Goal: Task Accomplishment & Management: Use online tool/utility

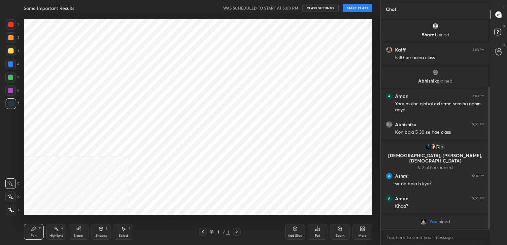
scroll to position [32792, 32642]
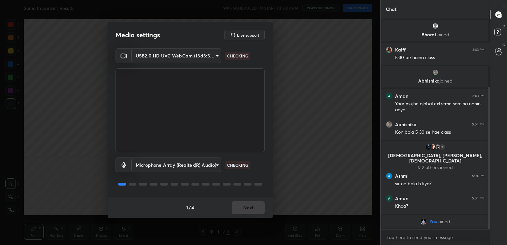
click at [241, 211] on div "1 / 4 Next" at bounding box center [190, 207] width 165 height 21
click at [241, 211] on button "Next" at bounding box center [248, 207] width 33 height 13
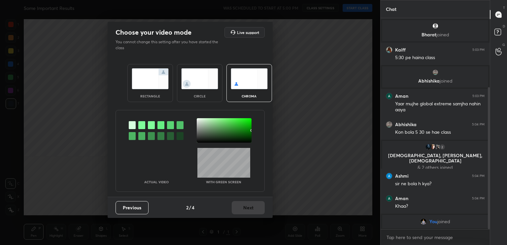
click at [241, 211] on div "Previous 2 / 4 Next" at bounding box center [190, 207] width 165 height 21
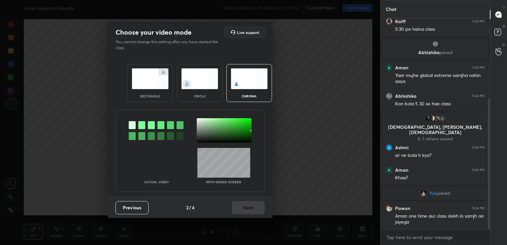
click at [202, 99] on div "circle" at bounding box center [200, 83] width 46 height 38
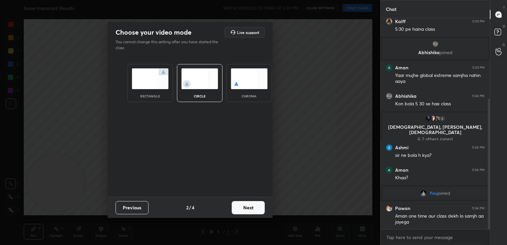
click at [250, 216] on div "Previous 2 / 4 Next" at bounding box center [190, 207] width 165 height 21
drag, startPoint x: 250, startPoint y: 216, endPoint x: 250, endPoint y: 207, distance: 9.6
click at [250, 207] on div "Previous 2 / 4 Next" at bounding box center [190, 207] width 165 height 21
click at [250, 207] on button "Next" at bounding box center [248, 207] width 33 height 13
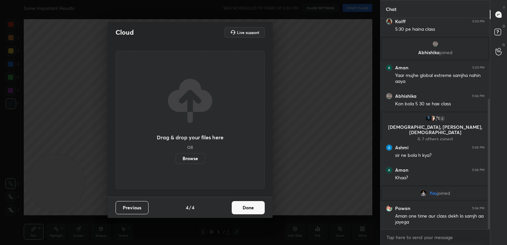
click at [250, 207] on button "Done" at bounding box center [248, 207] width 33 height 13
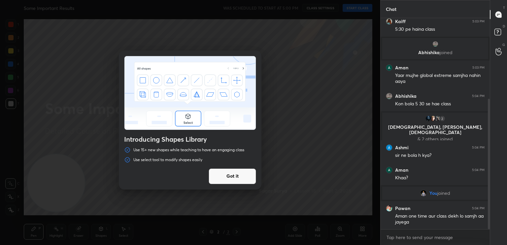
click at [217, 171] on button "Got it" at bounding box center [233, 176] width 48 height 16
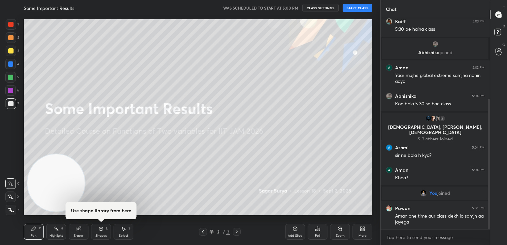
click at [420, 234] on body "1 2 3 4 5 6 7 C X Z C X Z E E Erase all H H Some Important Results WAS SCHEDULE…" at bounding box center [253, 122] width 507 height 245
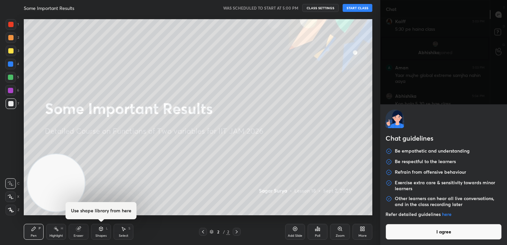
scroll to position [153, 0]
click at [420, 234] on button "I agree" at bounding box center [443, 232] width 116 height 16
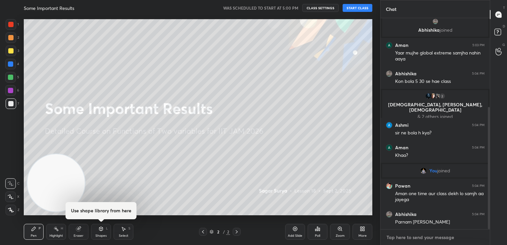
type textarea "x"
click at [420, 234] on textarea at bounding box center [435, 237] width 99 height 11
type textarea "C"
type textarea "x"
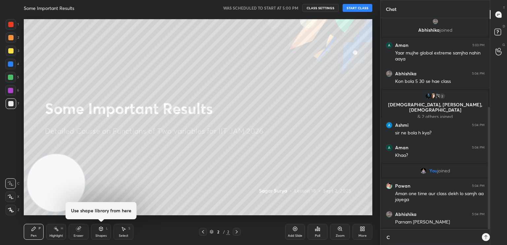
type textarea "CL"
type textarea "x"
type textarea "CLA"
type textarea "x"
type textarea "CLAS"
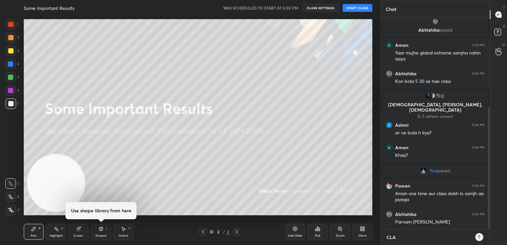
type textarea "x"
type textarea "CLAS"
type textarea "x"
type textarea "CLAS W"
type textarea "x"
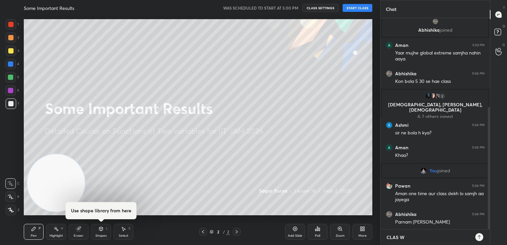
type textarea "CLAS WI"
type textarea "x"
type textarea "CLAS WIL"
type textarea "x"
type textarea "CLAS WILL"
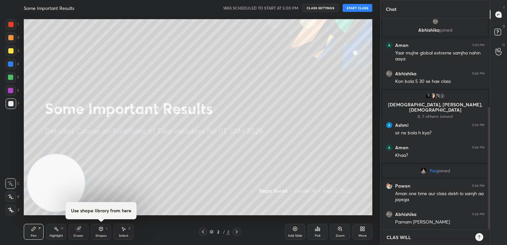
type textarea "x"
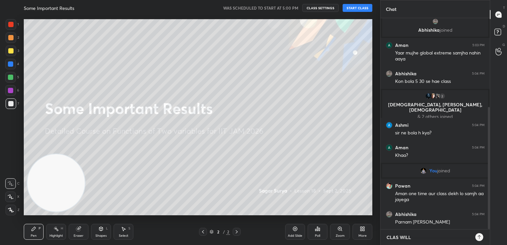
type textarea "CLAS WILL="
type textarea "x"
type textarea "CLAS WILL"
type textarea "x"
type textarea "CLAS WIL"
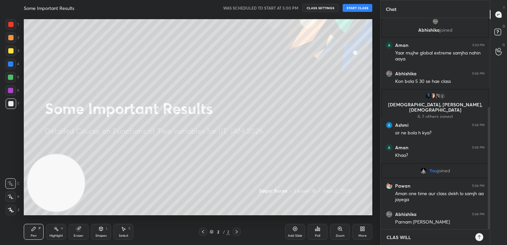
type textarea "x"
type textarea "CLAS WI"
type textarea "x"
type textarea "CLAS W"
type textarea "x"
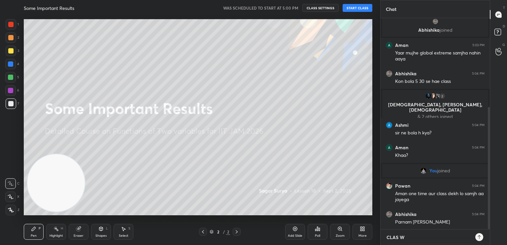
type textarea "CLAS"
type textarea "x"
type textarea "CLAS"
type textarea "x"
type textarea "CLASS"
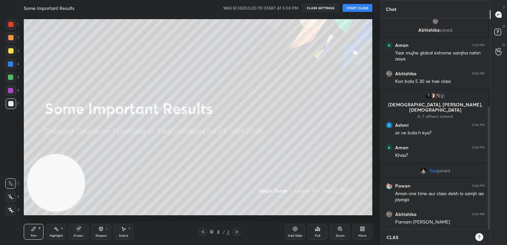
type textarea "x"
type textarea "CLASS"
type textarea "x"
type textarea "CLASS W"
type textarea "x"
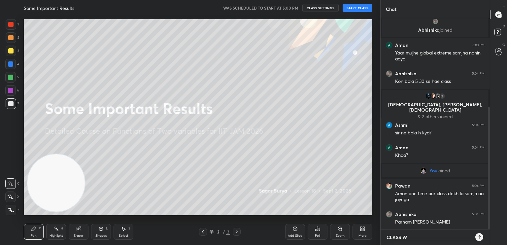
type textarea "CLASS WI"
type textarea "x"
type textarea "CLASS WIL"
type textarea "x"
type textarea "CLASS WILL"
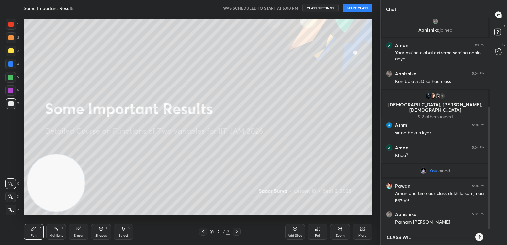
type textarea "x"
type textarea "CLASS WILL"
type textarea "x"
type textarea "CLASS WILL S"
type textarea "x"
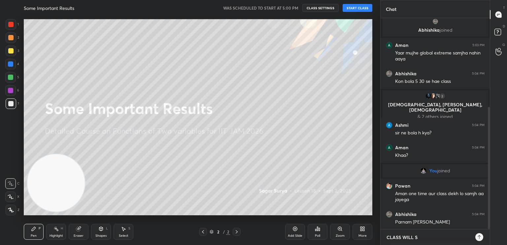
type textarea "CLASS WILL SR"
type textarea "x"
type textarea "CLASS WILL S"
type textarea "x"
type textarea "CLASS WILL ST"
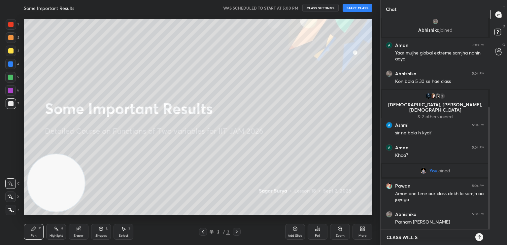
type textarea "x"
type textarea "CLASS WILL STA"
type textarea "x"
type textarea "CLASS WILL STAR"
type textarea "x"
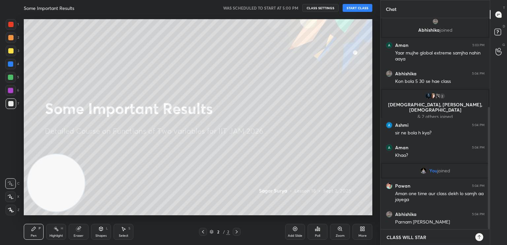
type textarea "CLASS WILL START"
type textarea "x"
type textarea "CLASS WILL START"
type textarea "x"
type textarea "CLASS WILL START A"
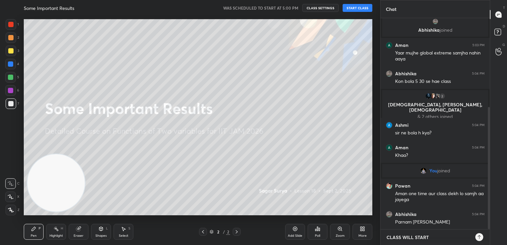
type textarea "x"
type textarea "CLASS WILL START AT"
type textarea "x"
type textarea "CLASS WILL START AT"
type textarea "x"
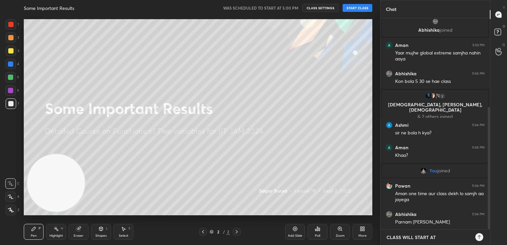
type textarea "CLASS WILL START AT 5"
type textarea "x"
type textarea "CLASS WILL START AT 5:"
type textarea "x"
type textarea "CLASS WILL START AT 5:4"
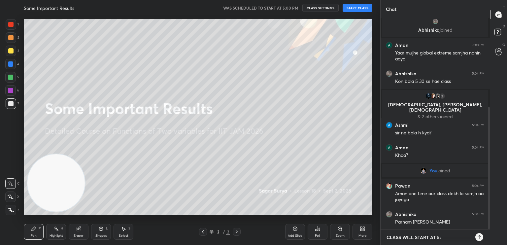
type textarea "x"
type textarea "CLASS WILL START AT 5:40"
type textarea "x"
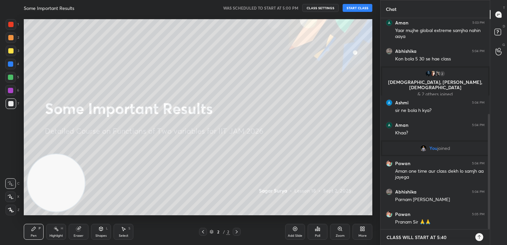
type textarea "CLASS WILL START AT 5:4"
type textarea "x"
type textarea "CLASS WILL START AT 5:"
type textarea "x"
type textarea "CLASS WILL START AT 5:4"
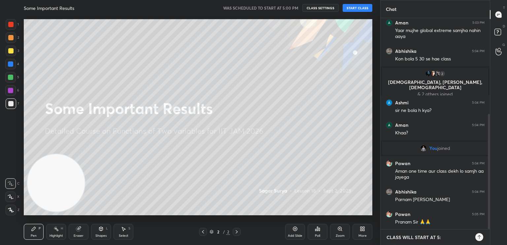
type textarea "x"
type textarea "CLASS WILL START AT 5:40"
type textarea "x"
type textarea "CLASS WILL START AT 5:4"
type textarea "x"
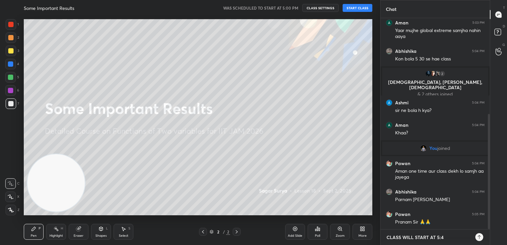
type textarea "CLASS WILL START AT 5:"
type textarea "x"
type textarea "CLASS WILL START AT 5:3"
type textarea "x"
type textarea "CLASS WILL START AT 5:"
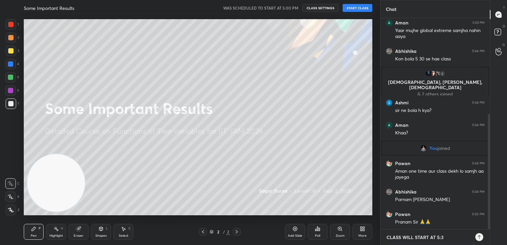
type textarea "x"
type textarea "CLASS WILL START AT 5:3"
type textarea "x"
type textarea "CLASS WILL START AT 5:30"
type textarea "x"
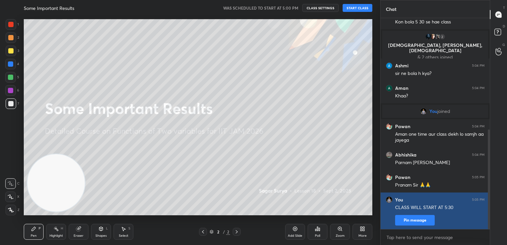
scroll to position [235, 0]
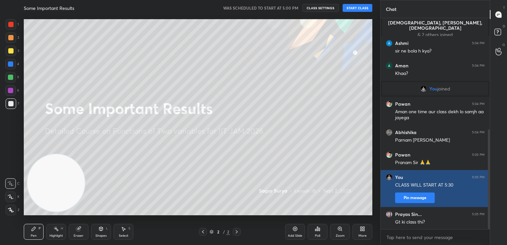
click at [416, 223] on div "Gt ki class thi?" at bounding box center [439, 222] width 89 height 7
click at [406, 196] on button "Pin message" at bounding box center [415, 197] width 40 height 11
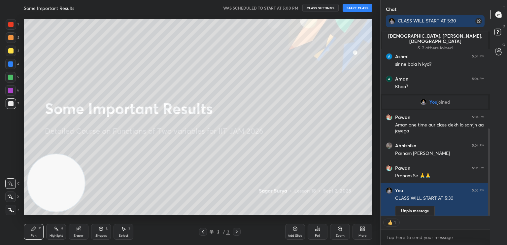
scroll to position [182, 107]
click at [360, 9] on button "START CLASS" at bounding box center [357, 8] width 30 height 8
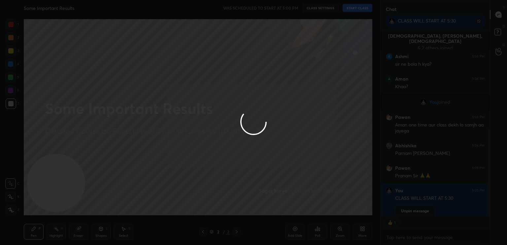
type textarea "x"
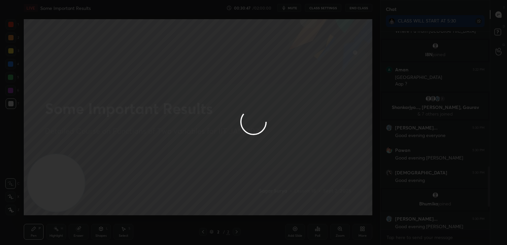
click at [325, 7] on div at bounding box center [253, 122] width 507 height 245
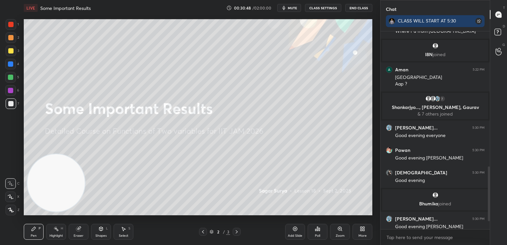
click at [325, 8] on button "CLASS SETTINGS" at bounding box center [323, 8] width 36 height 8
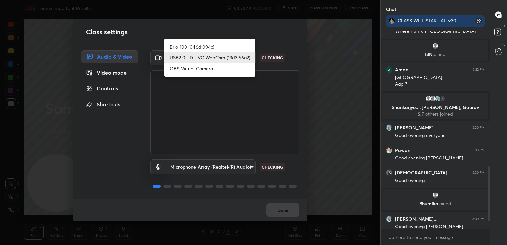
click at [220, 55] on body "1 2 3 4 5 6 7 C X Z C X Z E E Erase all H H LIVE Some Important Results 00:30:4…" at bounding box center [253, 122] width 507 height 245
click at [218, 47] on li "Brio 100 (046d:094c)" at bounding box center [209, 46] width 91 height 11
type input "93c61ce10097ae5a7989bca811d23045a5431d1ada1a83d262e970503a3ca604"
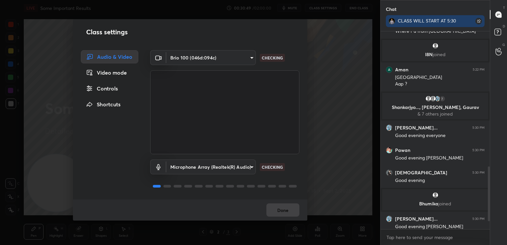
scroll to position [475, 0]
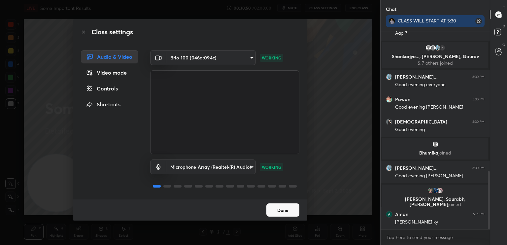
click at [265, 192] on div "Microphone Array (Realtek(R) Audio) c8d7b660a0915e4ddacf0aa14e10961e3637a7ed358…" at bounding box center [224, 176] width 149 height 44
click at [281, 206] on button "Done" at bounding box center [282, 209] width 33 height 13
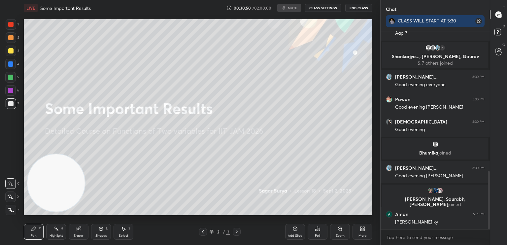
click at [282, 211] on button "Done" at bounding box center [282, 209] width 33 height 13
click at [328, 9] on button "CLASS SETTINGS" at bounding box center [323, 8] width 36 height 8
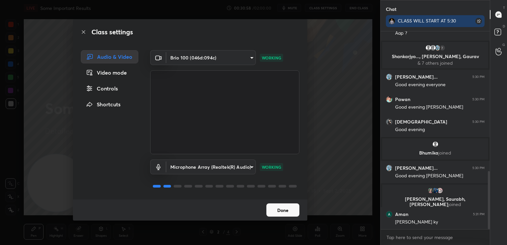
scroll to position [498, 0]
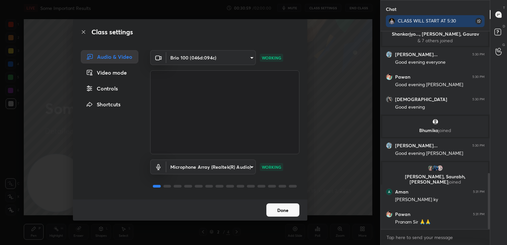
drag, startPoint x: 287, startPoint y: 200, endPoint x: 287, endPoint y: 205, distance: 4.3
click at [287, 201] on div "Done" at bounding box center [190, 209] width 234 height 21
click at [285, 214] on button "Done" at bounding box center [282, 209] width 33 height 13
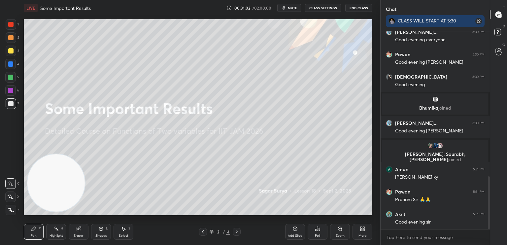
scroll to position [542, 0]
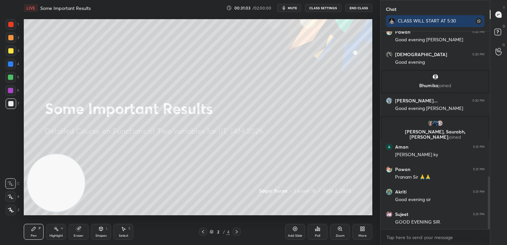
click at [359, 234] on div "More" at bounding box center [362, 235] width 8 height 3
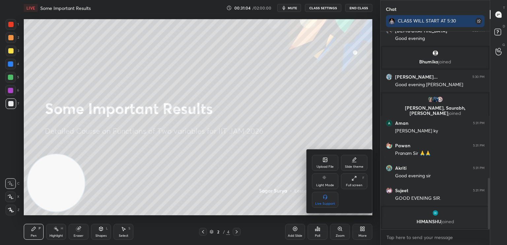
click at [262, 230] on div at bounding box center [253, 122] width 507 height 245
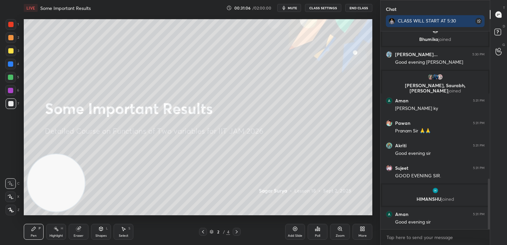
scroll to position [599, 0]
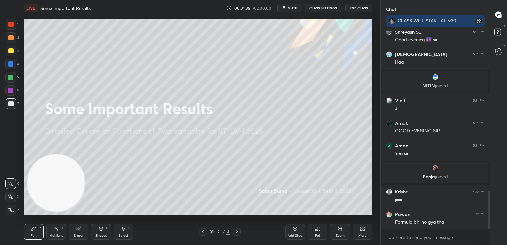
click at [329, 5] on button "CLASS SETTINGS" at bounding box center [323, 8] width 36 height 8
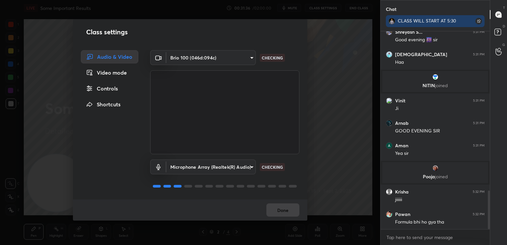
drag, startPoint x: 109, startPoint y: 90, endPoint x: 145, endPoint y: 83, distance: 37.0
click at [109, 90] on div "Controls" at bounding box center [109, 88] width 57 height 13
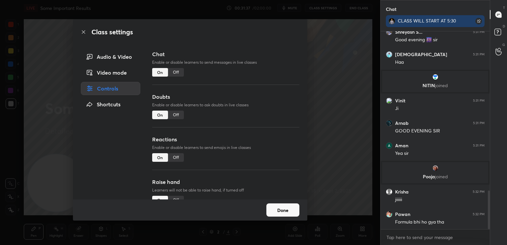
click at [176, 72] on div "Off" at bounding box center [176, 72] width 16 height 9
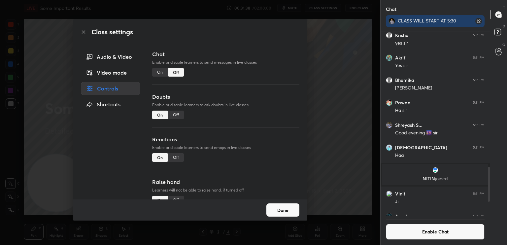
click at [16, 137] on div "Class settings Audio & Video Video mode Controls Shortcuts Chat Enable or disab…" at bounding box center [190, 122] width 380 height 245
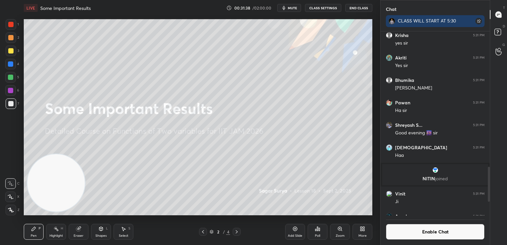
click at [300, 234] on div "Add Slide" at bounding box center [295, 235] width 15 height 3
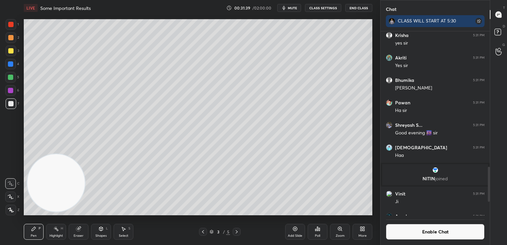
click at [8, 43] on div at bounding box center [11, 37] width 11 height 11
click at [101, 231] on div "Shapes L" at bounding box center [101, 232] width 20 height 16
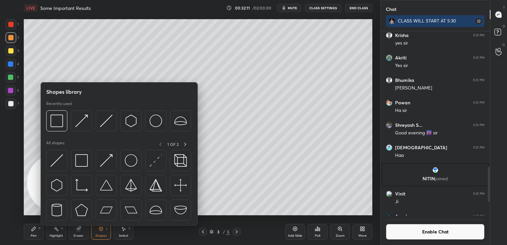
click at [58, 164] on img at bounding box center [56, 160] width 13 height 13
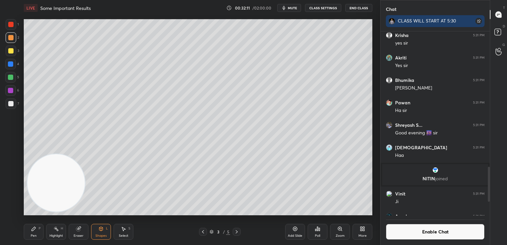
click at [11, 81] on div at bounding box center [10, 77] width 11 height 11
click at [11, 53] on div at bounding box center [11, 51] width 11 height 11
click at [12, 108] on div at bounding box center [11, 103] width 11 height 11
click at [370, 228] on div "More" at bounding box center [362, 232] width 20 height 16
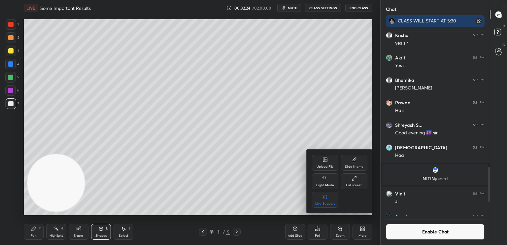
click at [38, 232] on div at bounding box center [253, 122] width 507 height 245
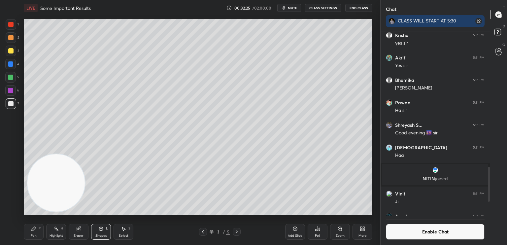
click at [34, 233] on div "Pen P" at bounding box center [34, 232] width 20 height 16
click at [98, 227] on div "Shapes L" at bounding box center [101, 232] width 20 height 16
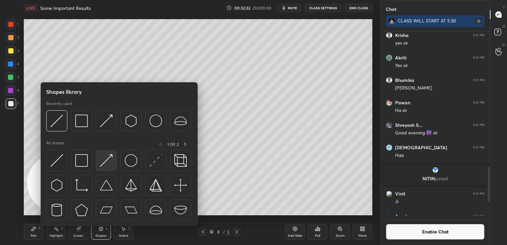
click at [104, 162] on img at bounding box center [106, 160] width 13 height 13
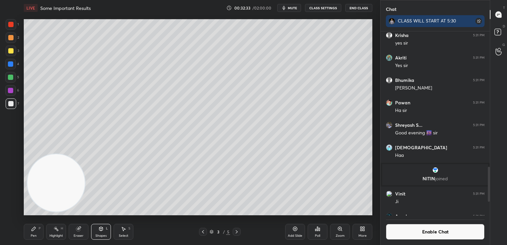
click at [11, 35] on div at bounding box center [10, 37] width 5 height 5
click at [13, 64] on div at bounding box center [10, 64] width 11 height 11
click at [9, 79] on div at bounding box center [10, 77] width 5 height 5
click at [14, 24] on div "1" at bounding box center [12, 24] width 13 height 11
click at [34, 229] on icon at bounding box center [34, 229] width 4 height 4
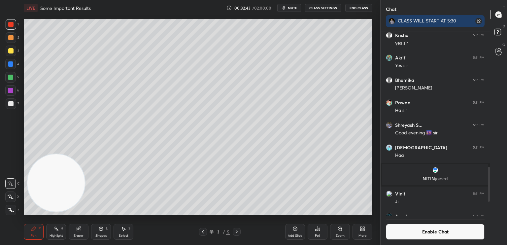
click at [13, 205] on div "Z" at bounding box center [13, 208] width 14 height 13
click at [13, 210] on icon at bounding box center [11, 210] width 6 height 5
click at [101, 234] on div "Shapes L" at bounding box center [101, 232] width 20 height 16
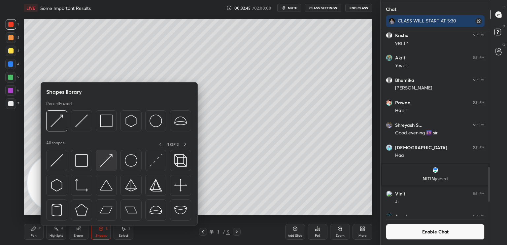
click at [110, 160] on img at bounding box center [106, 160] width 13 height 13
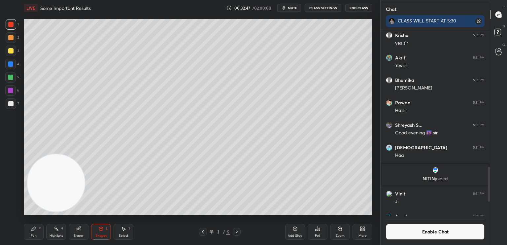
click at [33, 235] on div "Pen" at bounding box center [34, 235] width 6 height 3
click at [14, 104] on div at bounding box center [11, 103] width 11 height 11
click at [13, 182] on icon at bounding box center [11, 183] width 6 height 5
click at [292, 8] on span "mute" at bounding box center [292, 8] width 9 height 5
click at [294, 10] on span "unmute" at bounding box center [292, 8] width 14 height 5
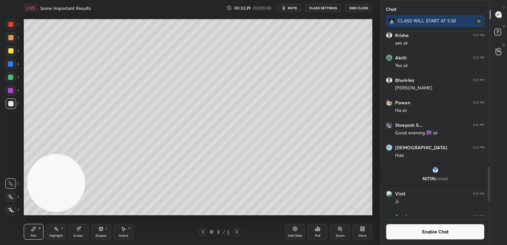
click at [439, 231] on button "Enable Chat" at bounding box center [435, 232] width 99 height 16
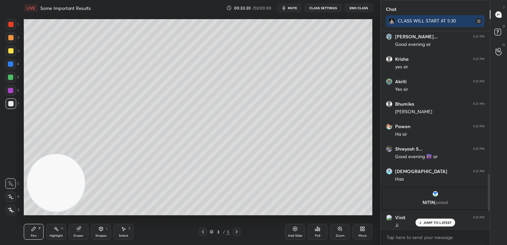
click at [440, 223] on p "JUMP TO LATEST" at bounding box center [437, 222] width 28 height 4
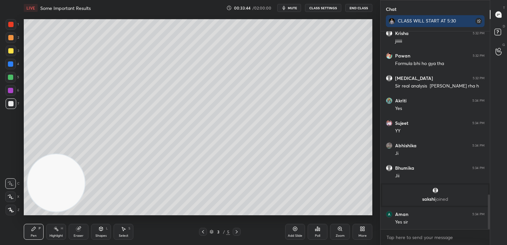
scroll to position [949, 0]
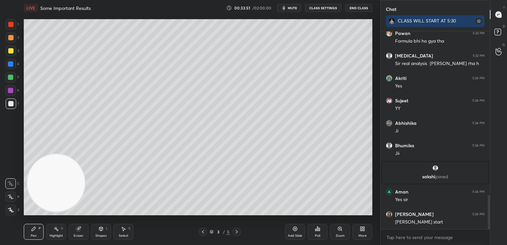
click at [101, 232] on div "Shapes L" at bounding box center [101, 232] width 20 height 16
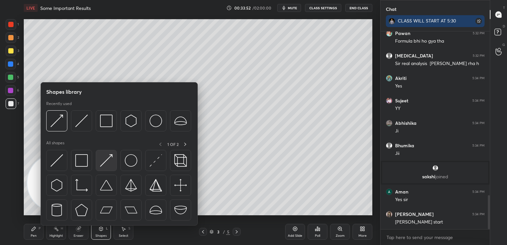
click at [111, 160] on img at bounding box center [106, 160] width 13 height 13
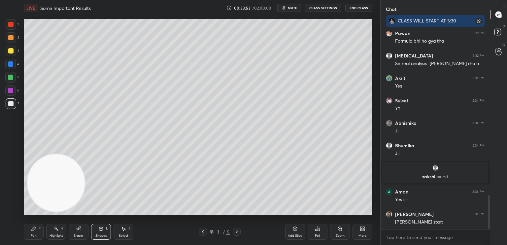
click at [11, 28] on div at bounding box center [11, 24] width 11 height 11
click at [10, 53] on div at bounding box center [10, 50] width 5 height 5
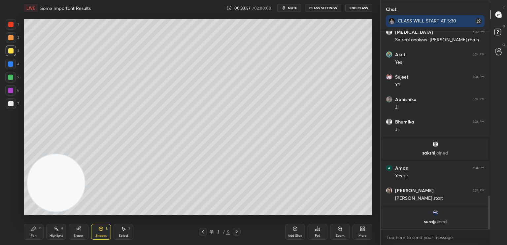
drag, startPoint x: 41, startPoint y: 232, endPoint x: 40, endPoint y: 235, distance: 3.4
click at [40, 233] on div "Pen P" at bounding box center [34, 232] width 20 height 16
click at [11, 103] on div at bounding box center [10, 103] width 5 height 5
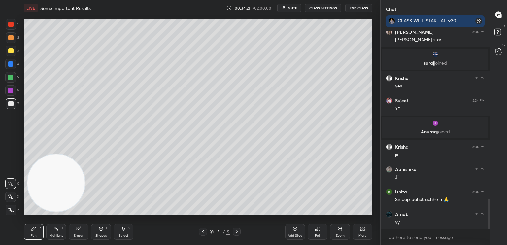
scroll to position [1118, 0]
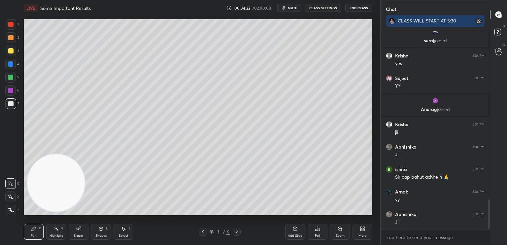
drag, startPoint x: 188, startPoint y: 12, endPoint x: 263, endPoint y: -25, distance: 83.8
click at [263, 0] on html "1 2 3 4 5 6 7 C X Z C X Z E E Erase all H H LIVE Some Important Results 00:34:2…" at bounding box center [253, 0] width 507 height 0
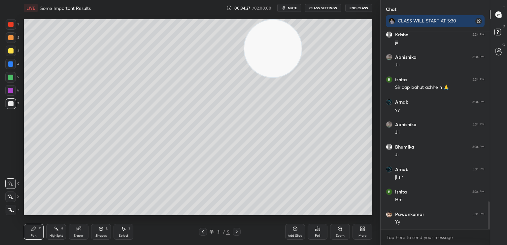
scroll to position [1230, 0]
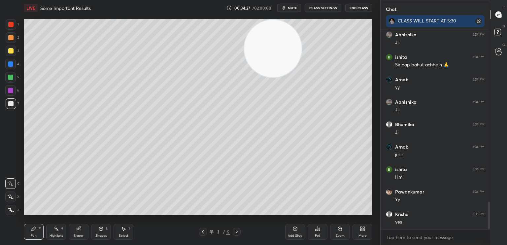
drag, startPoint x: 78, startPoint y: 227, endPoint x: 77, endPoint y: 231, distance: 3.7
click at [79, 227] on g at bounding box center [78, 228] width 5 height 5
click at [31, 234] on div "Pen" at bounding box center [34, 235] width 6 height 3
click at [12, 51] on div at bounding box center [10, 50] width 5 height 5
click at [103, 233] on div "Shapes L" at bounding box center [101, 232] width 20 height 16
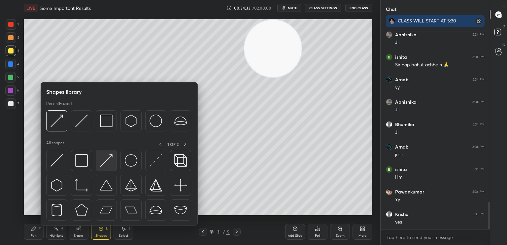
scroll to position [1252, 0]
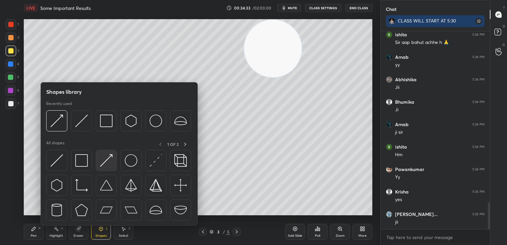
click at [109, 166] on img at bounding box center [106, 160] width 13 height 13
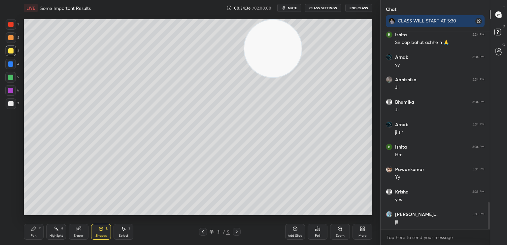
scroll to position [1275, 0]
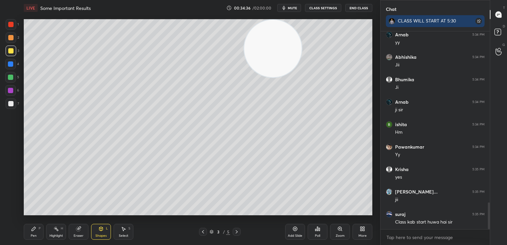
click at [302, 57] on video at bounding box center [272, 48] width 57 height 57
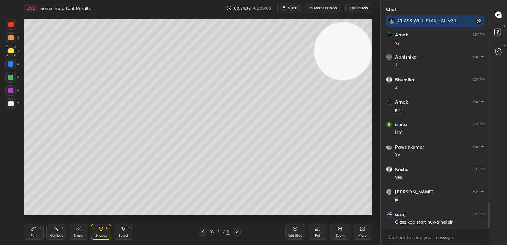
click at [30, 234] on div "Pen P" at bounding box center [34, 232] width 20 height 16
click at [11, 110] on div "7" at bounding box center [13, 104] width 14 height 13
click at [12, 104] on div at bounding box center [10, 103] width 5 height 5
type textarea "x"
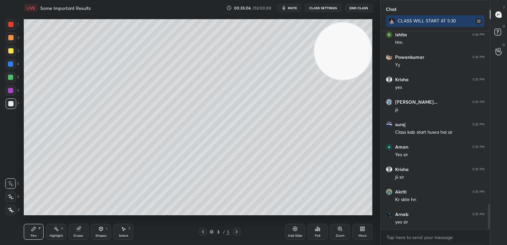
scroll to position [1387, 0]
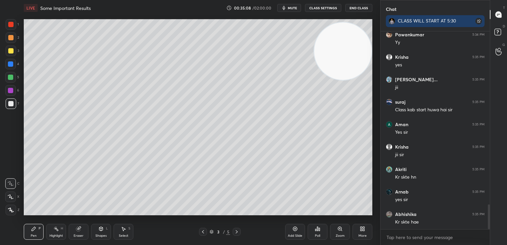
click at [14, 80] on div at bounding box center [10, 77] width 11 height 11
click at [331, 9] on button "CLASS SETTINGS" at bounding box center [323, 8] width 36 height 8
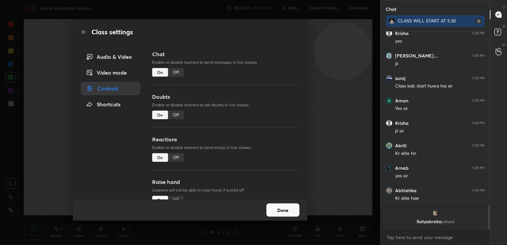
click at [177, 71] on div "Off" at bounding box center [176, 72] width 16 height 9
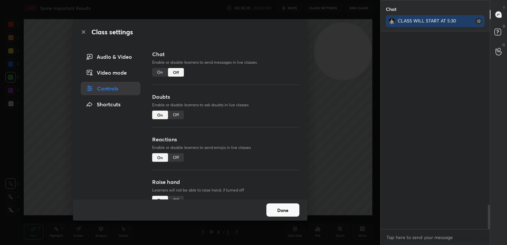
scroll to position [2, 2]
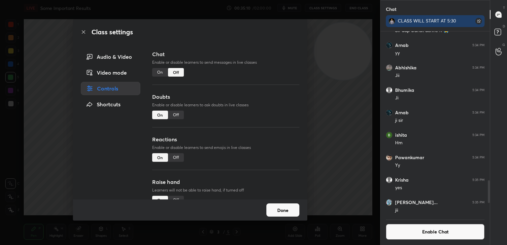
drag, startPoint x: 92, startPoint y: 230, endPoint x: 97, endPoint y: 236, distance: 7.7
click at [92, 230] on div "Class settings Audio & Video Video mode Controls Shortcuts Chat Enable or disab…" at bounding box center [190, 122] width 380 height 245
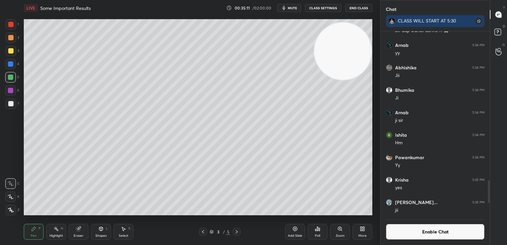
click at [102, 236] on div "Shapes" at bounding box center [100, 235] width 11 height 3
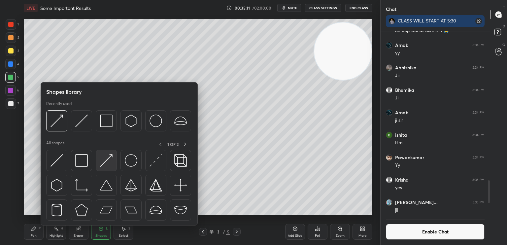
click at [110, 165] on img at bounding box center [106, 160] width 13 height 13
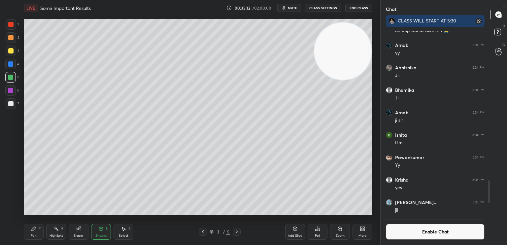
click at [12, 23] on div at bounding box center [10, 24] width 5 height 5
click at [102, 231] on icon at bounding box center [100, 228] width 5 height 5
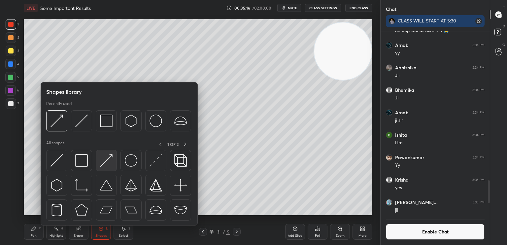
click at [106, 162] on img at bounding box center [106, 160] width 13 height 13
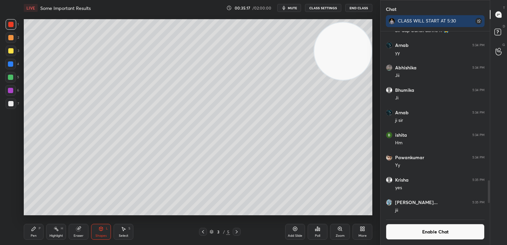
click at [11, 55] on div at bounding box center [11, 51] width 11 height 11
click at [28, 231] on div "Pen P" at bounding box center [34, 232] width 20 height 16
click at [12, 105] on div at bounding box center [10, 103] width 5 height 5
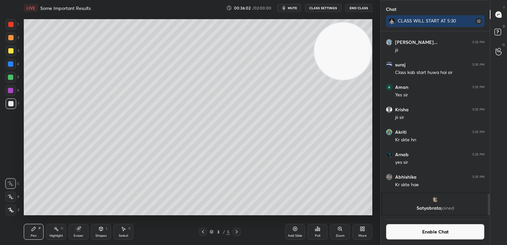
click at [443, 232] on button "Enable Chat" at bounding box center [435, 232] width 99 height 16
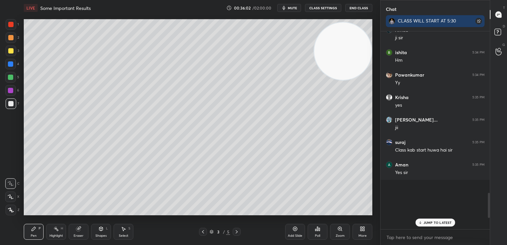
scroll to position [196, 107]
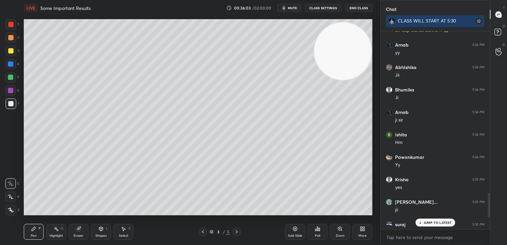
click at [438, 221] on p "JUMP TO LATEST" at bounding box center [437, 222] width 28 height 4
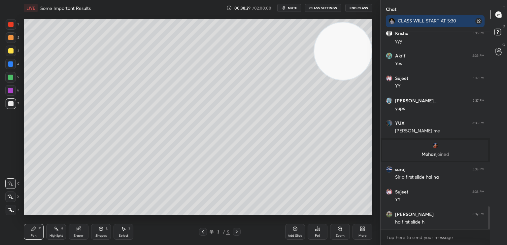
scroll to position [1543, 0]
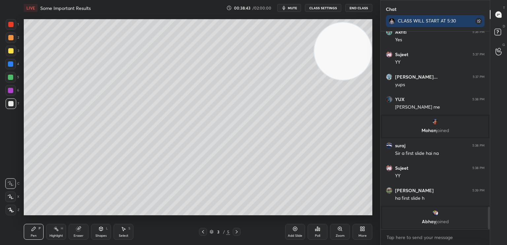
click at [10, 52] on div at bounding box center [10, 50] width 5 height 5
drag, startPoint x: 104, startPoint y: 238, endPoint x: 104, endPoint y: 232, distance: 6.3
click at [103, 238] on div "Shapes L" at bounding box center [101, 232] width 20 height 16
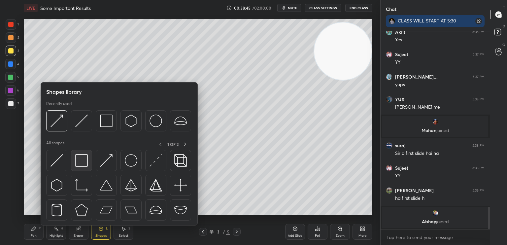
click at [78, 152] on div at bounding box center [81, 160] width 21 height 21
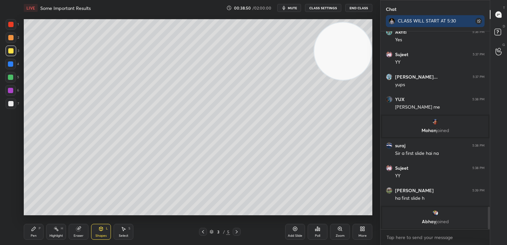
click at [292, 6] on span "mute" at bounding box center [292, 8] width 9 height 5
click at [362, 7] on button "End Class" at bounding box center [358, 8] width 27 height 8
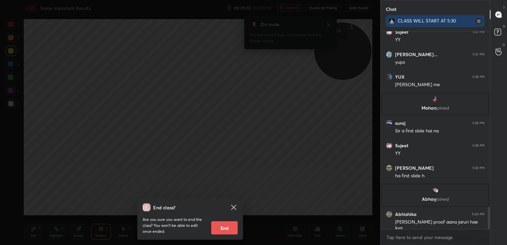
scroll to position [1542, 0]
click at [232, 207] on icon at bounding box center [234, 207] width 8 height 8
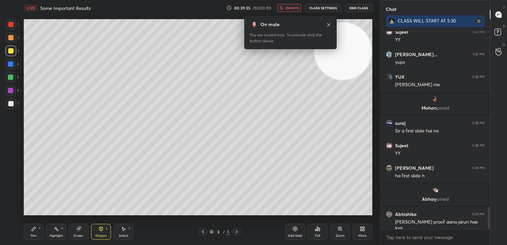
click at [294, 2] on div "LIVE Some Important Results 00:39:35 / 02:00:00 unmute CLASS SETTINGS End Class" at bounding box center [198, 8] width 348 height 16
click at [294, 6] on span "unmute" at bounding box center [292, 8] width 14 height 5
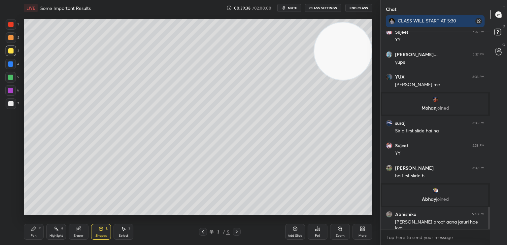
click at [38, 231] on div "Pen P" at bounding box center [34, 232] width 20 height 16
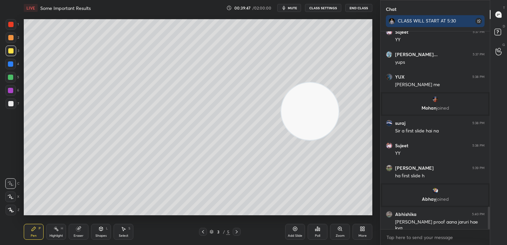
drag, startPoint x: 300, startPoint y: 121, endPoint x: 277, endPoint y: 153, distance: 39.3
click at [282, 140] on video at bounding box center [309, 110] width 57 height 57
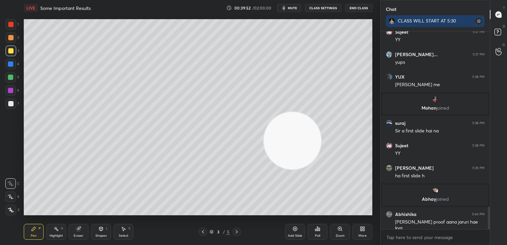
click at [479, 21] on icon at bounding box center [478, 21] width 2 height 2
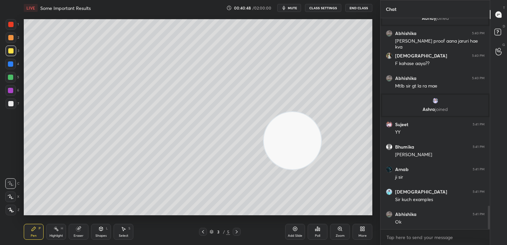
scroll to position [1720, 0]
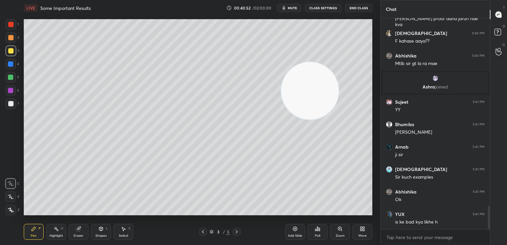
drag, startPoint x: 296, startPoint y: 141, endPoint x: 309, endPoint y: 71, distance: 70.9
click at [321, 65] on video at bounding box center [309, 90] width 57 height 57
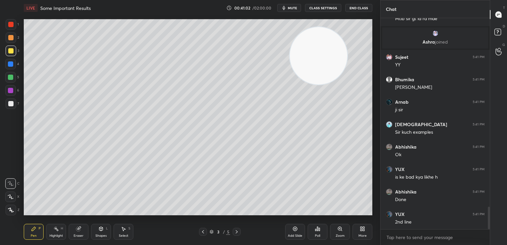
scroll to position [1787, 0]
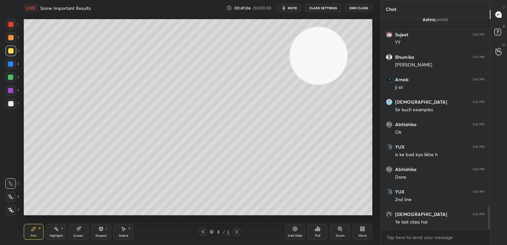
click at [82, 228] on div "Eraser" at bounding box center [79, 232] width 20 height 16
click at [32, 234] on div "Pen" at bounding box center [34, 235] width 6 height 3
click at [298, 233] on div "Add Slide" at bounding box center [295, 232] width 20 height 16
click at [9, 101] on div at bounding box center [11, 103] width 11 height 11
click at [13, 109] on div at bounding box center [11, 103] width 11 height 11
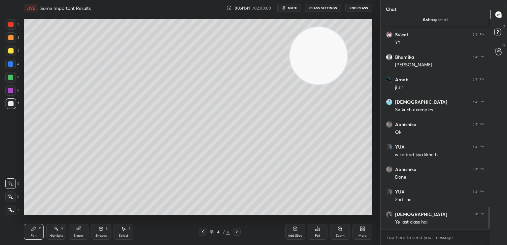
scroll to position [1811, 0]
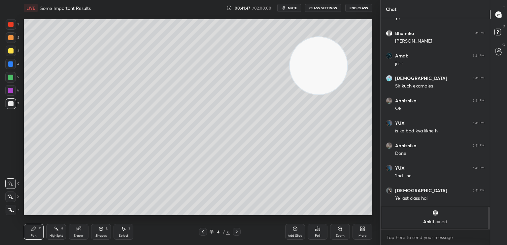
drag, startPoint x: 310, startPoint y: 75, endPoint x: 298, endPoint y: 151, distance: 77.2
click at [303, 94] on video at bounding box center [318, 65] width 57 height 57
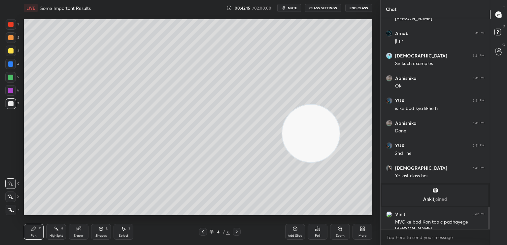
scroll to position [1779, 0]
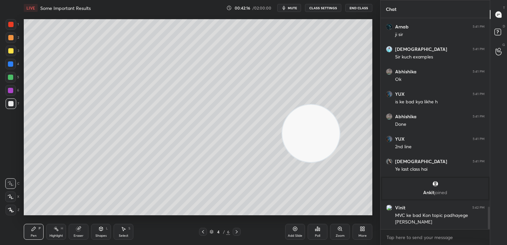
click at [106, 230] on div "Shapes L" at bounding box center [101, 232] width 20 height 16
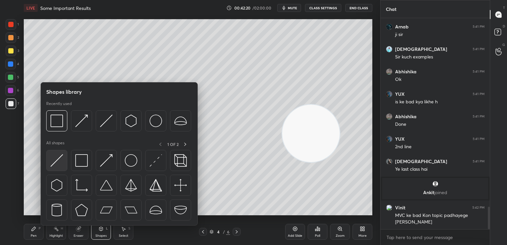
click at [58, 165] on img at bounding box center [56, 160] width 13 height 13
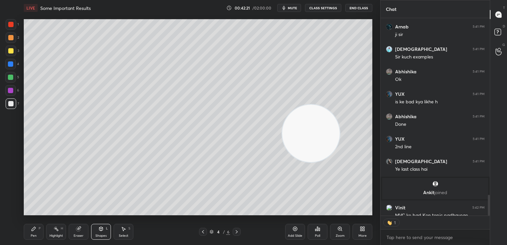
scroll to position [196, 107]
click at [34, 235] on div "Pen" at bounding box center [34, 235] width 6 height 3
click at [205, 231] on div at bounding box center [203, 232] width 8 height 8
click at [232, 230] on div "3 / 6" at bounding box center [220, 232] width 42 height 8
click at [236, 231] on icon at bounding box center [236, 231] width 5 height 5
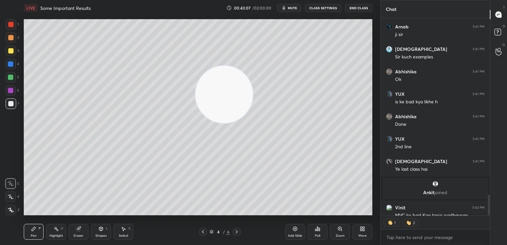
drag, startPoint x: 294, startPoint y: 133, endPoint x: 97, endPoint y: 54, distance: 211.6
click at [195, 66] on video at bounding box center [223, 94] width 57 height 57
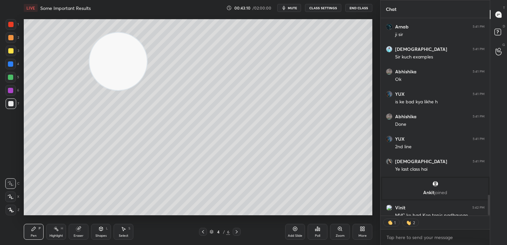
scroll to position [1779, 0]
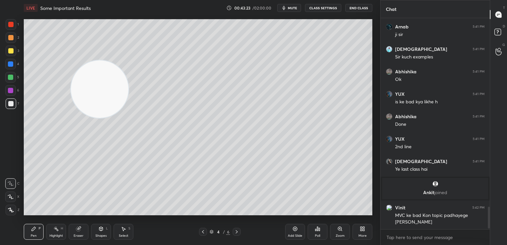
drag, startPoint x: 120, startPoint y: 79, endPoint x: 13, endPoint y: 250, distance: 202.0
click at [13, 0] on html "1 2 3 4 5 6 7 C X Z C X Z E E Erase all H H LIVE Some Important Results 00:43:2…" at bounding box center [253, 0] width 507 height 0
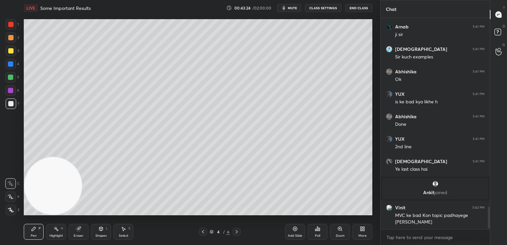
click at [293, 9] on button "mute" at bounding box center [289, 8] width 24 height 8
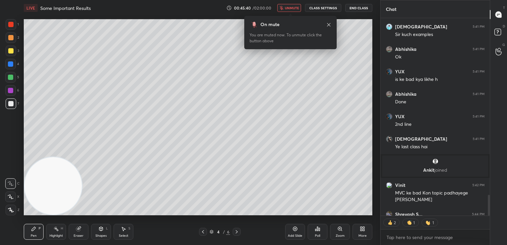
scroll to position [1837, 0]
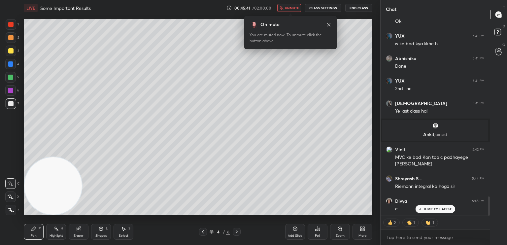
click at [295, 7] on span "unmute" at bounding box center [292, 8] width 14 height 5
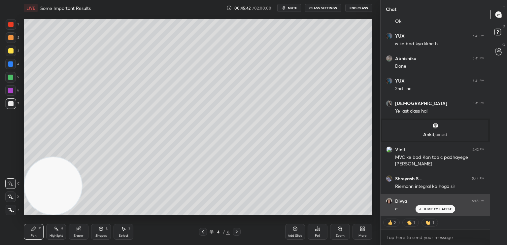
click at [434, 211] on div "JUMP TO LATEST" at bounding box center [435, 209] width 40 height 8
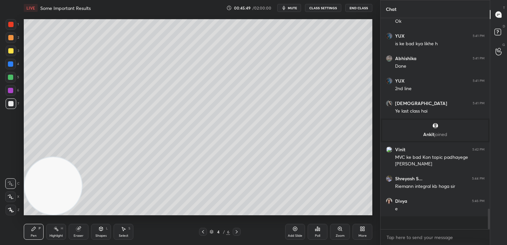
scroll to position [209, 107]
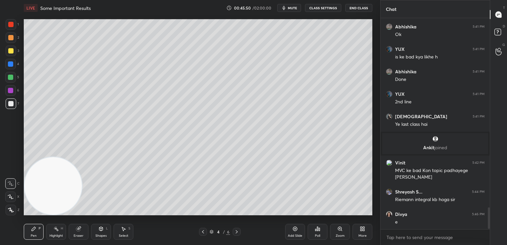
click at [12, 39] on div at bounding box center [10, 37] width 5 height 5
click at [205, 233] on icon at bounding box center [202, 231] width 5 height 5
click at [64, 157] on video at bounding box center [52, 185] width 57 height 57
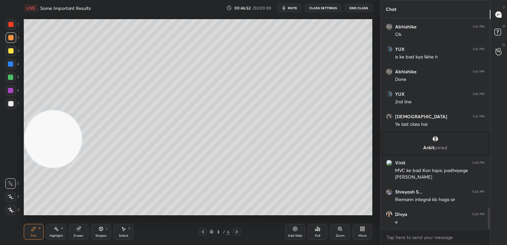
click at [238, 231] on icon at bounding box center [236, 231] width 5 height 5
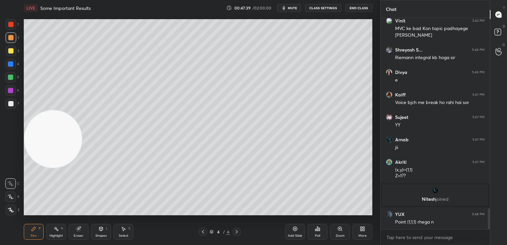
scroll to position [1938, 0]
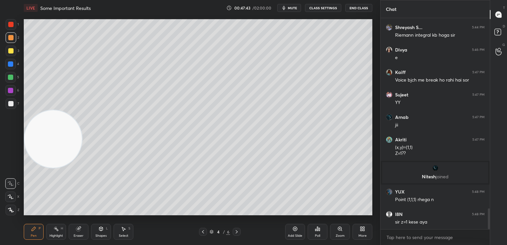
click at [11, 103] on div at bounding box center [10, 103] width 5 height 5
click at [77, 229] on icon at bounding box center [78, 228] width 5 height 5
click at [35, 228] on icon at bounding box center [34, 229] width 4 height 4
drag, startPoint x: 62, startPoint y: 135, endPoint x: 41, endPoint y: 70, distance: 68.3
click at [39, 110] on video at bounding box center [52, 138] width 57 height 57
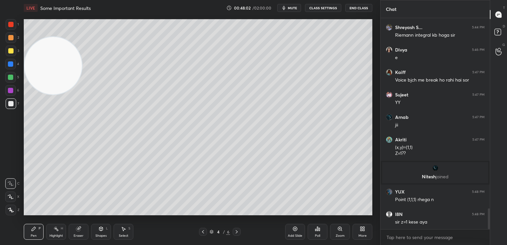
click at [11, 105] on div at bounding box center [10, 103] width 5 height 5
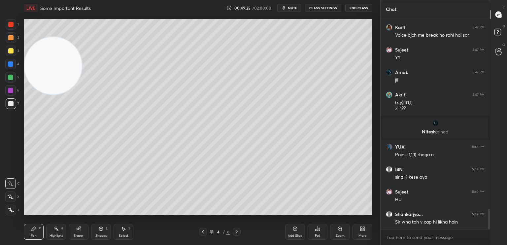
scroll to position [2005, 0]
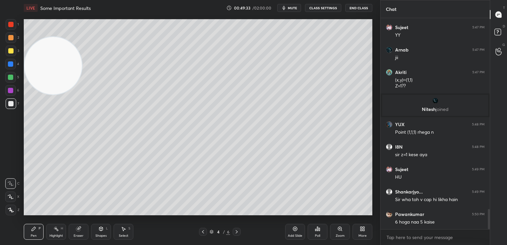
click at [77, 231] on icon at bounding box center [78, 228] width 5 height 5
drag, startPoint x: 38, startPoint y: 230, endPoint x: 36, endPoint y: 233, distance: 4.1
click at [37, 230] on div "Pen P" at bounding box center [34, 232] width 20 height 16
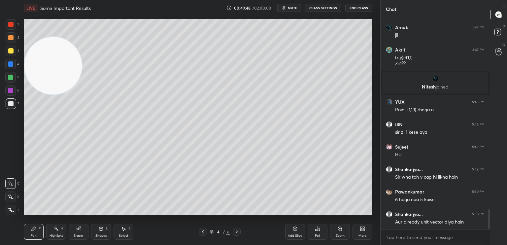
click at [74, 234] on div "Eraser" at bounding box center [79, 232] width 20 height 16
click at [27, 229] on div "LIVE Some Important Results 00:49:52 / 02:00:00 mute CLASS SETTINGS End Class S…" at bounding box center [198, 122] width 354 height 245
click at [28, 233] on div "Pen P" at bounding box center [34, 232] width 20 height 16
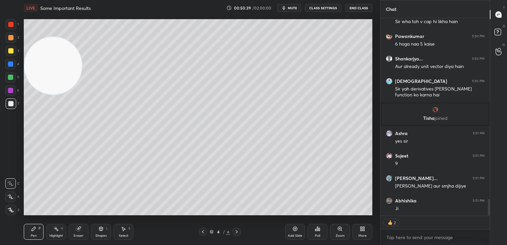
scroll to position [2151, 0]
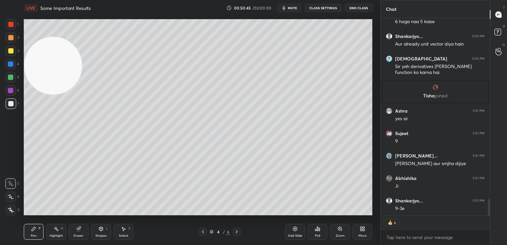
click at [83, 229] on div "Eraser" at bounding box center [79, 232] width 20 height 16
click at [33, 230] on icon at bounding box center [34, 229] width 4 height 4
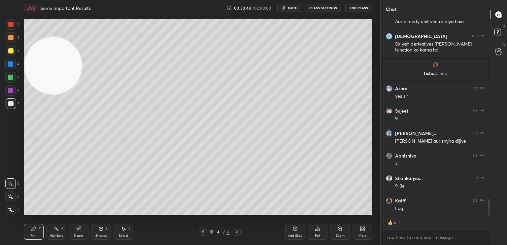
scroll to position [2196, 0]
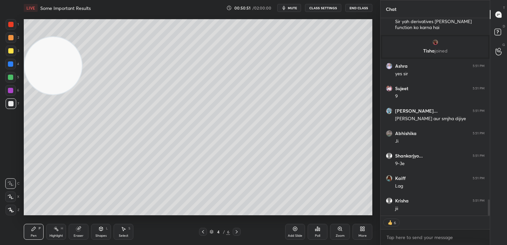
type textarea "x"
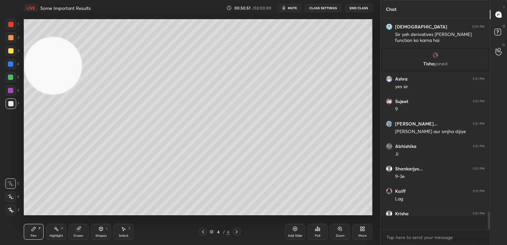
click at [329, 6] on button "CLASS SETTINGS" at bounding box center [323, 8] width 36 height 8
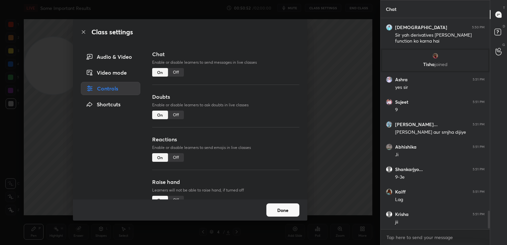
click at [179, 72] on div "Off" at bounding box center [176, 72] width 16 height 9
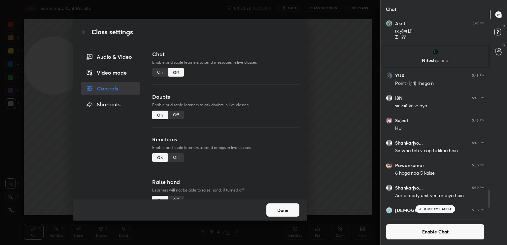
scroll to position [2, 2]
click at [6, 136] on div "Class settings Audio & Video Video mode Controls Shortcuts Chat Enable or disab…" at bounding box center [190, 122] width 380 height 245
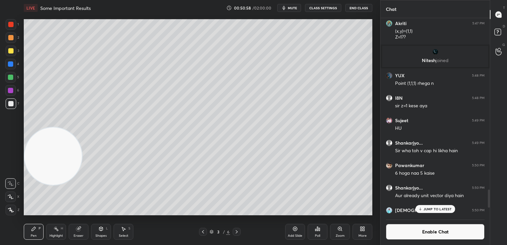
drag, startPoint x: 66, startPoint y: 72, endPoint x: 5, endPoint y: 229, distance: 168.8
click at [2, 230] on div "1 2 3 4 5 6 7 C X Z C X Z E E Erase all H H LIVE Some Important Results 00:50:5…" at bounding box center [187, 122] width 375 height 245
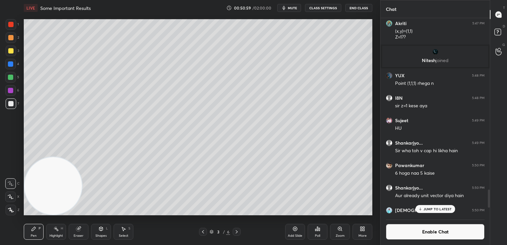
click at [234, 231] on icon at bounding box center [236, 231] width 5 height 5
click at [297, 235] on div "Add Slide" at bounding box center [295, 235] width 15 height 3
click at [36, 231] on div "Pen P" at bounding box center [34, 232] width 20 height 16
click at [9, 102] on div at bounding box center [10, 103] width 5 height 5
click at [13, 40] on div at bounding box center [11, 37] width 11 height 11
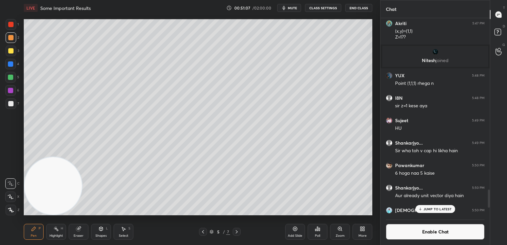
click at [9, 28] on div at bounding box center [11, 24] width 11 height 11
click at [7, 105] on div at bounding box center [11, 103] width 11 height 11
click at [96, 226] on div "Shapes L" at bounding box center [101, 232] width 20 height 16
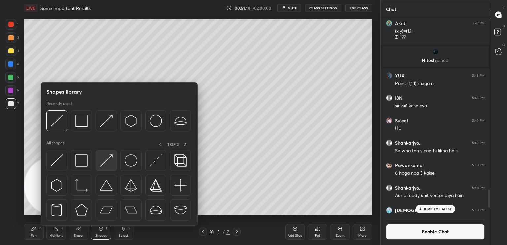
click at [110, 162] on img at bounding box center [106, 160] width 13 height 13
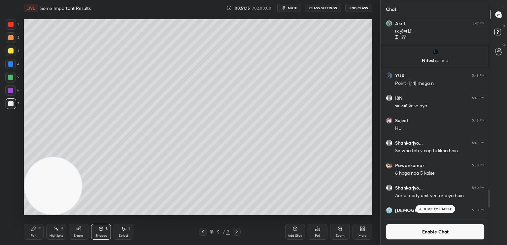
click at [14, 40] on div at bounding box center [11, 37] width 11 height 11
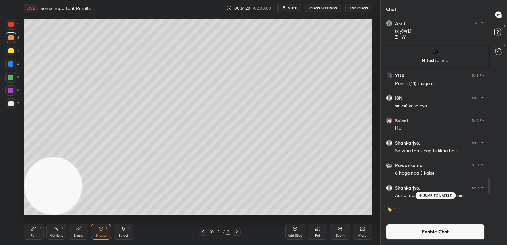
click at [201, 232] on icon at bounding box center [202, 231] width 5 height 5
click at [11, 105] on div at bounding box center [10, 103] width 5 height 5
click at [103, 239] on div "Shapes L" at bounding box center [101, 232] width 20 height 16
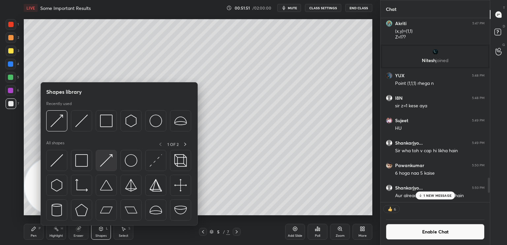
click at [111, 163] on img at bounding box center [106, 160] width 13 height 13
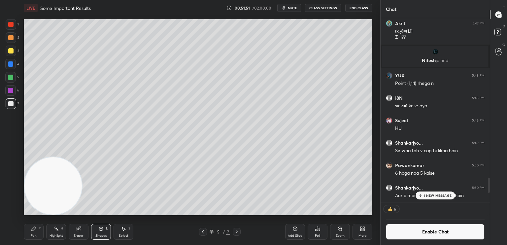
click at [13, 24] on div at bounding box center [11, 24] width 11 height 11
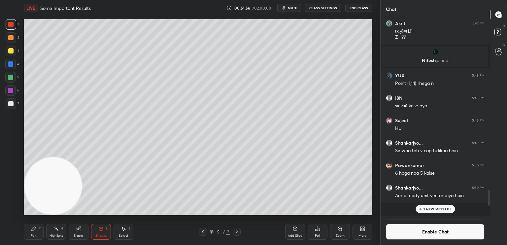
scroll to position [196, 107]
click at [33, 233] on div "Pen P" at bounding box center [34, 232] width 20 height 16
click at [9, 102] on div at bounding box center [10, 103] width 5 height 5
click at [6, 49] on div at bounding box center [11, 51] width 11 height 11
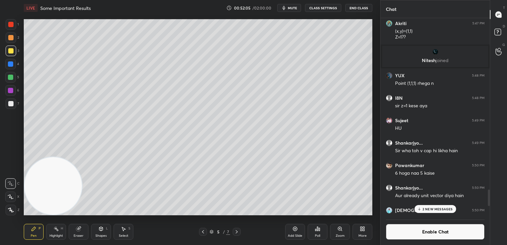
click at [94, 231] on div "Shapes L" at bounding box center [101, 232] width 20 height 16
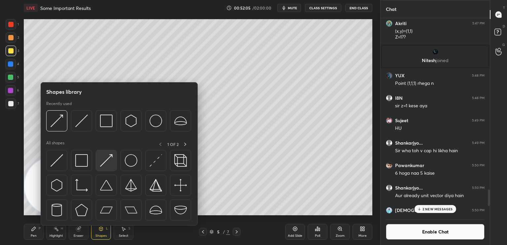
click at [107, 159] on img at bounding box center [106, 160] width 13 height 13
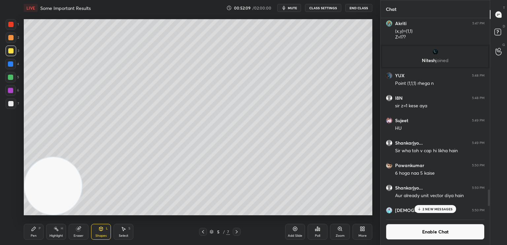
drag, startPoint x: 445, startPoint y: 230, endPoint x: 442, endPoint y: 232, distance: 4.0
click at [445, 230] on button "Enable Chat" at bounding box center [435, 232] width 99 height 16
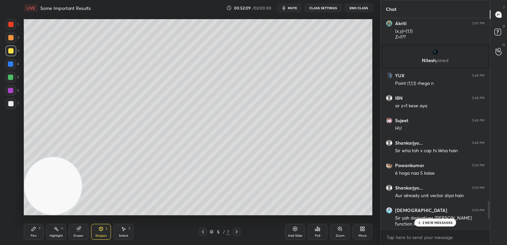
scroll to position [209, 107]
click at [429, 222] on p "2 NEW MESSAGES" at bounding box center [437, 222] width 30 height 4
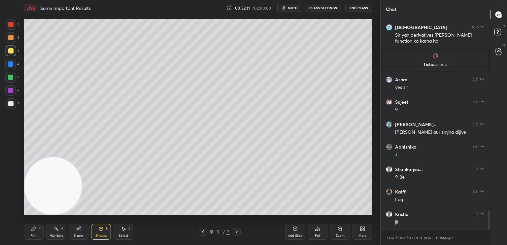
click at [28, 226] on div "Pen P" at bounding box center [34, 232] width 20 height 16
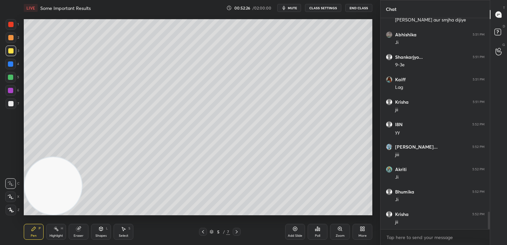
scroll to position [2317, 0]
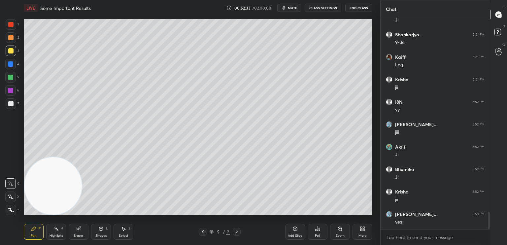
click at [77, 232] on div "Eraser" at bounding box center [79, 232] width 20 height 16
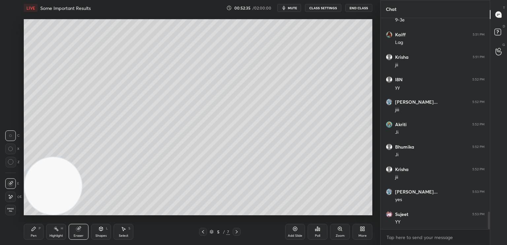
click at [34, 232] on div "Pen P" at bounding box center [34, 232] width 20 height 16
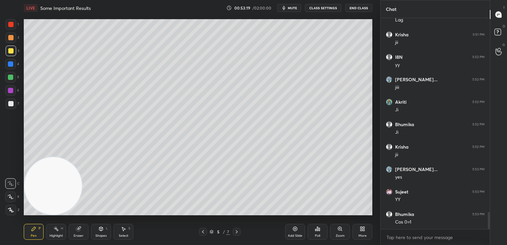
click at [99, 230] on icon at bounding box center [101, 229] width 4 height 4
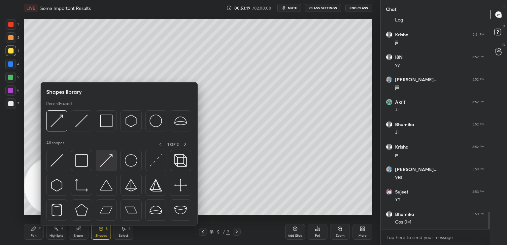
click at [100, 159] on img at bounding box center [106, 160] width 13 height 13
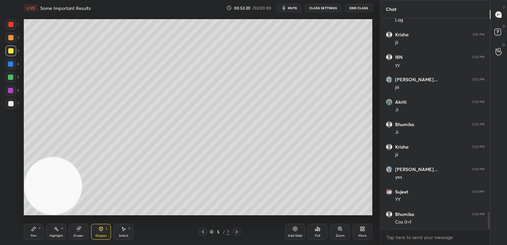
click at [13, 79] on div at bounding box center [10, 77] width 5 height 5
click at [29, 228] on div "Pen P" at bounding box center [34, 232] width 20 height 16
click at [34, 235] on div "Pen" at bounding box center [34, 235] width 6 height 3
click at [14, 106] on div at bounding box center [11, 103] width 11 height 11
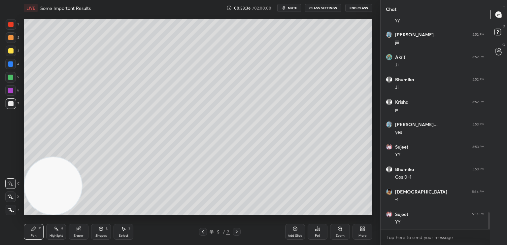
scroll to position [2429, 0]
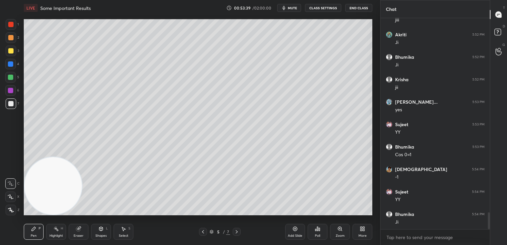
click at [13, 52] on div at bounding box center [11, 51] width 11 height 11
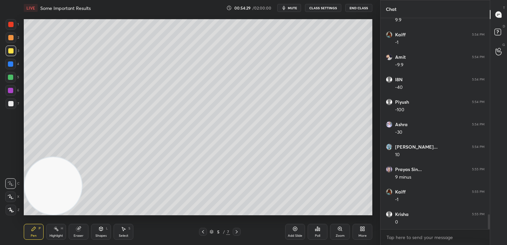
scroll to position [2788, 0]
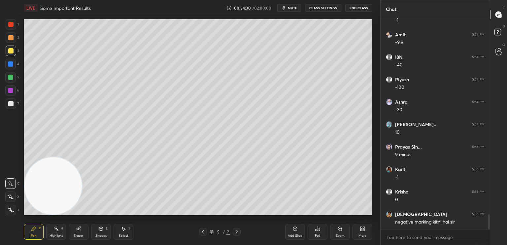
click at [9, 106] on div at bounding box center [10, 103] width 5 height 5
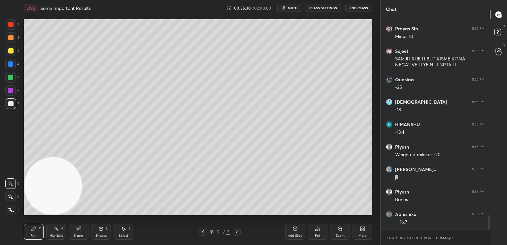
scroll to position [3041, 0]
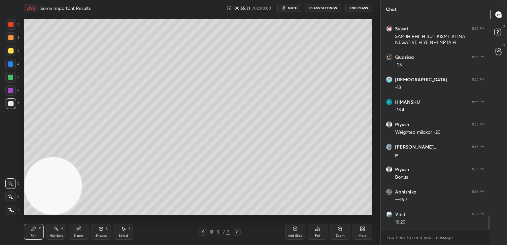
click at [13, 51] on div "3" at bounding box center [13, 51] width 14 height 11
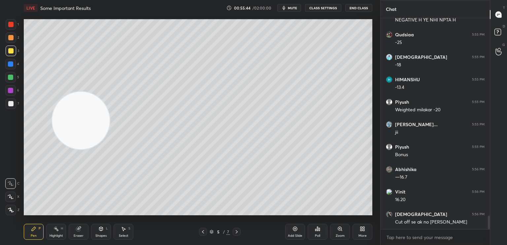
drag, startPoint x: 93, startPoint y: 128, endPoint x: 31, endPoint y: 69, distance: 85.9
click at [52, 92] on video at bounding box center [80, 120] width 57 height 57
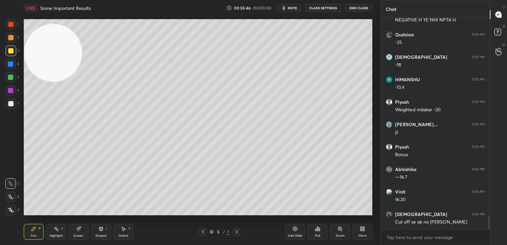
drag, startPoint x: 51, startPoint y: 69, endPoint x: 34, endPoint y: 67, distance: 16.9
click at [37, 60] on video at bounding box center [52, 52] width 57 height 57
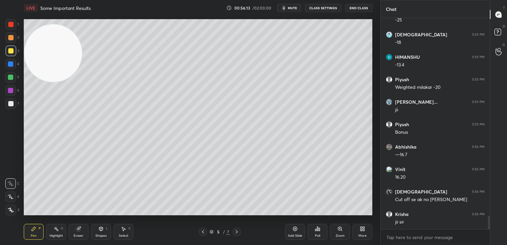
click at [12, 66] on div at bounding box center [10, 64] width 11 height 11
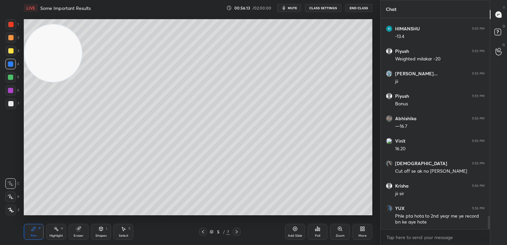
click at [107, 232] on div "Shapes L" at bounding box center [101, 232] width 20 height 16
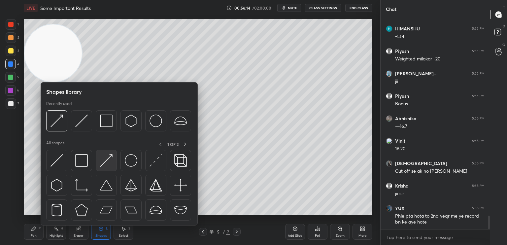
click at [112, 169] on div at bounding box center [106, 160] width 21 height 21
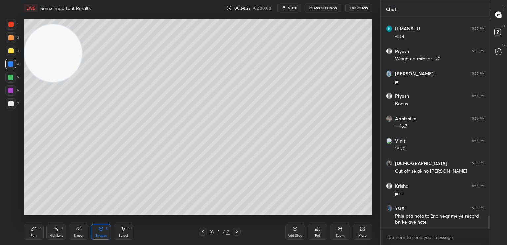
click at [14, 52] on div at bounding box center [11, 51] width 11 height 11
click at [11, 106] on div at bounding box center [10, 103] width 5 height 5
drag, startPoint x: 37, startPoint y: 233, endPoint x: 35, endPoint y: 237, distance: 4.0
click at [37, 234] on div "Pen P" at bounding box center [34, 232] width 20 height 16
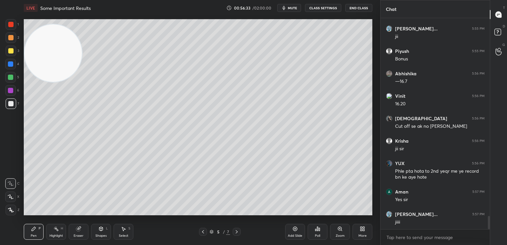
scroll to position [3181, 0]
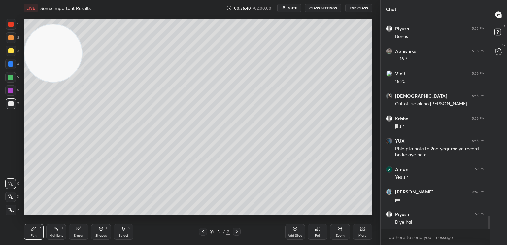
click at [12, 50] on div at bounding box center [10, 50] width 5 height 5
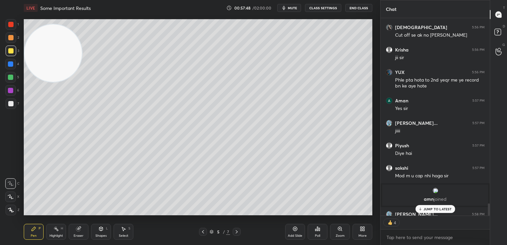
scroll to position [2960, 0]
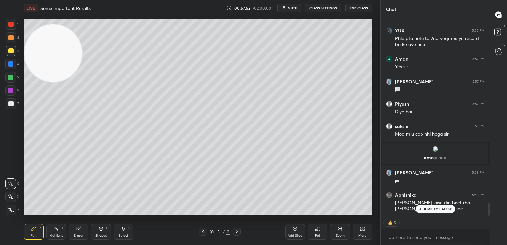
click at [423, 210] on p "JUMP TO LATEST" at bounding box center [437, 209] width 28 height 4
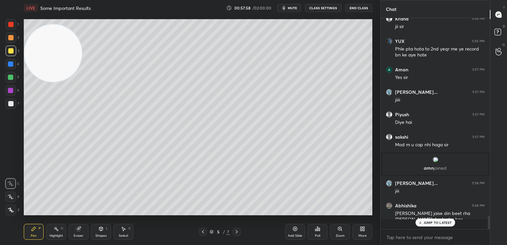
scroll to position [209, 107]
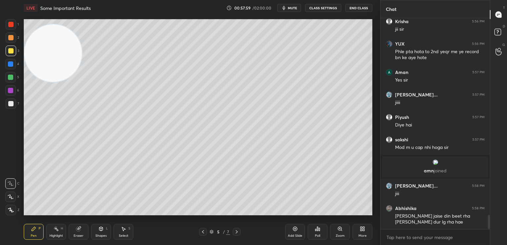
click at [237, 232] on icon at bounding box center [236, 231] width 5 height 5
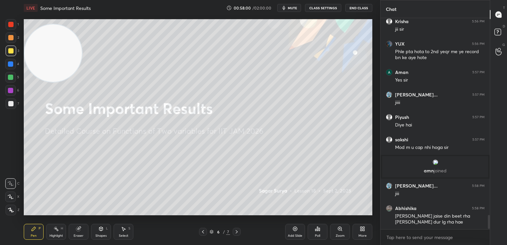
click at [203, 232] on icon at bounding box center [202, 231] width 5 height 5
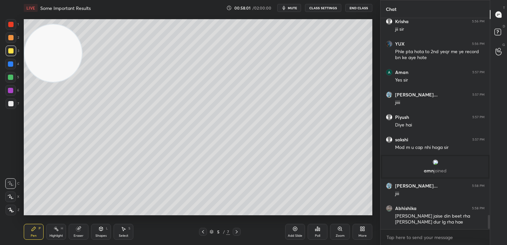
click at [294, 233] on div "Add Slide" at bounding box center [295, 232] width 20 height 16
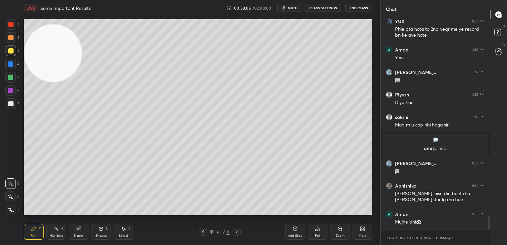
scroll to position [2, 2]
type textarea "x"
click at [329, 8] on button "CLASS SETTINGS" at bounding box center [323, 8] width 36 height 8
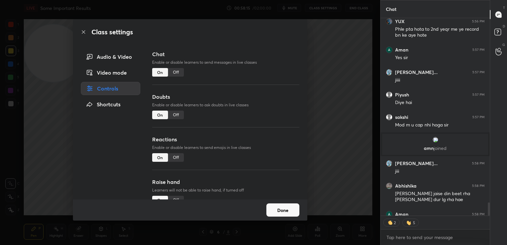
click at [178, 71] on div "Off" at bounding box center [176, 72] width 16 height 9
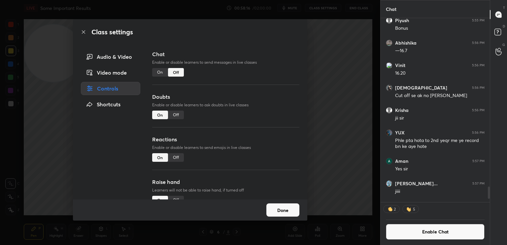
click at [40, 67] on div "Class settings Audio & Video Video mode Controls Shortcuts Chat Enable or disab…" at bounding box center [190, 122] width 380 height 245
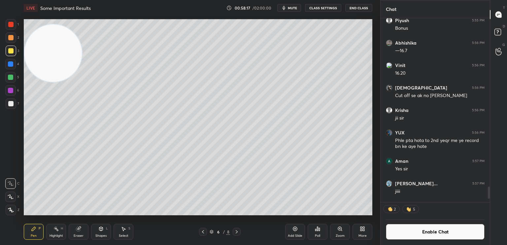
drag, startPoint x: 48, startPoint y: 67, endPoint x: 23, endPoint y: 226, distance: 161.2
click at [24, 224] on div "LIVE Some Important Results 00:58:17 / 02:00:00 mute CLASS SETTINGS End Class S…" at bounding box center [198, 122] width 354 height 245
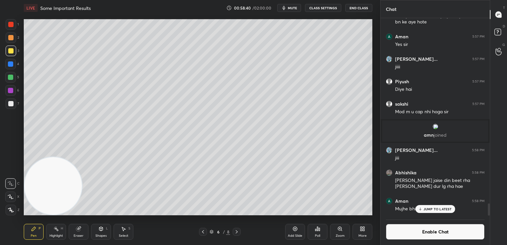
scroll to position [2983, 0]
click at [92, 232] on div "Shapes L" at bounding box center [101, 232] width 20 height 16
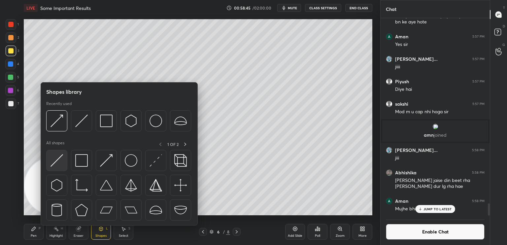
click at [64, 164] on div at bounding box center [56, 160] width 21 height 21
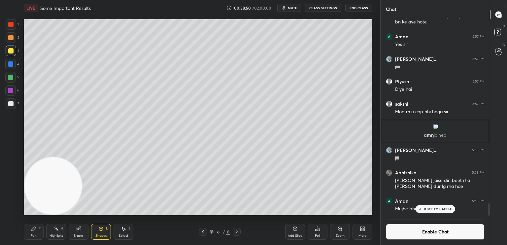
click at [38, 235] on div "Pen P" at bounding box center [34, 232] width 20 height 16
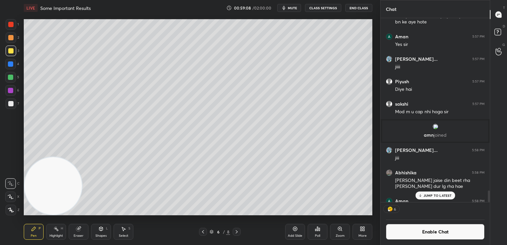
scroll to position [2996, 0]
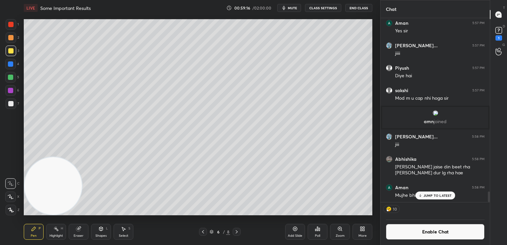
click at [9, 62] on div at bounding box center [10, 64] width 11 height 11
click at [99, 233] on div "Shapes L" at bounding box center [101, 232] width 20 height 16
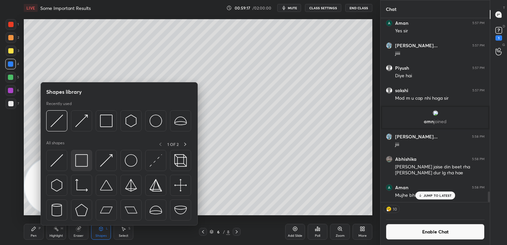
click at [85, 168] on div at bounding box center [81, 160] width 21 height 21
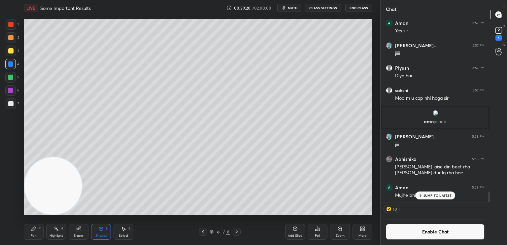
click at [440, 240] on div "Enable Chat" at bounding box center [434, 229] width 109 height 29
click at [440, 233] on button "Enable Chat" at bounding box center [435, 232] width 99 height 16
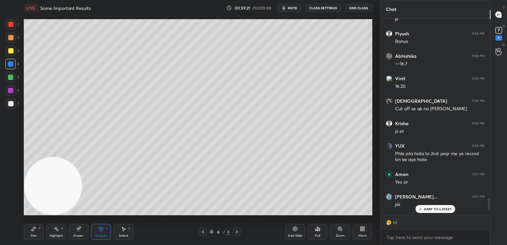
drag, startPoint x: 439, startPoint y: 211, endPoint x: 435, endPoint y: 210, distance: 3.6
click at [438, 211] on div "JUMP TO LATEST" at bounding box center [435, 209] width 40 height 8
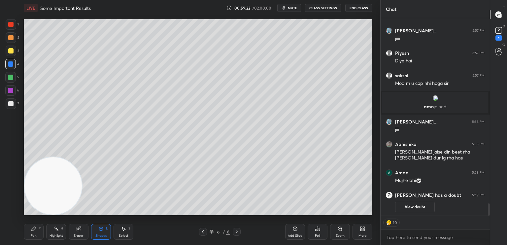
type textarea "x"
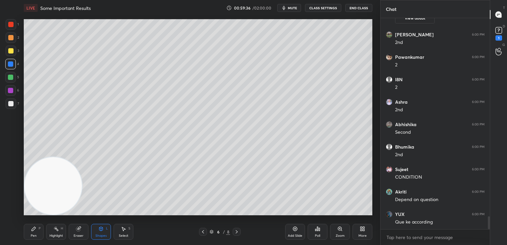
scroll to position [3234, 0]
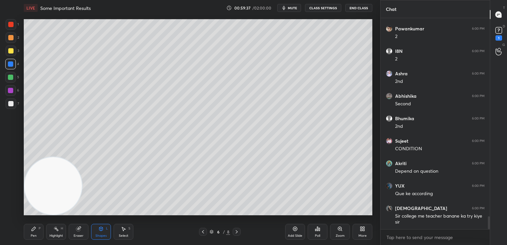
click at [334, 9] on button "CLASS SETTINGS" at bounding box center [323, 8] width 36 height 8
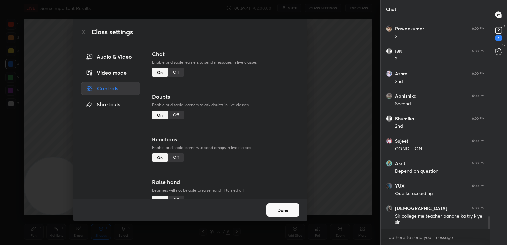
click at [180, 73] on div "Off" at bounding box center [176, 72] width 16 height 9
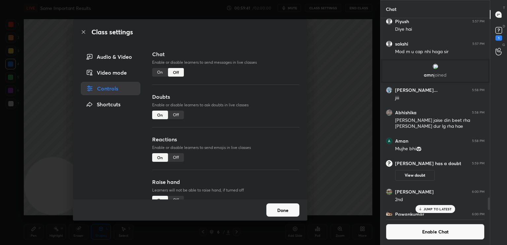
click at [0, 114] on div "Class settings Audio & Video Video mode Controls Shortcuts Chat Enable or disab…" at bounding box center [190, 122] width 380 height 245
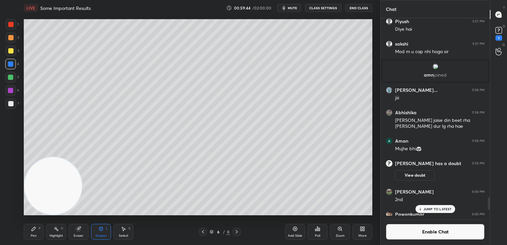
click at [202, 230] on icon at bounding box center [202, 231] width 5 height 5
click at [236, 230] on icon at bounding box center [236, 231] width 5 height 5
click at [296, 233] on div "Add Slide" at bounding box center [295, 232] width 20 height 16
click at [11, 109] on div at bounding box center [11, 103] width 11 height 11
drag, startPoint x: 38, startPoint y: 229, endPoint x: 35, endPoint y: 230, distance: 3.6
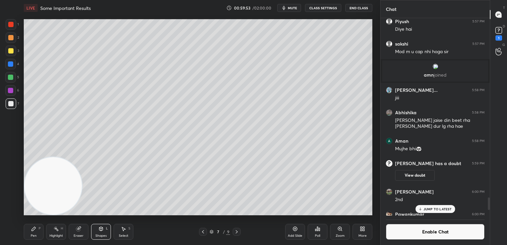
click at [36, 229] on div "Pen P" at bounding box center [34, 232] width 20 height 16
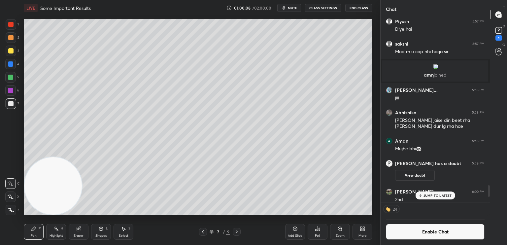
click at [203, 230] on div at bounding box center [203, 232] width 8 height 8
drag, startPoint x: 46, startPoint y: 147, endPoint x: 69, endPoint y: 41, distance: 109.0
click at [57, 157] on video at bounding box center [52, 185] width 57 height 57
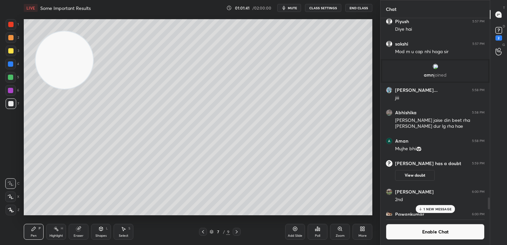
click at [446, 234] on button "Enable Chat" at bounding box center [435, 232] width 99 height 16
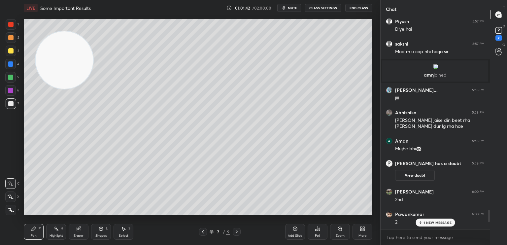
click at [445, 223] on p "1 NEW MESSAGE" at bounding box center [437, 222] width 28 height 4
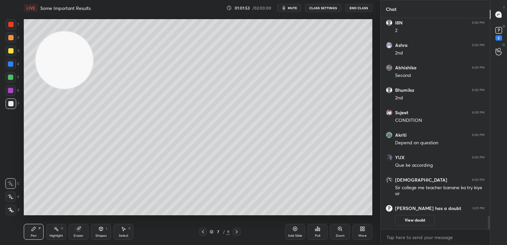
scroll to position [3226, 0]
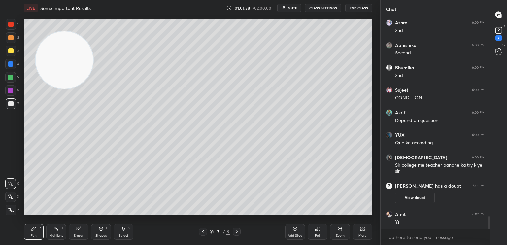
click at [334, 8] on button "CLASS SETTINGS" at bounding box center [323, 8] width 36 height 8
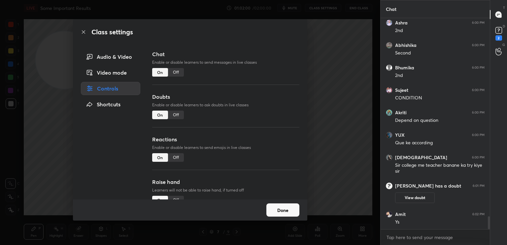
click at [177, 75] on div "Off" at bounding box center [176, 72] width 16 height 9
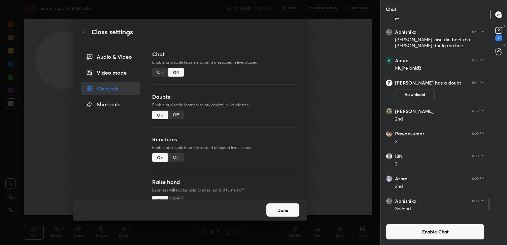
scroll to position [2, 2]
click at [87, 31] on div "Class settings" at bounding box center [190, 32] width 234 height 26
click at [84, 30] on icon at bounding box center [83, 31] width 5 height 5
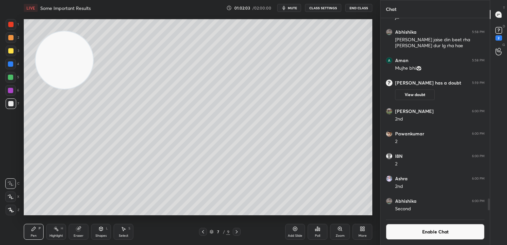
click at [294, 15] on div "LIVE Some Important Results 01:02:03 / 02:00:00 mute CLASS SETTINGS End Class" at bounding box center [198, 8] width 348 height 16
click at [295, 8] on span "mute" at bounding box center [292, 8] width 9 height 5
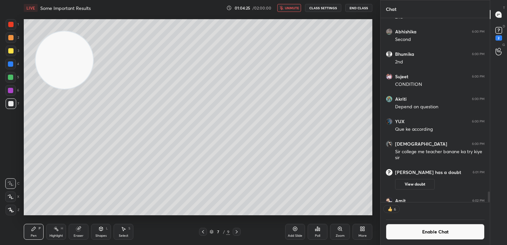
click at [296, 5] on button "unmute" at bounding box center [289, 8] width 24 height 8
click at [319, 230] on icon at bounding box center [319, 229] width 1 height 3
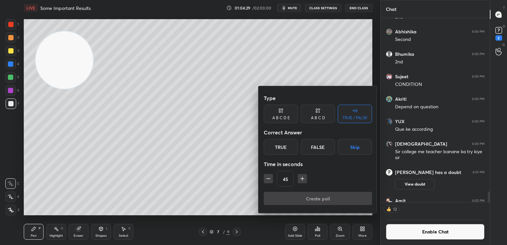
click at [284, 148] on div "True" at bounding box center [281, 147] width 34 height 16
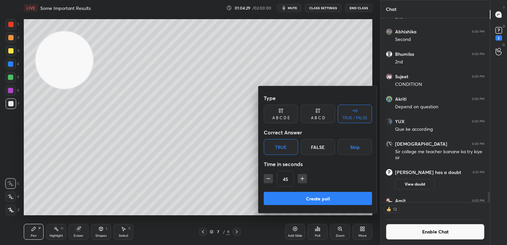
click at [306, 196] on button "Create poll" at bounding box center [318, 198] width 108 height 13
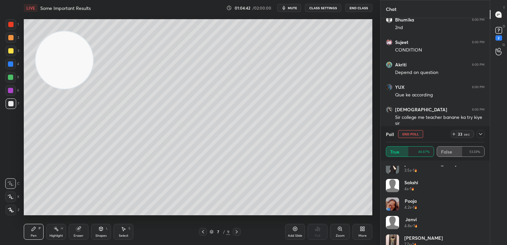
scroll to position [179, 0]
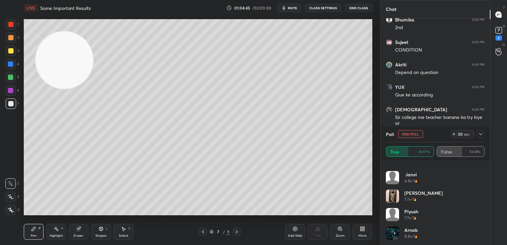
click at [415, 135] on button "End Poll" at bounding box center [410, 134] width 25 height 8
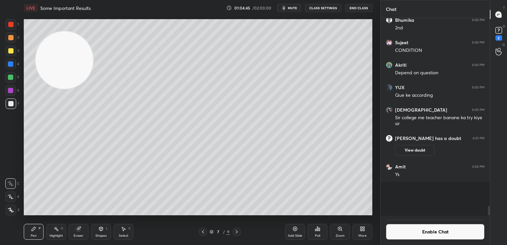
scroll to position [3235, 0]
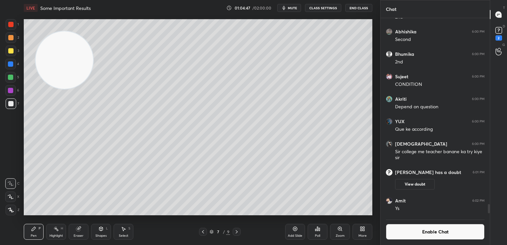
drag, startPoint x: 74, startPoint y: 62, endPoint x: 15, endPoint y: 242, distance: 189.3
click at [17, 237] on div "1 2 3 4 5 6 7 C X Z C X Z E E Erase all H H LIVE Some Important Results 01:04:4…" at bounding box center [187, 122] width 375 height 245
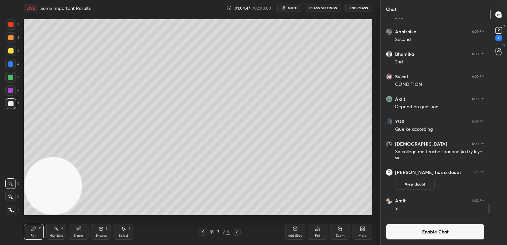
click at [9, 104] on div at bounding box center [10, 103] width 5 height 5
click at [11, 38] on div at bounding box center [10, 37] width 5 height 5
click at [295, 233] on div "Add Slide" at bounding box center [295, 232] width 20 height 16
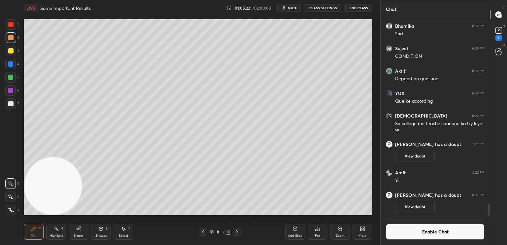
click at [425, 234] on button "Enable Chat" at bounding box center [435, 232] width 99 height 16
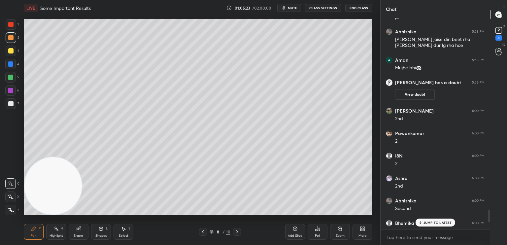
click at [430, 222] on p "JUMP TO LATEST" at bounding box center [437, 222] width 28 height 4
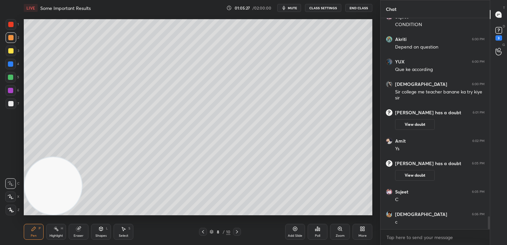
click at [324, 8] on button "CLASS SETTINGS" at bounding box center [323, 8] width 36 height 8
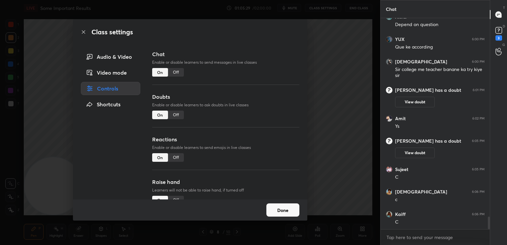
click at [179, 72] on div "Off" at bounding box center [176, 72] width 16 height 9
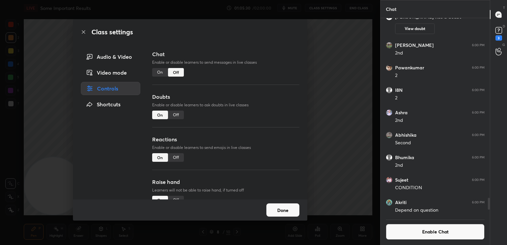
click at [82, 33] on icon at bounding box center [83, 31] width 5 height 5
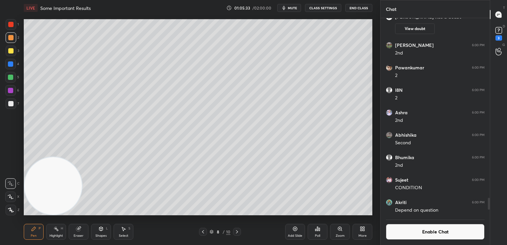
click at [80, 231] on icon at bounding box center [78, 228] width 5 height 5
click at [15, 208] on span "Erase all" at bounding box center [11, 210] width 10 height 5
click at [11, 105] on div at bounding box center [10, 103] width 5 height 5
click at [205, 233] on div at bounding box center [203, 232] width 8 height 8
click at [459, 233] on button "Enable Chat" at bounding box center [435, 232] width 99 height 16
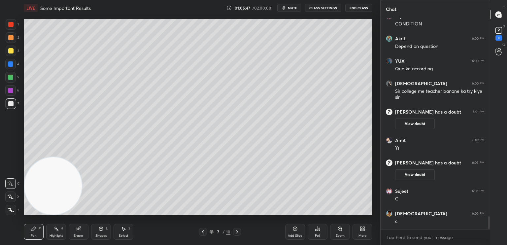
scroll to position [3286, 0]
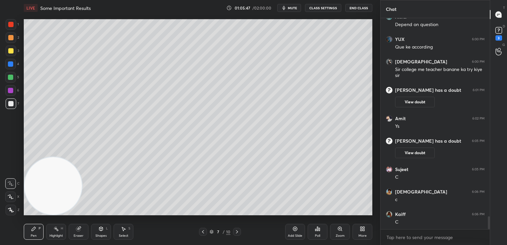
drag, startPoint x: 488, startPoint y: 216, endPoint x: 486, endPoint y: 237, distance: 20.5
click at [488, 235] on div "[PERSON_NAME] 6:00 PM CONDITION [PERSON_NAME] 6:00 PM Depend on question YUX 6:…" at bounding box center [434, 131] width 109 height 227
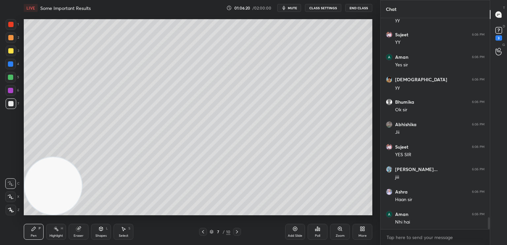
scroll to position [3532, 0]
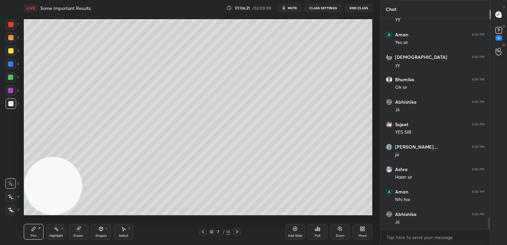
click at [239, 232] on icon at bounding box center [236, 231] width 5 height 5
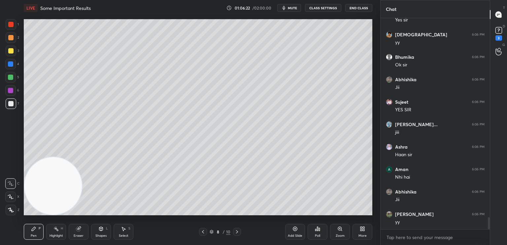
click at [10, 41] on div at bounding box center [11, 37] width 11 height 11
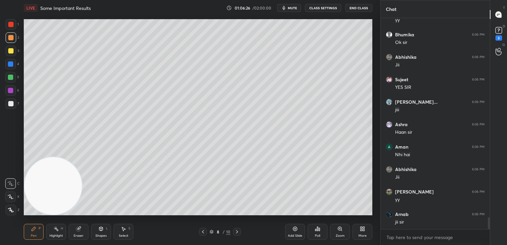
scroll to position [3600, 0]
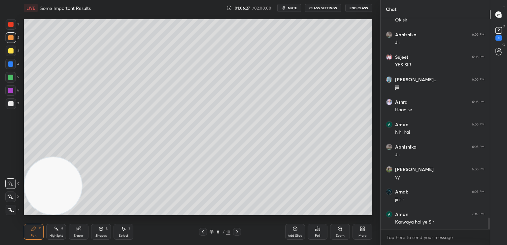
click at [11, 53] on div at bounding box center [10, 50] width 5 height 5
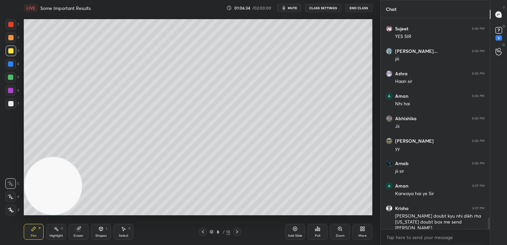
scroll to position [3657, 0]
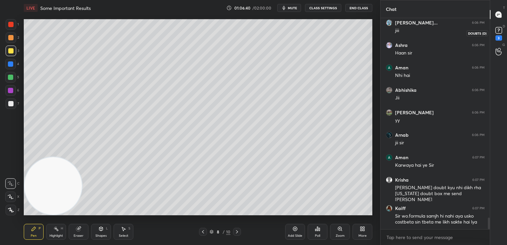
click at [495, 38] on div "3" at bounding box center [498, 37] width 7 height 5
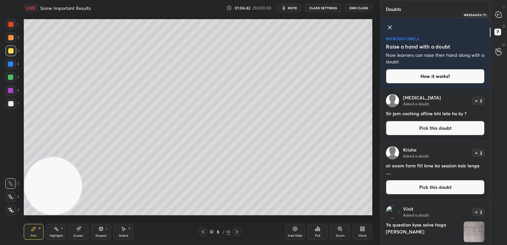
click at [497, 12] on icon at bounding box center [498, 15] width 6 height 6
type textarea "x"
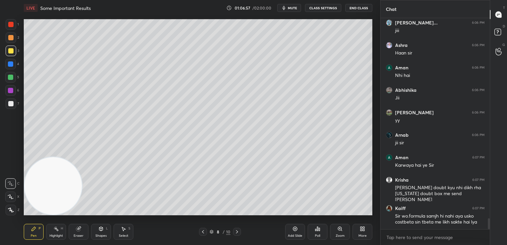
scroll to position [3859, 0]
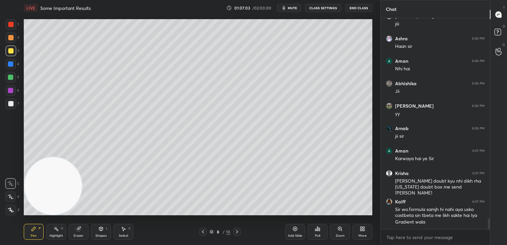
click at [202, 230] on icon at bounding box center [202, 231] width 5 height 5
drag, startPoint x: 235, startPoint y: 231, endPoint x: 235, endPoint y: 234, distance: 3.3
click at [235, 231] on icon at bounding box center [236, 231] width 5 height 5
click at [326, 10] on button "CLASS SETTINGS" at bounding box center [323, 8] width 36 height 8
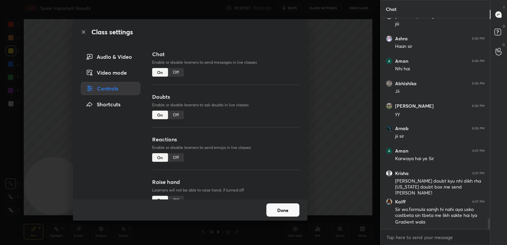
click at [170, 74] on div "Off" at bounding box center [176, 72] width 16 height 9
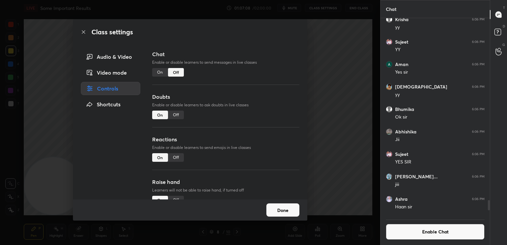
click at [2, 117] on div "Class settings Audio & Video Video mode Controls Shortcuts Chat Enable or disab…" at bounding box center [190, 122] width 380 height 245
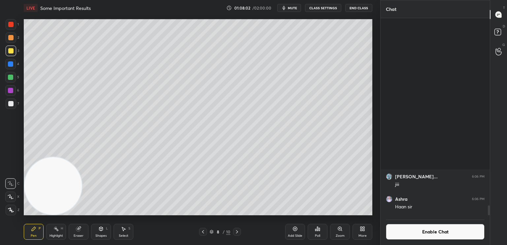
scroll to position [3557, 0]
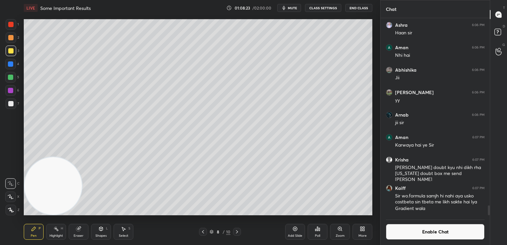
click at [78, 236] on div "Eraser" at bounding box center [79, 235] width 10 height 3
click at [33, 239] on div "Pen P" at bounding box center [34, 232] width 20 height 16
click at [433, 234] on button "Enable Chat" at bounding box center [435, 232] width 99 height 16
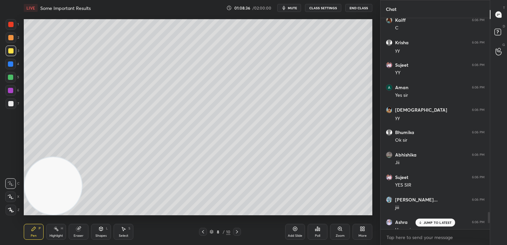
click at [432, 222] on p "JUMP TO LATEST" at bounding box center [437, 222] width 28 height 4
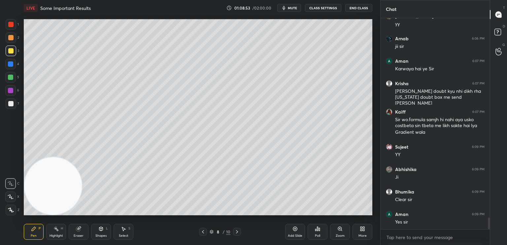
scroll to position [3661, 0]
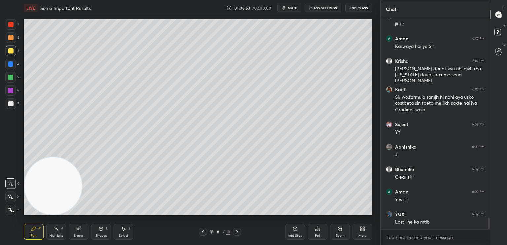
click at [323, 8] on button "CLASS SETTINGS" at bounding box center [323, 8] width 36 height 8
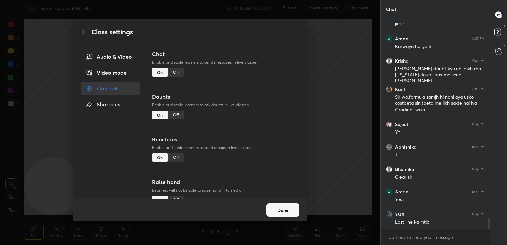
scroll to position [3685, 0]
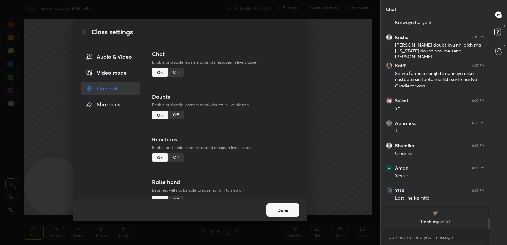
click at [282, 212] on button "Done" at bounding box center [282, 209] width 33 height 13
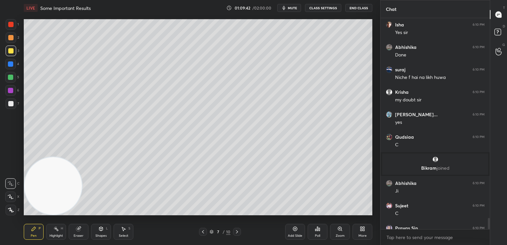
scroll to position [3785, 0]
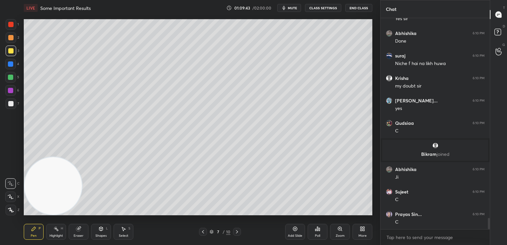
click at [326, 10] on button "CLASS SETTINGS" at bounding box center [323, 8] width 36 height 8
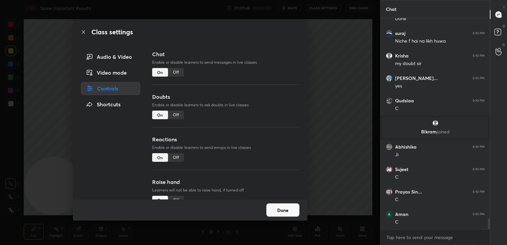
scroll to position [3829, 0]
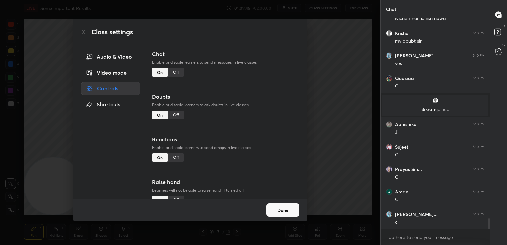
click at [286, 213] on button "Done" at bounding box center [282, 209] width 33 height 13
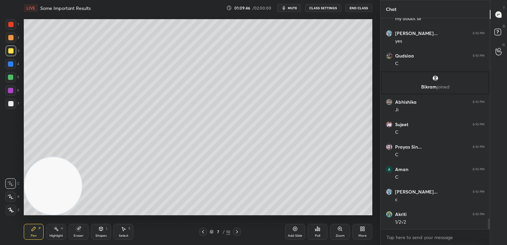
scroll to position [3874, 0]
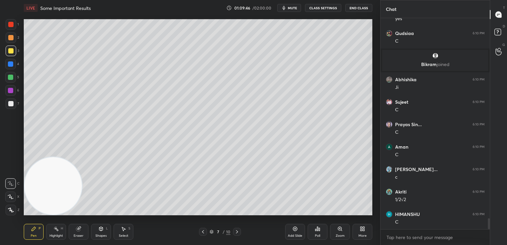
click at [293, 234] on div "Add Slide" at bounding box center [295, 235] width 15 height 3
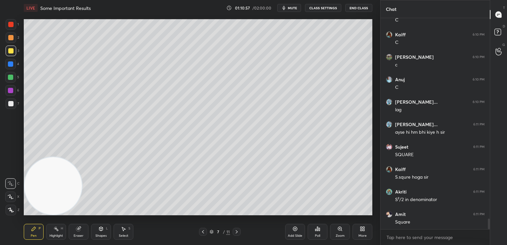
scroll to position [4094, 0]
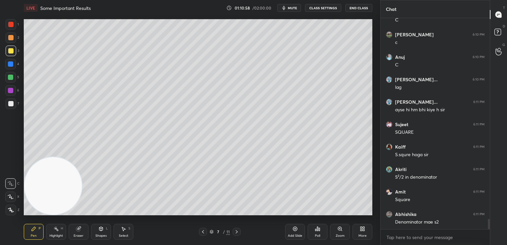
drag, startPoint x: 58, startPoint y: 181, endPoint x: 26, endPoint y: 188, distance: 32.4
click at [7, 206] on div "1 2 3 4 5 6 7 C X Z C X Z E E Erase all H H LIVE Some Important Results 01:10:5…" at bounding box center [187, 122] width 375 height 245
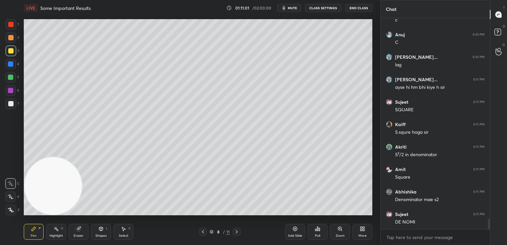
drag, startPoint x: 15, startPoint y: 65, endPoint x: 12, endPoint y: 65, distance: 3.4
click at [14, 65] on div at bounding box center [10, 64] width 11 height 11
click at [8, 105] on div at bounding box center [11, 103] width 11 height 11
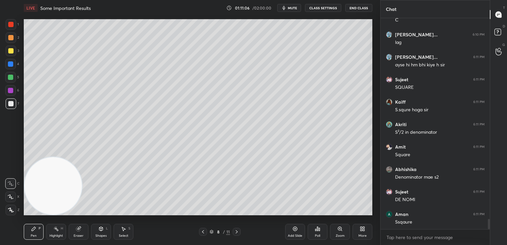
click at [12, 104] on div at bounding box center [10, 103] width 5 height 5
click at [10, 53] on div at bounding box center [10, 50] width 5 height 5
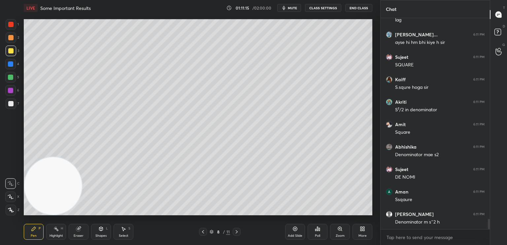
scroll to position [4184, 0]
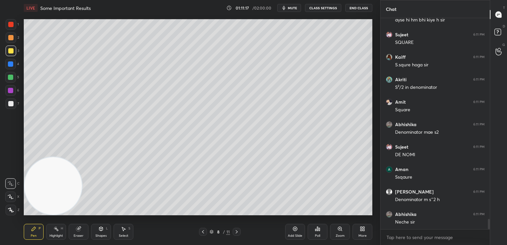
click at [10, 65] on div at bounding box center [10, 63] width 5 height 5
drag, startPoint x: 54, startPoint y: 178, endPoint x: 65, endPoint y: 60, distance: 117.9
click at [65, 154] on video at bounding box center [53, 182] width 57 height 57
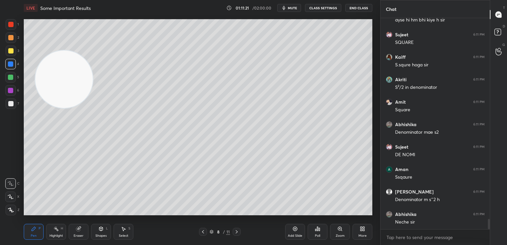
click at [17, 109] on div "7" at bounding box center [13, 103] width 14 height 11
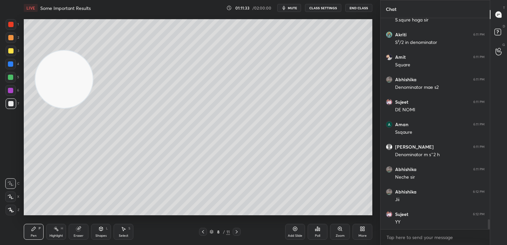
scroll to position [4251, 0]
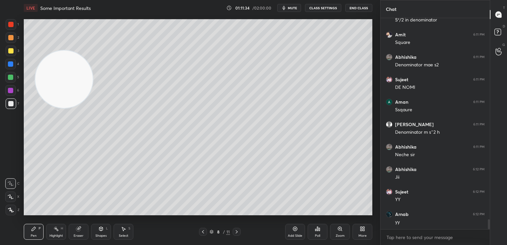
click at [204, 231] on icon at bounding box center [202, 231] width 5 height 5
click at [11, 48] on div at bounding box center [11, 51] width 11 height 11
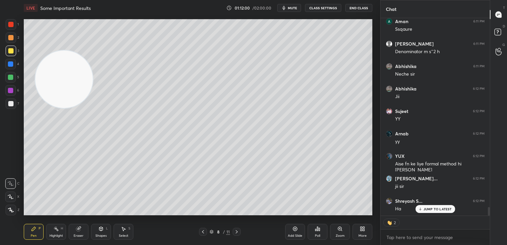
scroll to position [4354, 0]
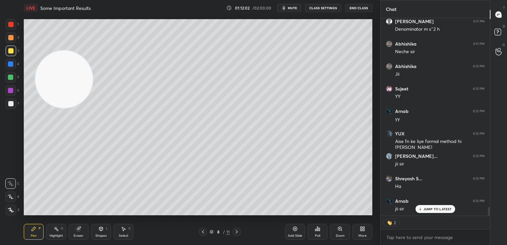
type textarea "x"
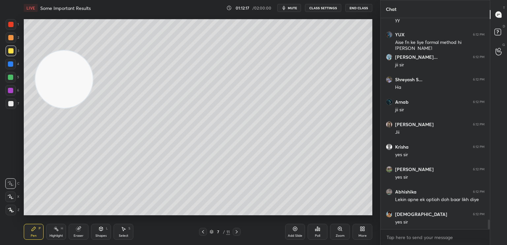
scroll to position [4475, 0]
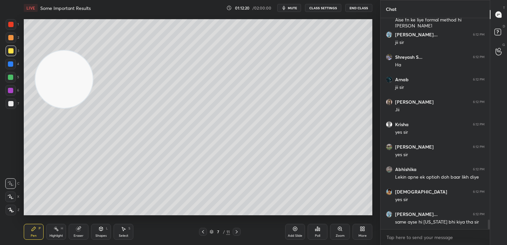
click at [6, 102] on div at bounding box center [11, 103] width 11 height 11
click at [328, 10] on button "CLASS SETTINGS" at bounding box center [323, 8] width 36 height 8
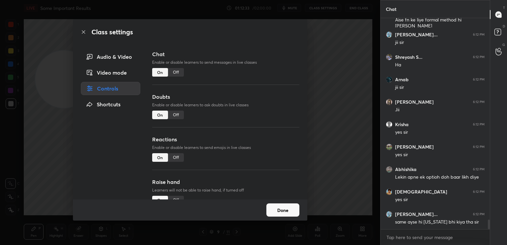
click at [177, 72] on div "Off" at bounding box center [176, 72] width 16 height 9
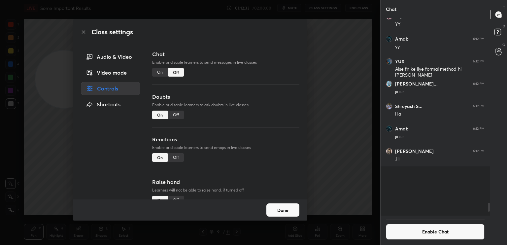
scroll to position [2, 2]
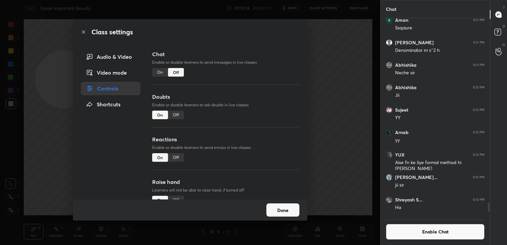
click at [29, 140] on div "Class settings Audio & Video Video mode Controls Shortcuts Chat Enable or disab…" at bounding box center [190, 122] width 380 height 245
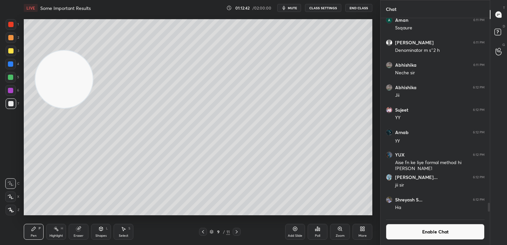
drag, startPoint x: 50, startPoint y: 100, endPoint x: 4, endPoint y: 256, distance: 162.3
click at [4, 0] on html "1 2 3 4 5 6 7 C X Z C X Z E E Erase all H H LIVE Some Important Results 01:12:4…" at bounding box center [253, 0] width 507 height 0
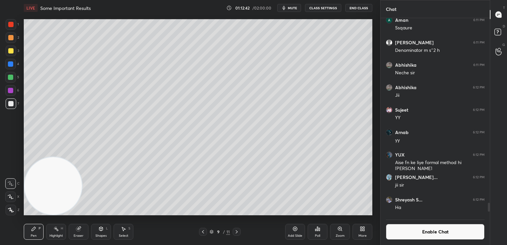
click at [289, 234] on div "Add Slide" at bounding box center [295, 235] width 15 height 3
click at [12, 105] on div at bounding box center [10, 103] width 5 height 5
click at [103, 232] on div "Shapes L" at bounding box center [101, 232] width 20 height 16
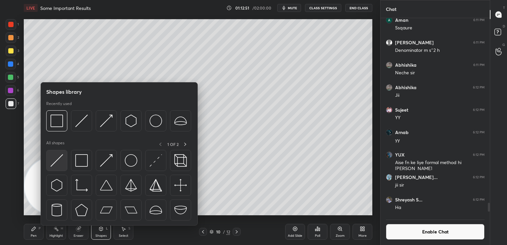
click at [59, 157] on img at bounding box center [56, 160] width 13 height 13
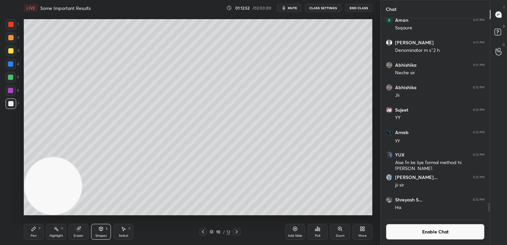
drag, startPoint x: 8, startPoint y: 24, endPoint x: 16, endPoint y: 24, distance: 8.2
click at [11, 24] on div at bounding box center [10, 24] width 5 height 5
click at [36, 232] on div "Pen P" at bounding box center [34, 232] width 20 height 16
click at [12, 104] on div at bounding box center [10, 103] width 5 height 5
click at [295, 8] on span "mute" at bounding box center [292, 8] width 9 height 5
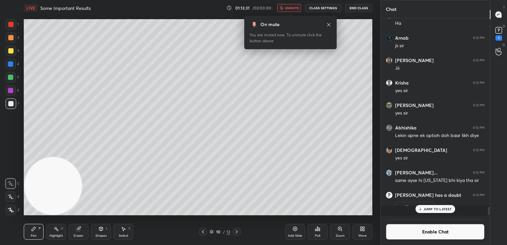
scroll to position [4390, 0]
click at [295, 3] on div "LIVE Some Important Results 01:13:36 / 02:00:00 unmute CLASS SETTINGS End Class" at bounding box center [198, 8] width 348 height 16
click at [498, 32] on icon at bounding box center [499, 30] width 10 height 10
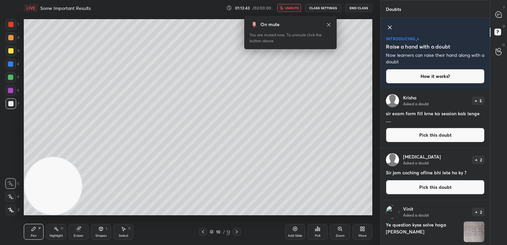
click at [330, 25] on icon at bounding box center [328, 24] width 5 height 5
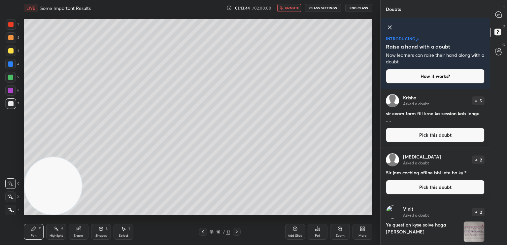
click at [289, 7] on span "unmute" at bounding box center [292, 8] width 14 height 5
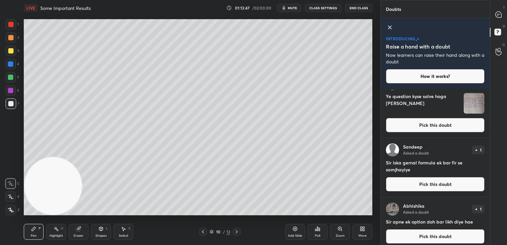
scroll to position [127, 0]
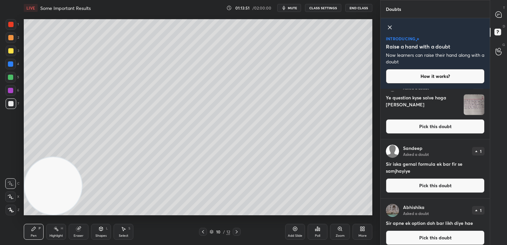
click at [203, 231] on icon at bounding box center [202, 231] width 5 height 5
click at [203, 232] on icon at bounding box center [203, 231] width 2 height 3
click at [203, 229] on icon at bounding box center [202, 231] width 5 height 5
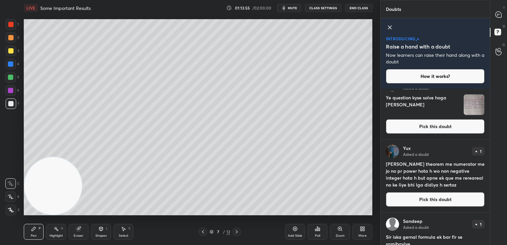
click at [206, 229] on div at bounding box center [203, 232] width 8 height 8
click at [237, 232] on icon at bounding box center [236, 231] width 5 height 5
click at [234, 232] on div at bounding box center [237, 232] width 8 height 8
click at [237, 231] on icon at bounding box center [236, 231] width 5 height 5
click at [238, 231] on icon at bounding box center [236, 231] width 5 height 5
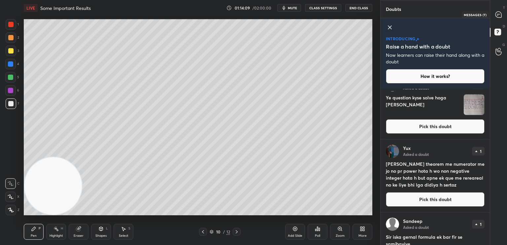
click at [498, 16] on icon at bounding box center [498, 15] width 6 height 6
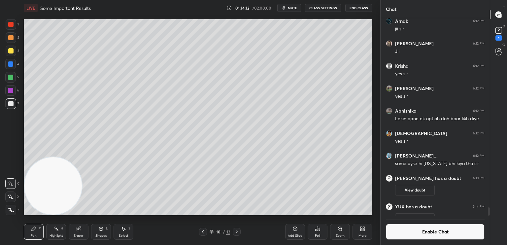
scroll to position [4602, 0]
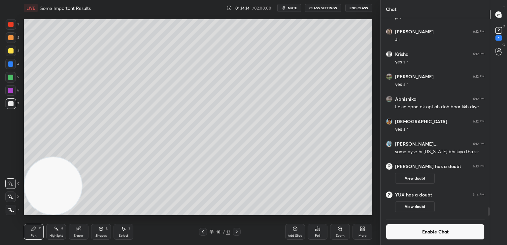
click at [12, 103] on div at bounding box center [10, 103] width 5 height 5
click at [13, 105] on div at bounding box center [10, 103] width 5 height 5
click at [203, 229] on div at bounding box center [203, 232] width 8 height 8
click at [204, 230] on icon at bounding box center [202, 231] width 5 height 5
click at [205, 232] on icon at bounding box center [202, 231] width 5 height 5
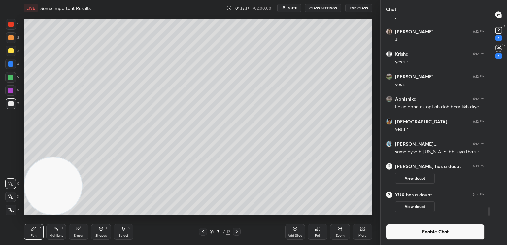
drag, startPoint x: 452, startPoint y: 233, endPoint x: 446, endPoint y: 236, distance: 7.1
click at [451, 233] on button "Enable Chat" at bounding box center [435, 232] width 99 height 16
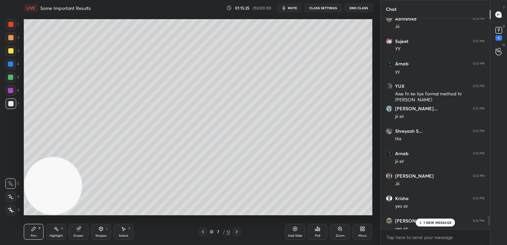
scroll to position [2, 2]
type textarea "x"
click at [297, 8] on span "mute" at bounding box center [292, 8] width 9 height 5
click at [325, 8] on button "CLASS SETTINGS" at bounding box center [323, 8] width 36 height 8
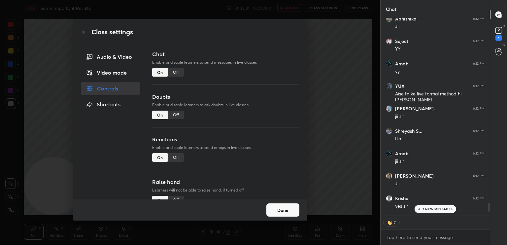
click at [174, 75] on div "Off" at bounding box center [176, 72] width 16 height 9
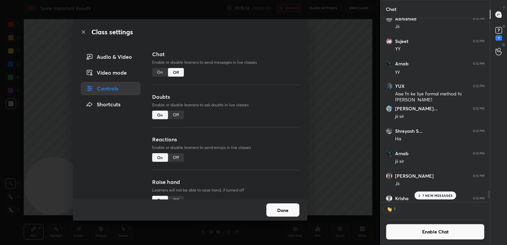
click at [311, 34] on div "Class settings Audio & Video Video mode Controls Shortcuts Chat Enable or disab…" at bounding box center [190, 122] width 380 height 245
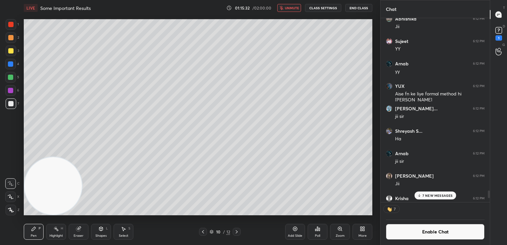
click at [292, 10] on button "unmute" at bounding box center [289, 8] width 24 height 8
click at [9, 50] on div at bounding box center [10, 50] width 5 height 5
click at [13, 35] on div at bounding box center [10, 37] width 5 height 5
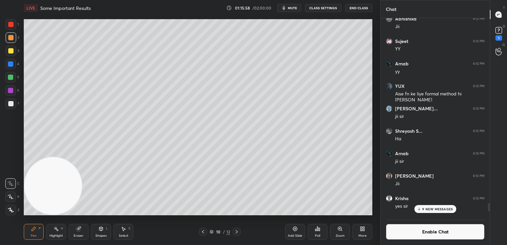
click at [417, 229] on button "Enable Chat" at bounding box center [435, 232] width 99 height 16
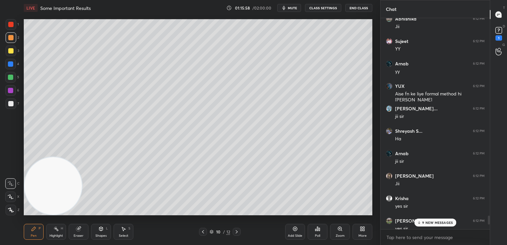
click at [429, 222] on p "9 NEW MESSAGES" at bounding box center [437, 222] width 31 height 4
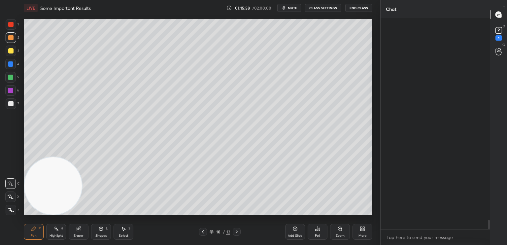
scroll to position [4578, 0]
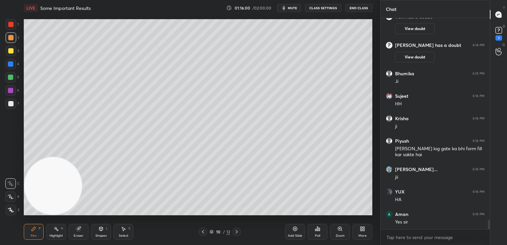
click at [96, 229] on div "Shapes L" at bounding box center [101, 232] width 20 height 16
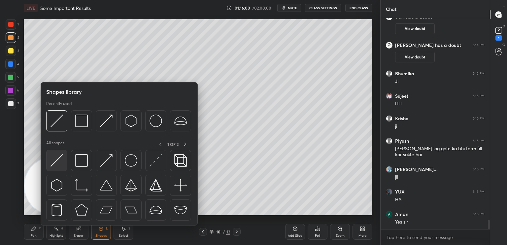
click at [58, 161] on img at bounding box center [56, 160] width 13 height 13
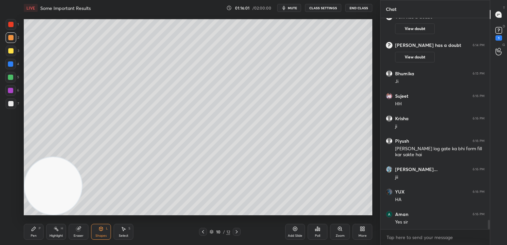
click at [8, 90] on div at bounding box center [10, 90] width 5 height 5
click at [12, 48] on div at bounding box center [10, 50] width 5 height 5
click at [9, 78] on div at bounding box center [10, 77] width 5 height 5
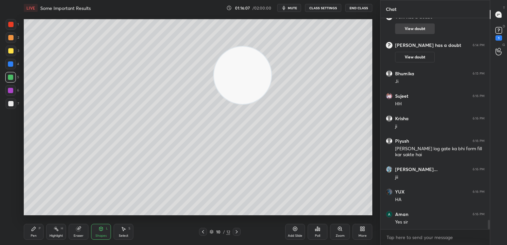
drag, startPoint x: 92, startPoint y: 154, endPoint x: 408, endPoint y: 33, distance: 338.0
click at [398, 37] on div "1 2 3 4 5 6 7 C X Z C X Z E E Erase all H H LIVE Some Important Results 01:16:0…" at bounding box center [253, 122] width 507 height 245
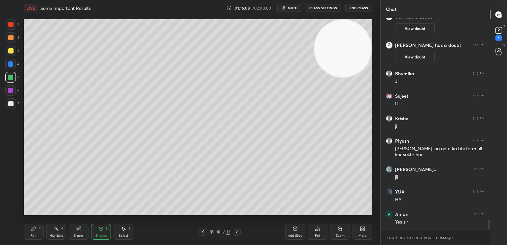
click at [11, 103] on div at bounding box center [10, 103] width 5 height 5
click at [38, 231] on div "Pen P" at bounding box center [34, 232] width 20 height 16
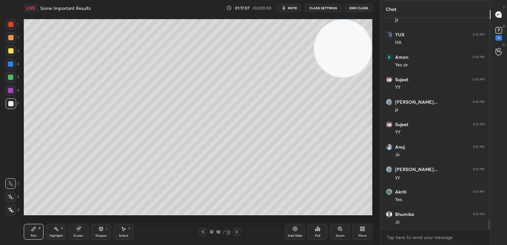
scroll to position [4758, 0]
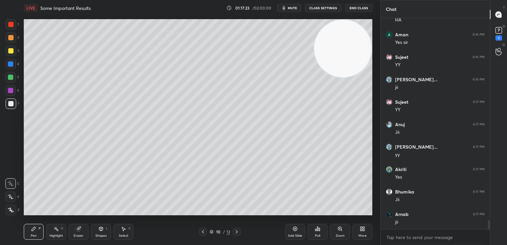
drag, startPoint x: 13, startPoint y: 88, endPoint x: 7, endPoint y: 91, distance: 6.9
click at [12, 91] on div at bounding box center [10, 90] width 5 height 5
click at [10, 98] on div "1 2 3 4 5 6 7" at bounding box center [12, 65] width 14 height 92
click at [11, 106] on div at bounding box center [10, 103] width 5 height 5
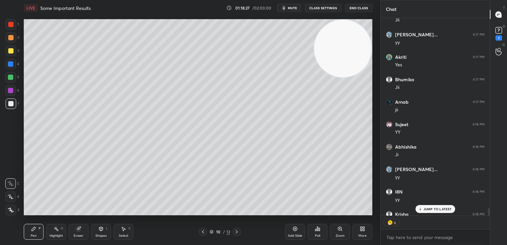
scroll to position [4906, 0]
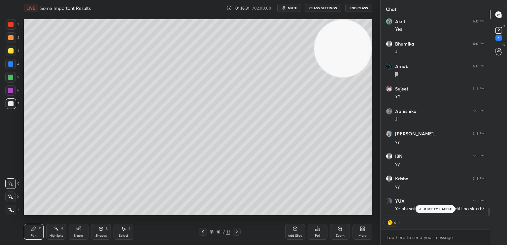
type textarea "x"
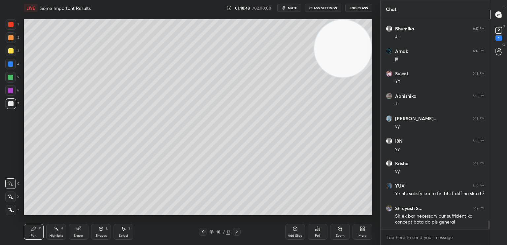
scroll to position [4943, 0]
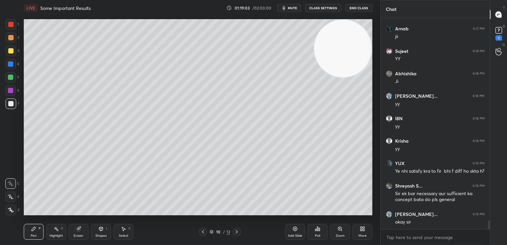
click at [15, 92] on div at bounding box center [10, 90] width 11 height 11
click at [106, 229] on div "Shapes L" at bounding box center [101, 232] width 20 height 16
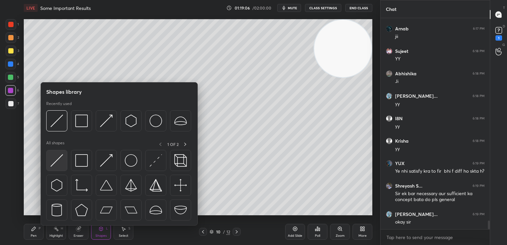
click at [63, 160] on div at bounding box center [56, 160] width 21 height 21
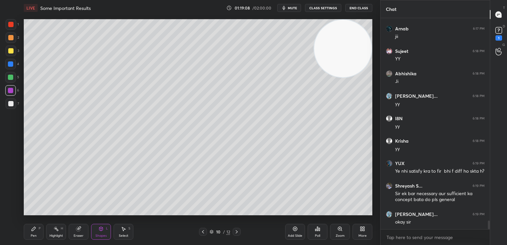
click at [10, 80] on div at bounding box center [10, 77] width 11 height 11
click at [11, 67] on div at bounding box center [10, 64] width 11 height 11
click at [37, 231] on div "Pen P" at bounding box center [34, 232] width 20 height 16
click at [11, 105] on div at bounding box center [10, 103] width 5 height 5
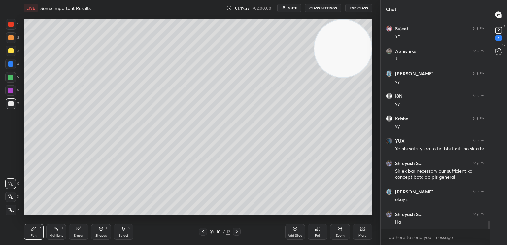
scroll to position [4988, 0]
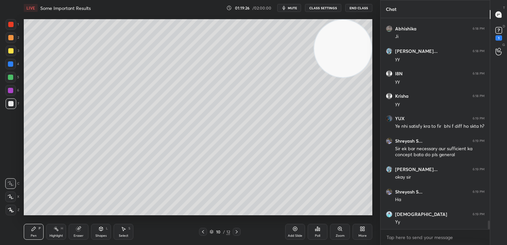
click at [10, 106] on div at bounding box center [11, 103] width 11 height 11
click at [10, 39] on div at bounding box center [10, 37] width 5 height 5
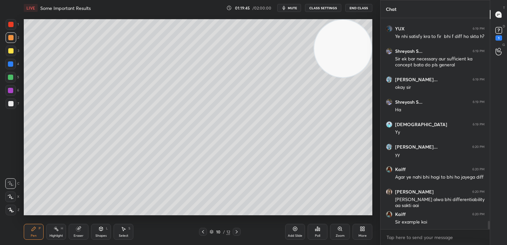
scroll to position [5106, 0]
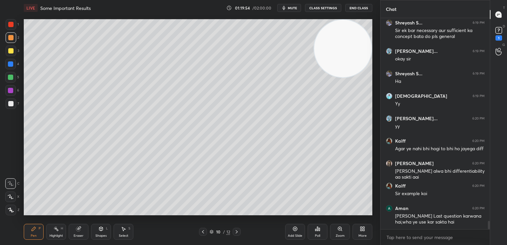
click at [299, 231] on div "Add Slide" at bounding box center [295, 232] width 20 height 16
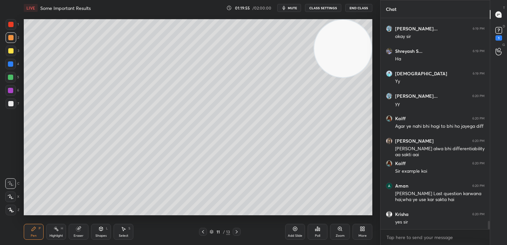
click at [11, 104] on div at bounding box center [10, 103] width 5 height 5
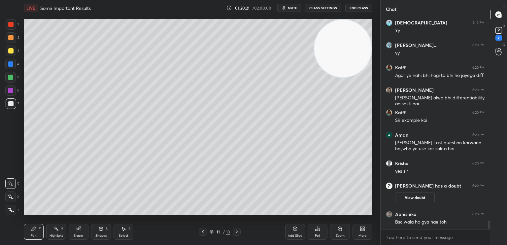
scroll to position [4959, 0]
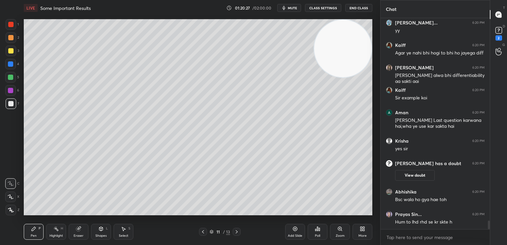
click at [100, 233] on div "Shapes L" at bounding box center [101, 232] width 20 height 16
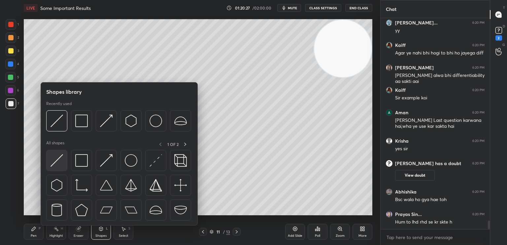
click at [62, 163] on img at bounding box center [56, 160] width 13 height 13
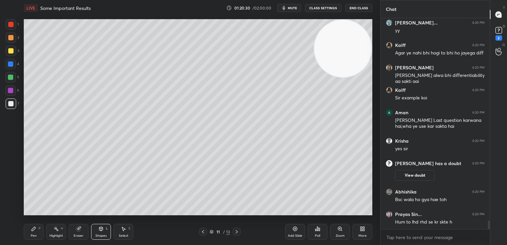
click at [36, 226] on div "Pen P" at bounding box center [34, 232] width 20 height 16
click at [10, 56] on div at bounding box center [11, 51] width 11 height 11
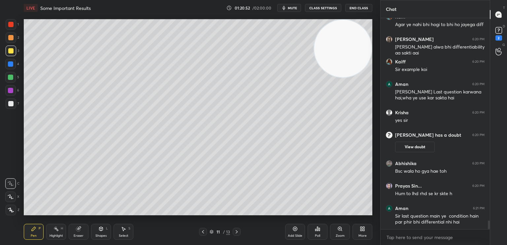
drag, startPoint x: 203, startPoint y: 231, endPoint x: 199, endPoint y: 231, distance: 4.0
click at [203, 231] on icon at bounding box center [202, 231] width 5 height 5
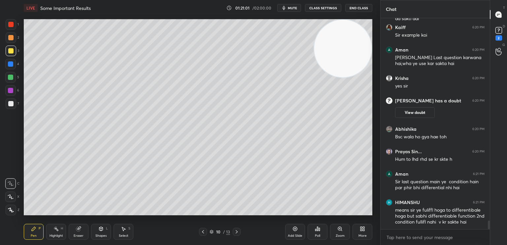
click at [320, 7] on button "CLASS SETTINGS" at bounding box center [323, 8] width 36 height 8
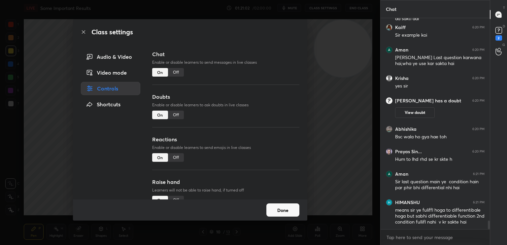
click at [178, 72] on div "Off" at bounding box center [176, 72] width 16 height 9
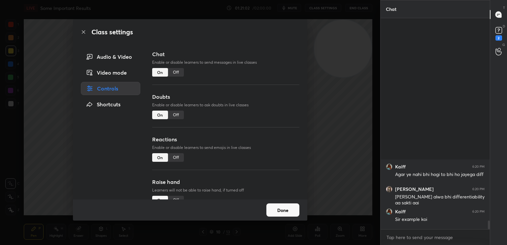
scroll to position [2, 2]
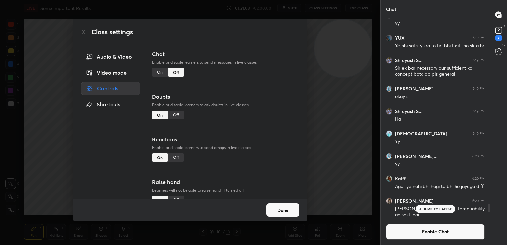
click at [8, 129] on div "Class settings Audio & Video Video mode Controls Shortcuts Chat Enable or disab…" at bounding box center [190, 122] width 380 height 245
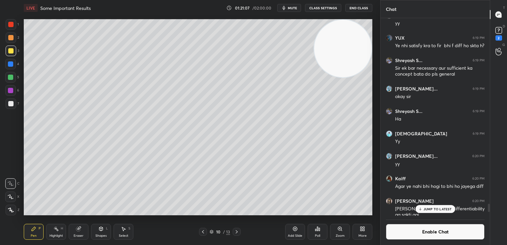
click at [446, 209] on p "JUMP TO LATEST" at bounding box center [437, 209] width 28 height 4
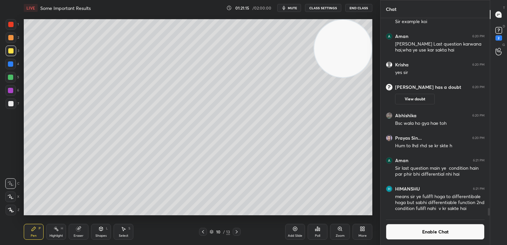
click at [12, 80] on div at bounding box center [10, 77] width 5 height 5
click at [464, 237] on button "Enable Chat" at bounding box center [435, 232] width 99 height 16
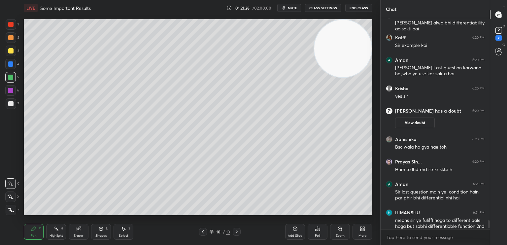
scroll to position [4986, 0]
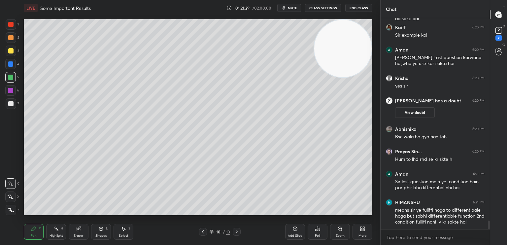
drag, startPoint x: 488, startPoint y: 224, endPoint x: 484, endPoint y: 237, distance: 13.6
click at [488, 235] on div "Kaiff 6:20 PM Agar ye nahi bhi hogi to bhi ho [PERSON_NAME] 6:20 PM [PERSON_NAM…" at bounding box center [434, 131] width 109 height 227
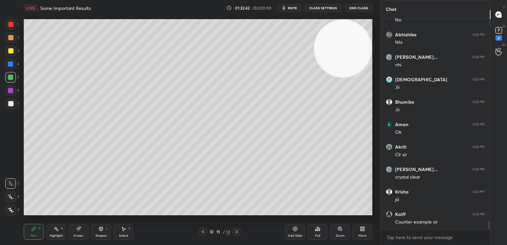
scroll to position [2, 2]
click at [9, 51] on div at bounding box center [10, 50] width 5 height 5
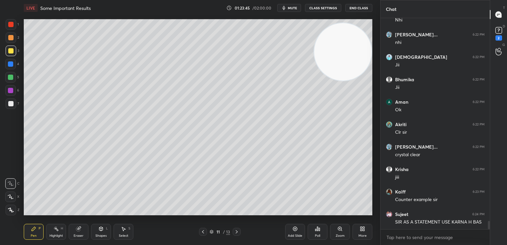
drag, startPoint x: 319, startPoint y: 80, endPoint x: 323, endPoint y: 84, distance: 5.4
click at [323, 81] on video at bounding box center [342, 51] width 57 height 57
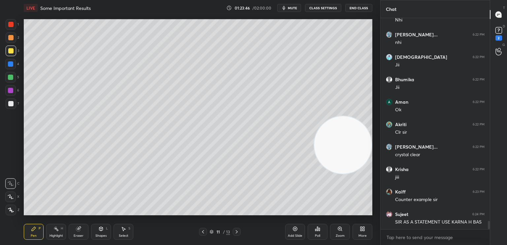
drag, startPoint x: 346, startPoint y: 133, endPoint x: 338, endPoint y: 139, distance: 10.2
click at [343, 163] on video at bounding box center [342, 144] width 57 height 57
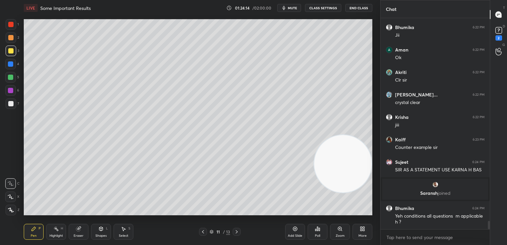
scroll to position [5286, 0]
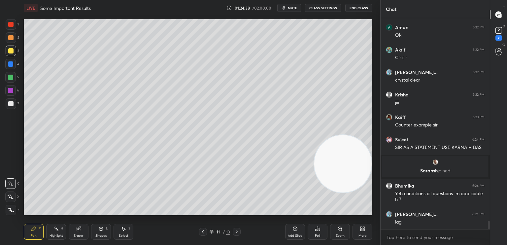
drag, startPoint x: 334, startPoint y: 159, endPoint x: 325, endPoint y: 189, distance: 31.8
click at [329, 192] on video at bounding box center [342, 163] width 57 height 57
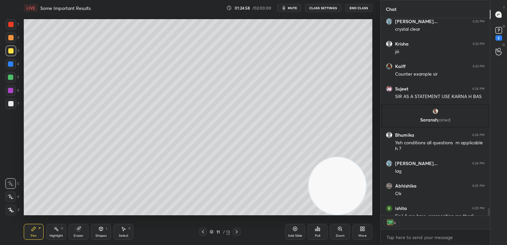
scroll to position [5351, 0]
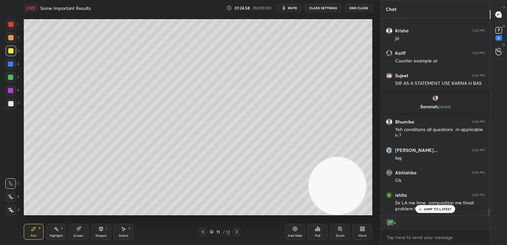
drag, startPoint x: 488, startPoint y: 212, endPoint x: 486, endPoint y: 231, distance: 18.3
click at [489, 223] on div "[PERSON_NAME] 6:22 PM Clr [PERSON_NAME]... 6:22 PM crystal clear [PERSON_NAME] …" at bounding box center [434, 131] width 109 height 227
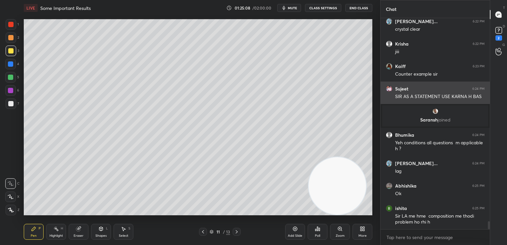
scroll to position [5360, 0]
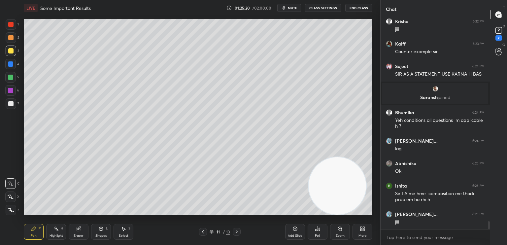
click at [82, 230] on div "Eraser" at bounding box center [79, 232] width 20 height 16
click at [11, 198] on icon at bounding box center [10, 197] width 5 height 6
click at [205, 231] on icon at bounding box center [202, 231] width 5 height 5
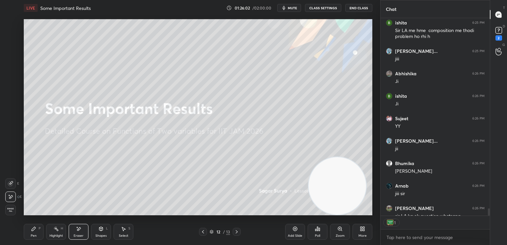
scroll to position [2, 2]
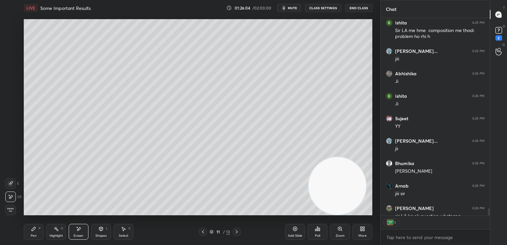
click at [295, 233] on div "Add Slide" at bounding box center [295, 232] width 20 height 16
click at [37, 235] on div "Pen P" at bounding box center [34, 232] width 20 height 16
click at [9, 104] on div at bounding box center [10, 103] width 5 height 5
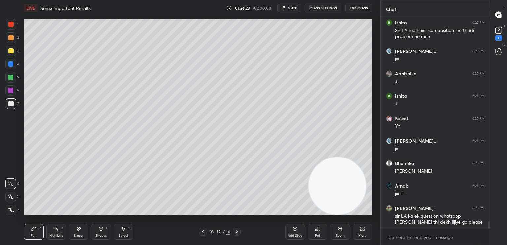
click at [101, 226] on div "Shapes L" at bounding box center [101, 232] width 20 height 16
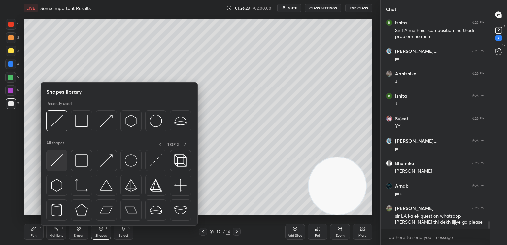
click at [58, 163] on img at bounding box center [56, 160] width 13 height 13
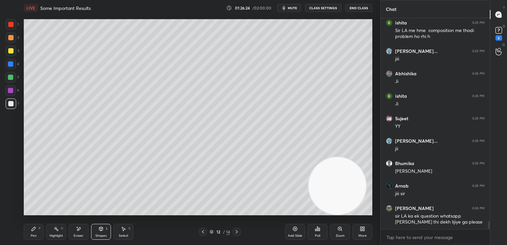
drag, startPoint x: 11, startPoint y: 26, endPoint x: 22, endPoint y: 27, distance: 11.2
click at [10, 26] on div at bounding box center [10, 24] width 5 height 5
drag, startPoint x: 11, startPoint y: 78, endPoint x: 22, endPoint y: 72, distance: 13.0
click at [10, 79] on div at bounding box center [10, 77] width 5 height 5
click at [36, 230] on div "Pen P" at bounding box center [34, 232] width 20 height 16
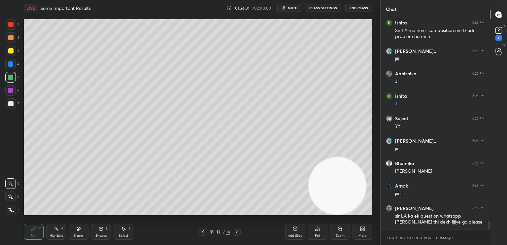
click at [10, 106] on div at bounding box center [11, 103] width 11 height 11
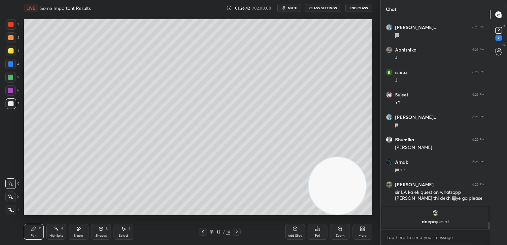
click at [34, 232] on div "Pen P" at bounding box center [34, 232] width 20 height 16
click at [13, 50] on div at bounding box center [10, 50] width 5 height 5
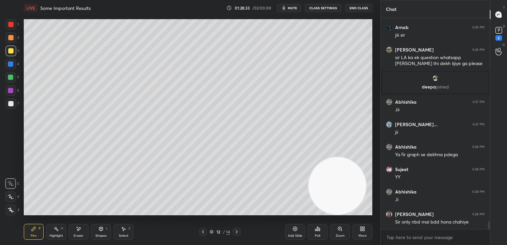
scroll to position [5579, 0]
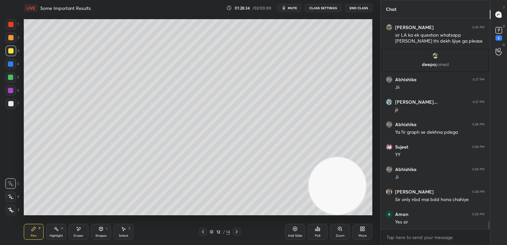
drag, startPoint x: 8, startPoint y: 105, endPoint x: 12, endPoint y: 105, distance: 4.0
click at [9, 105] on div at bounding box center [11, 103] width 11 height 11
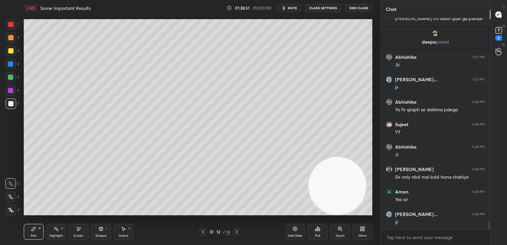
click at [10, 68] on div at bounding box center [10, 64] width 11 height 11
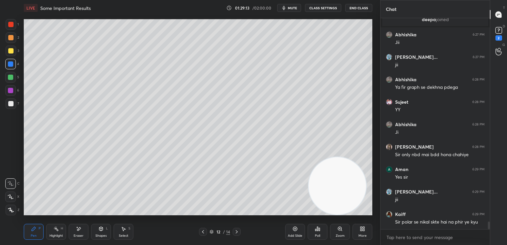
click at [295, 9] on span "mute" at bounding box center [292, 8] width 9 height 5
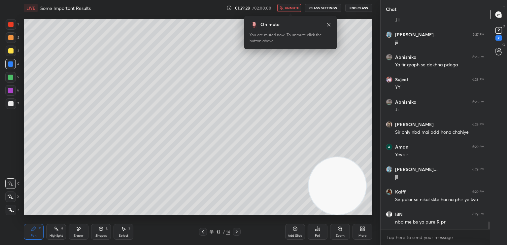
scroll to position [2, 2]
click at [291, 8] on span "unmute" at bounding box center [292, 8] width 14 height 5
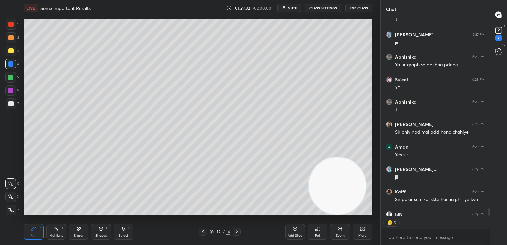
scroll to position [5659, 0]
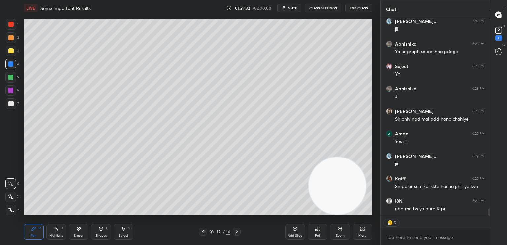
drag, startPoint x: 489, startPoint y: 211, endPoint x: 489, endPoint y: 216, distance: 4.9
click at [489, 216] on div "[PERSON_NAME] joined [PERSON_NAME] 6:27 PM [PERSON_NAME]... 6:27 PM [PERSON_NAM…" at bounding box center [434, 131] width 109 height 227
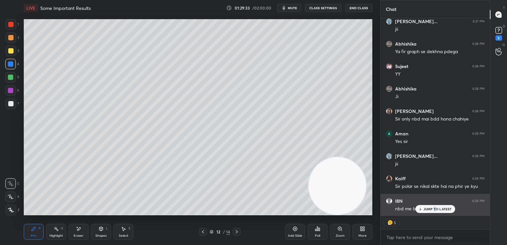
click at [434, 206] on div "JUMP TO LATEST" at bounding box center [435, 209] width 40 height 8
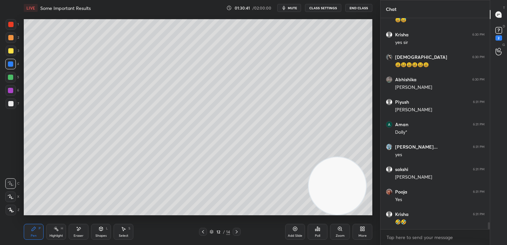
scroll to position [6174, 0]
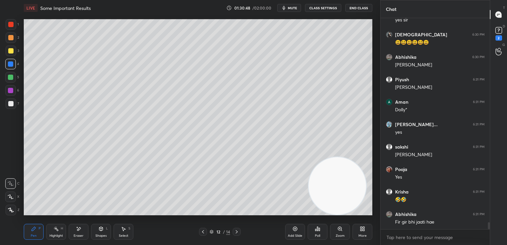
click at [234, 233] on icon at bounding box center [236, 231] width 5 height 5
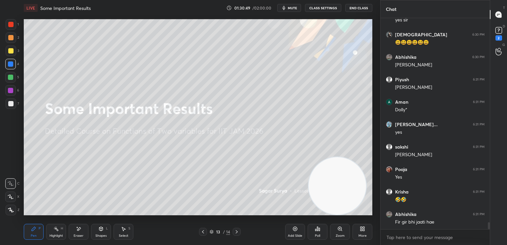
click at [202, 231] on icon at bounding box center [202, 231] width 5 height 5
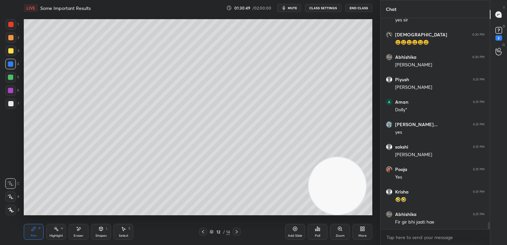
scroll to position [6197, 0]
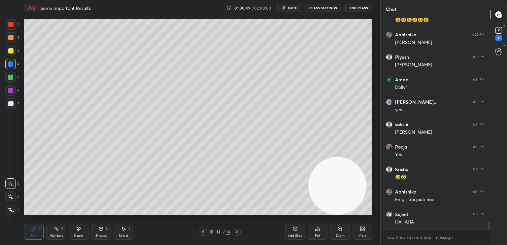
click at [294, 235] on div "Add Slide" at bounding box center [295, 235] width 15 height 3
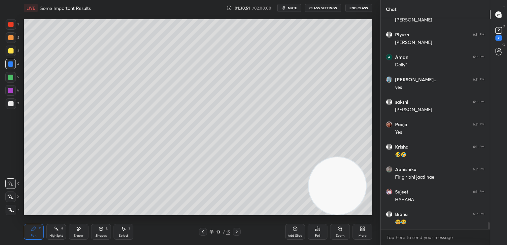
scroll to position [6241, 0]
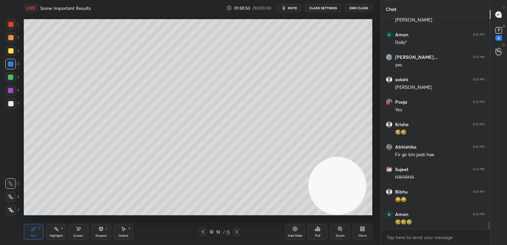
click at [202, 231] on icon at bounding box center [202, 231] width 5 height 5
click at [238, 232] on icon at bounding box center [236, 231] width 5 height 5
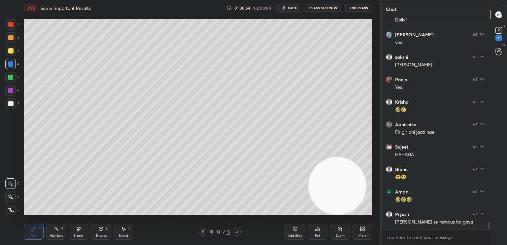
click at [44, 227] on div "Pen P Highlight H Eraser Shapes L Select S" at bounding box center [89, 232] width 131 height 16
click at [11, 105] on div at bounding box center [10, 103] width 5 height 5
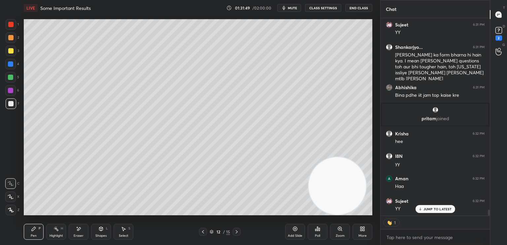
scroll to position [6305, 0]
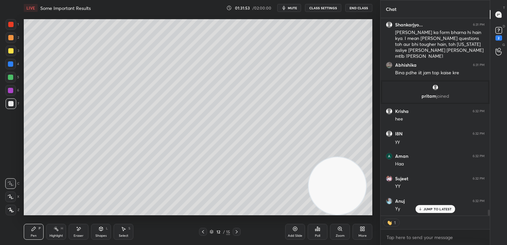
type textarea "x"
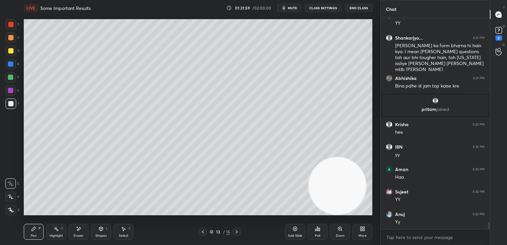
drag, startPoint x: 11, startPoint y: 99, endPoint x: 17, endPoint y: 88, distance: 13.0
click at [9, 101] on div at bounding box center [11, 103] width 11 height 11
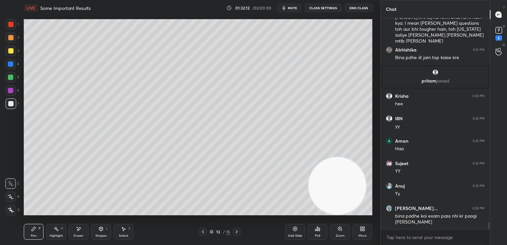
scroll to position [6354, 0]
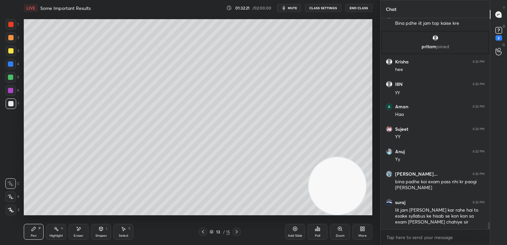
click at [100, 229] on icon at bounding box center [101, 229] width 4 height 4
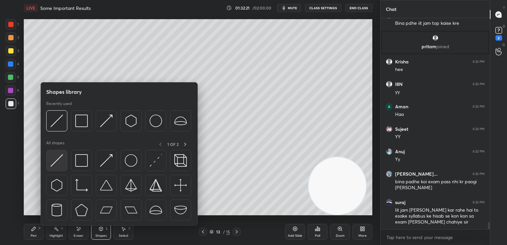
click at [61, 164] on img at bounding box center [56, 160] width 13 height 13
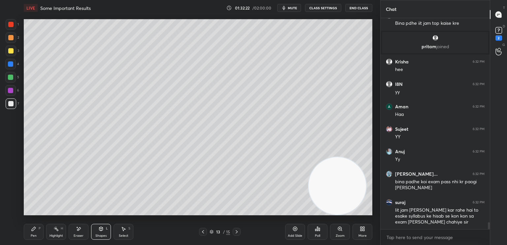
click at [11, 59] on div at bounding box center [10, 64] width 11 height 11
drag, startPoint x: 13, startPoint y: 26, endPoint x: 23, endPoint y: 27, distance: 10.6
click at [12, 26] on div at bounding box center [10, 24] width 5 height 5
click at [329, 10] on button "CLASS SETTINGS" at bounding box center [323, 8] width 36 height 8
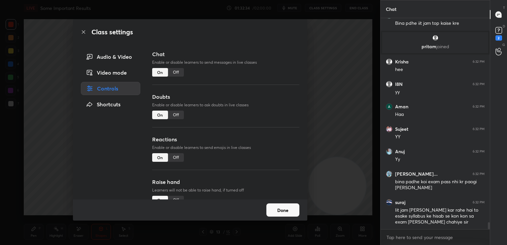
click at [176, 73] on div "Off" at bounding box center [176, 72] width 16 height 9
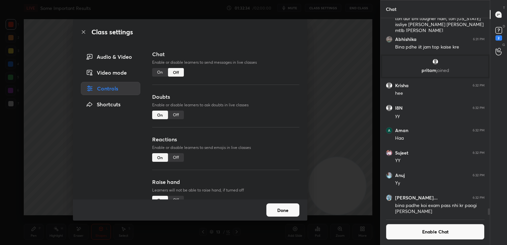
click at [0, 147] on div "Class settings Audio & Video Video mode Controls Shortcuts Chat Enable or disab…" at bounding box center [190, 122] width 380 height 245
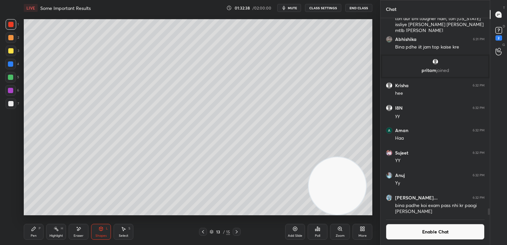
click at [30, 237] on div "Pen P" at bounding box center [34, 232] width 20 height 16
click at [13, 104] on div at bounding box center [10, 103] width 5 height 5
click at [105, 228] on div "Shapes L" at bounding box center [101, 232] width 20 height 16
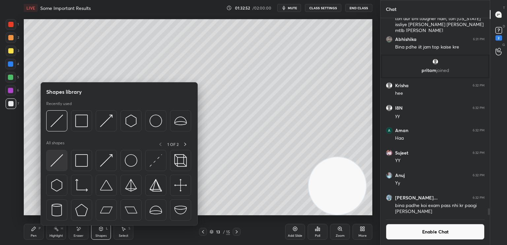
click at [60, 161] on img at bounding box center [56, 160] width 13 height 13
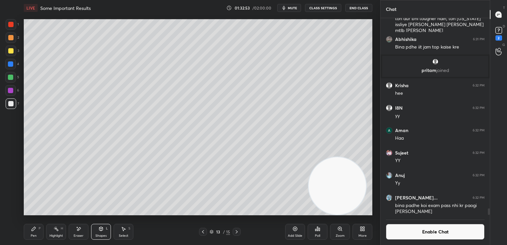
click at [12, 23] on div at bounding box center [10, 24] width 5 height 5
click at [7, 73] on div at bounding box center [10, 77] width 11 height 11
click at [11, 77] on div at bounding box center [10, 77] width 5 height 5
click at [35, 231] on icon at bounding box center [33, 228] width 5 height 5
click at [11, 106] on div at bounding box center [11, 103] width 11 height 11
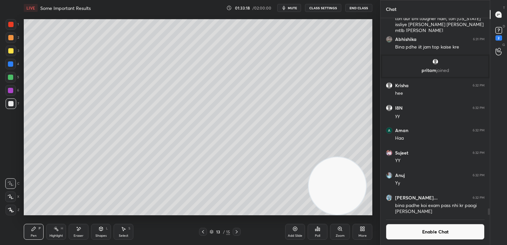
click at [475, 229] on button "Enable Chat" at bounding box center [435, 232] width 99 height 16
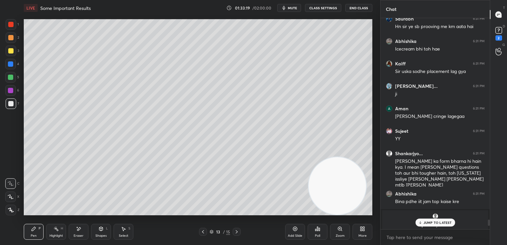
click at [440, 221] on p "JUMP TO LATEST" at bounding box center [437, 222] width 28 height 4
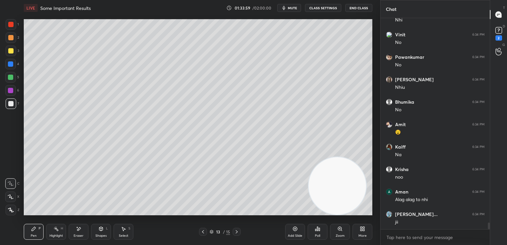
scroll to position [6629, 0]
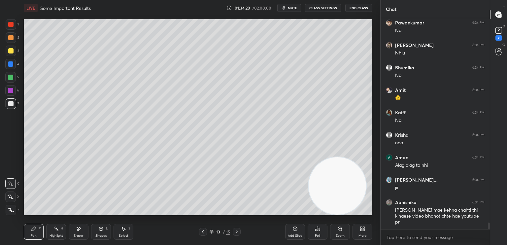
click at [333, 9] on button "CLASS SETTINGS" at bounding box center [323, 8] width 36 height 8
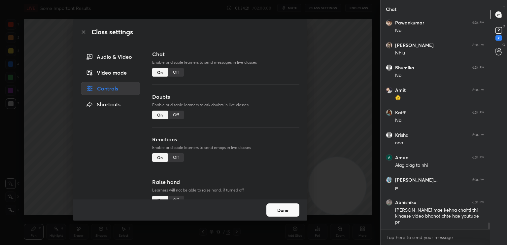
click at [174, 74] on div "Off" at bounding box center [176, 72] width 16 height 9
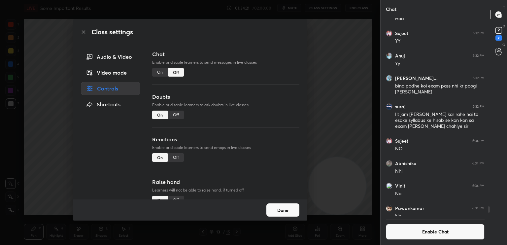
click at [10, 126] on div "Class settings Audio & Video Video mode Controls Shortcuts Chat Enable or disab…" at bounding box center [190, 122] width 380 height 245
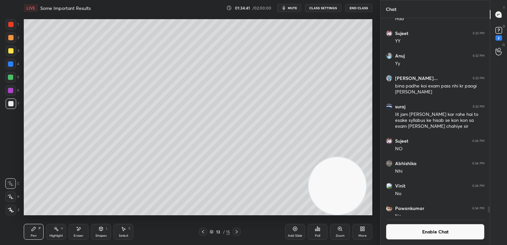
click at [103, 235] on div "Shapes" at bounding box center [100, 235] width 11 height 3
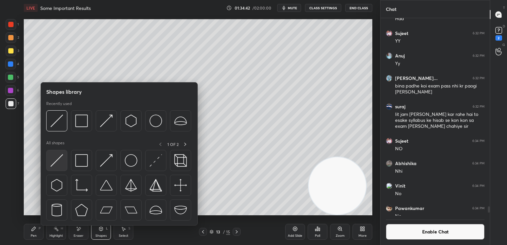
click at [55, 164] on img at bounding box center [56, 160] width 13 height 13
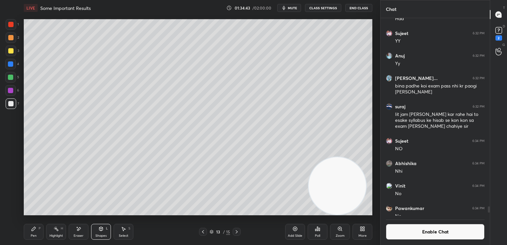
click at [8, 26] on div at bounding box center [10, 24] width 5 height 5
click at [7, 74] on div at bounding box center [10, 77] width 11 height 11
click at [9, 65] on div at bounding box center [10, 63] width 5 height 5
click at [30, 237] on div "Pen P" at bounding box center [34, 232] width 20 height 16
click at [9, 109] on div "7" at bounding box center [13, 104] width 14 height 13
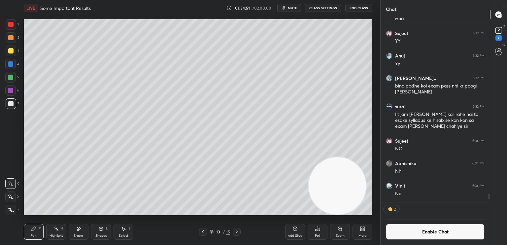
click at [11, 44] on div "2" at bounding box center [13, 38] width 14 height 13
click at [9, 48] on div at bounding box center [10, 50] width 5 height 5
click at [11, 105] on div at bounding box center [10, 103] width 5 height 5
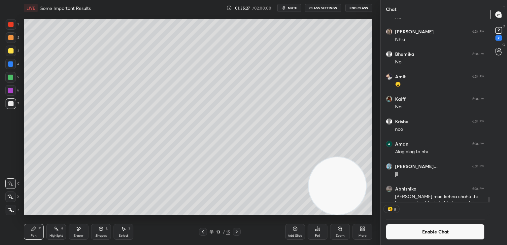
scroll to position [6578, 0]
click at [309, 214] on video at bounding box center [337, 185] width 57 height 57
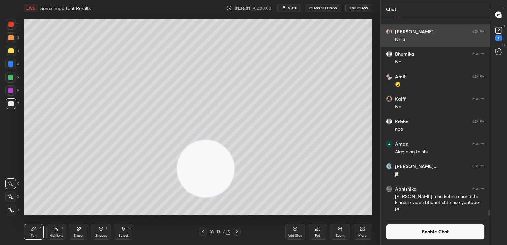
drag, startPoint x: 201, startPoint y: 186, endPoint x: 413, endPoint y: 29, distance: 264.1
click at [418, 33] on div "1 2 3 4 5 6 7 C X Z E E Erase all H H LIVE Some Important Results 01:36:01 / 02…" at bounding box center [253, 122] width 507 height 245
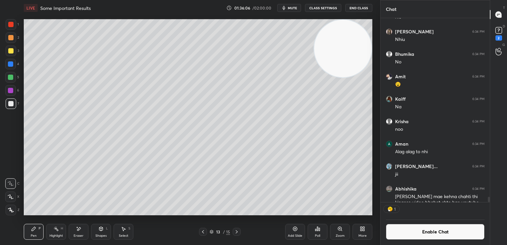
scroll to position [2, 2]
click at [10, 105] on div at bounding box center [10, 103] width 5 height 5
click at [78, 238] on div "Eraser" at bounding box center [79, 232] width 20 height 16
click at [462, 236] on button "Enable Chat" at bounding box center [435, 232] width 99 height 16
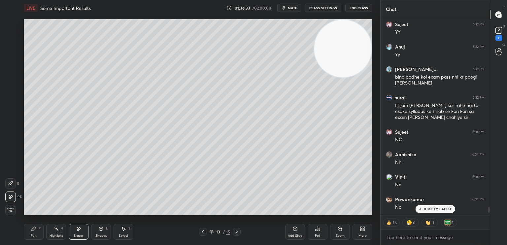
click at [295, 14] on div "LIVE Some Important Results 01:36:33 / 02:00:00 mute CLASS SETTINGS End Class" at bounding box center [198, 8] width 348 height 16
drag, startPoint x: 295, startPoint y: 10, endPoint x: 334, endPoint y: 8, distance: 38.6
click at [296, 10] on button "mute" at bounding box center [289, 8] width 24 height 8
type textarea "x"
click at [331, 9] on button "CLASS SETTINGS" at bounding box center [323, 8] width 36 height 8
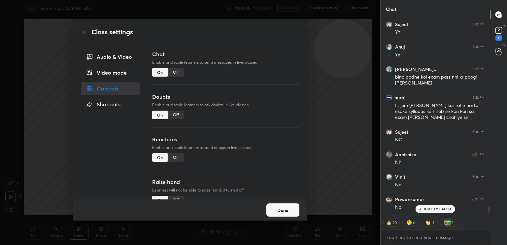
drag, startPoint x: 176, startPoint y: 71, endPoint x: 201, endPoint y: 69, distance: 24.5
click at [177, 72] on div "Off" at bounding box center [176, 72] width 16 height 9
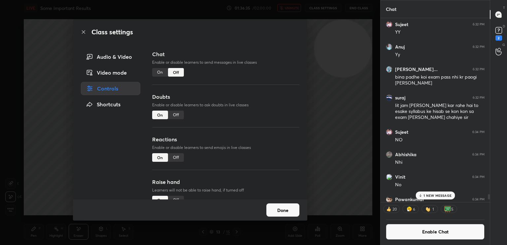
scroll to position [182, 107]
click at [348, 107] on div "Class settings Audio & Video Video mode Controls Shortcuts Chat Enable or disab…" at bounding box center [190, 122] width 380 height 245
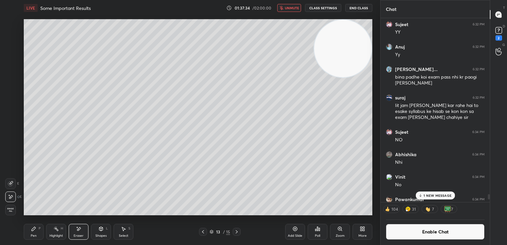
click at [290, 8] on span "unmute" at bounding box center [292, 8] width 14 height 5
click at [417, 233] on button "Enable Chat" at bounding box center [435, 232] width 99 height 16
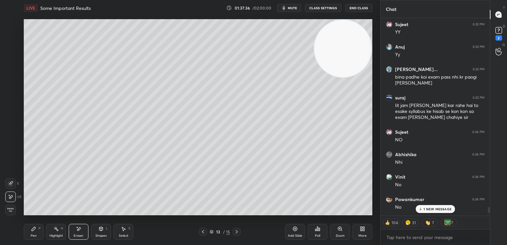
click at [436, 209] on p "1 NEW MESSAGE" at bounding box center [437, 209] width 28 height 4
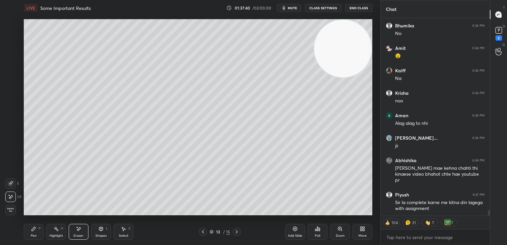
type textarea "x"
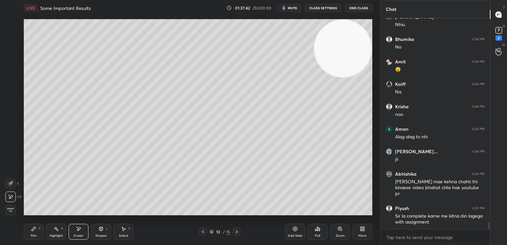
scroll to position [6609, 0]
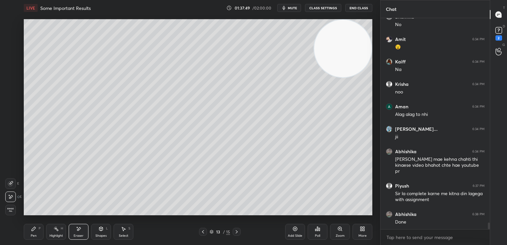
click at [328, 6] on button "CLASS SETTINGS" at bounding box center [323, 8] width 36 height 8
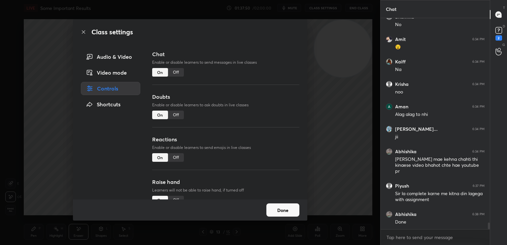
scroll to position [6631, 0]
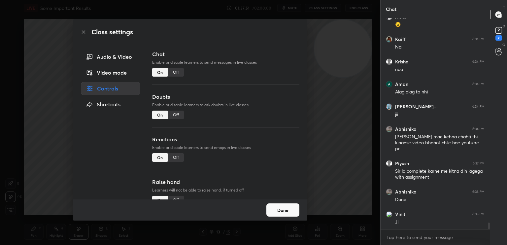
click at [176, 74] on div "Off" at bounding box center [176, 72] width 16 height 9
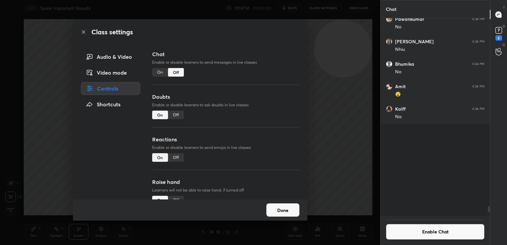
scroll to position [2, 2]
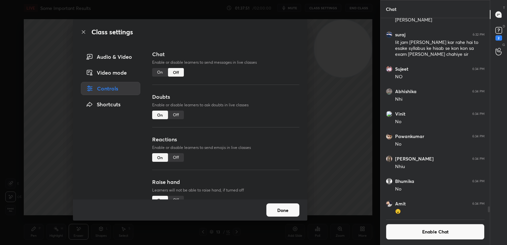
click at [1, 169] on div "Class settings Audio & Video Video mode Controls Shortcuts Chat Enable or disab…" at bounding box center [190, 122] width 380 height 245
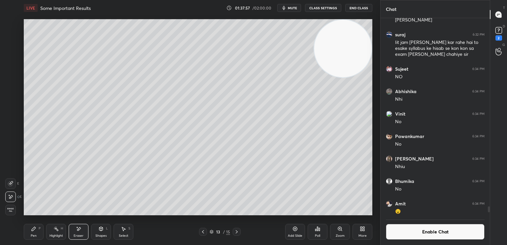
drag, startPoint x: 294, startPoint y: 230, endPoint x: 293, endPoint y: 234, distance: 4.8
click at [294, 230] on icon at bounding box center [294, 228] width 5 height 5
click at [32, 227] on icon at bounding box center [33, 228] width 5 height 5
click at [9, 101] on div at bounding box center [10, 103] width 5 height 5
click at [101, 231] on icon at bounding box center [100, 228] width 5 height 5
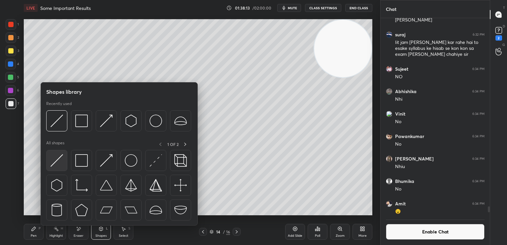
click at [54, 164] on img at bounding box center [56, 160] width 13 height 13
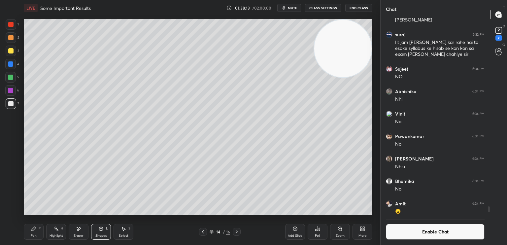
click at [10, 24] on div at bounding box center [11, 24] width 11 height 11
click at [10, 107] on div at bounding box center [11, 103] width 11 height 11
click at [29, 227] on div "Pen P" at bounding box center [34, 232] width 20 height 16
drag, startPoint x: 31, startPoint y: 234, endPoint x: 35, endPoint y: 218, distance: 15.9
click at [31, 234] on div "Pen" at bounding box center [34, 235] width 6 height 3
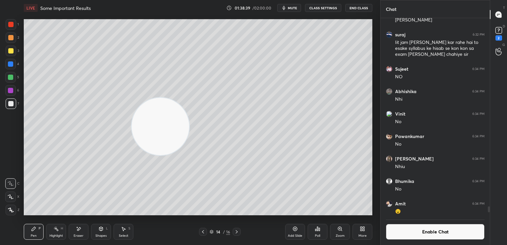
drag, startPoint x: 344, startPoint y: 56, endPoint x: 0, endPoint y: 197, distance: 371.6
click at [1, 199] on div "1 2 3 4 5 6 7 C X Z E E Erase all H H LIVE Some Important Results 01:38:39 / 02…" at bounding box center [187, 122] width 375 height 245
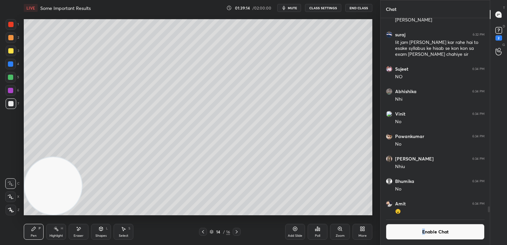
click at [422, 231] on button "Enable Chat" at bounding box center [435, 232] width 99 height 16
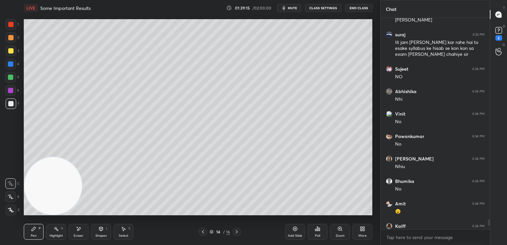
scroll to position [6642, 0]
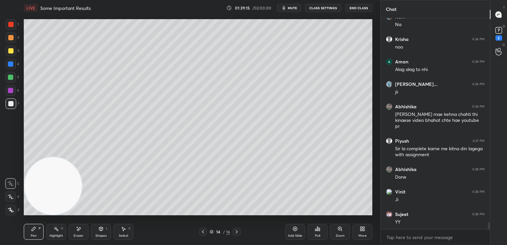
drag, startPoint x: 488, startPoint y: 222, endPoint x: 487, endPoint y: 237, distance: 15.2
click at [488, 237] on div "Amit 6:34 PM 😧 Kaiff 6:34 PM Na Krisha 6:34 PM noo Aman 6:34 PM Alag alag to nh…" at bounding box center [434, 131] width 109 height 227
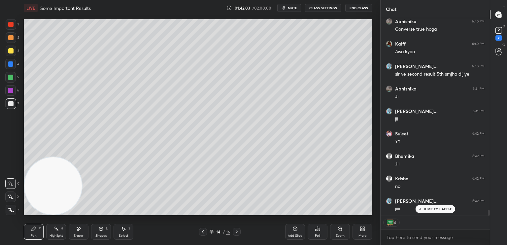
scroll to position [6810, 0]
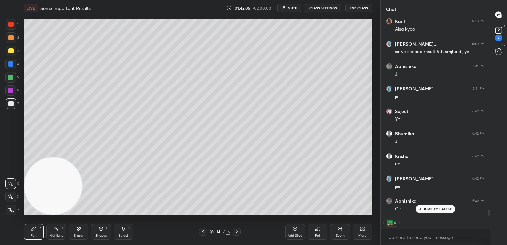
click at [82, 157] on video at bounding box center [52, 185] width 57 height 57
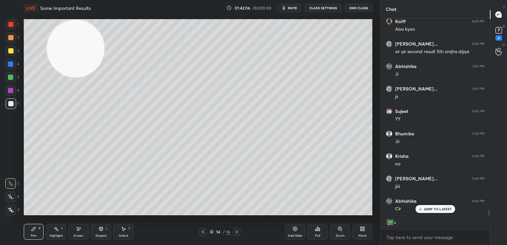
click at [11, 65] on div at bounding box center [10, 63] width 5 height 5
click at [107, 235] on div "Shapes L" at bounding box center [101, 232] width 20 height 16
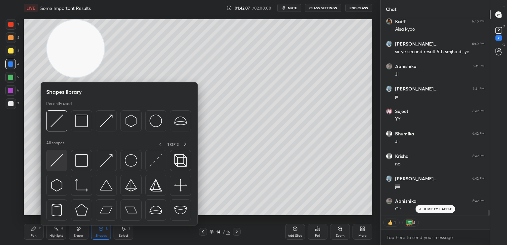
click at [58, 161] on img at bounding box center [56, 160] width 13 height 13
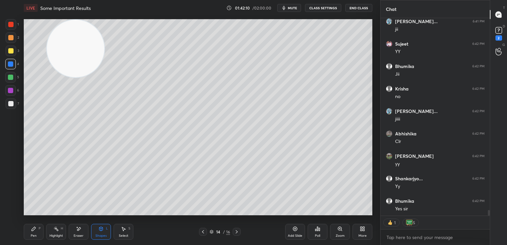
scroll to position [6900, 0]
type textarea "x"
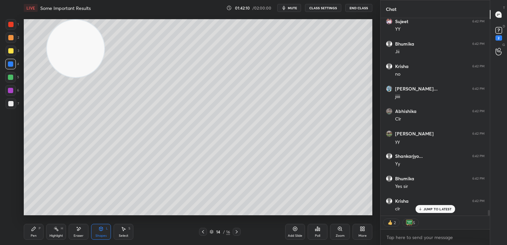
click at [203, 231] on icon at bounding box center [202, 231] width 5 height 5
click at [203, 233] on icon at bounding box center [202, 231] width 5 height 5
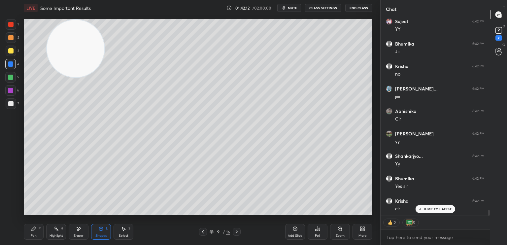
click at [202, 234] on icon at bounding box center [202, 231] width 5 height 5
click at [238, 232] on icon at bounding box center [236, 231] width 5 height 5
click at [333, 8] on button "CLASS SETTINGS" at bounding box center [323, 8] width 36 height 8
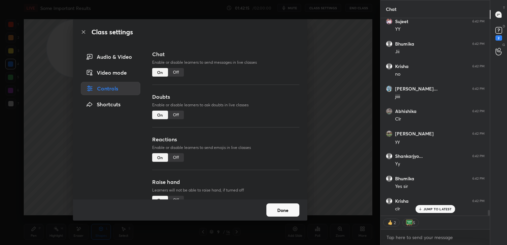
drag, startPoint x: 176, startPoint y: 75, endPoint x: 173, endPoint y: 73, distance: 3.6
click at [175, 75] on div "Off" at bounding box center [176, 72] width 16 height 9
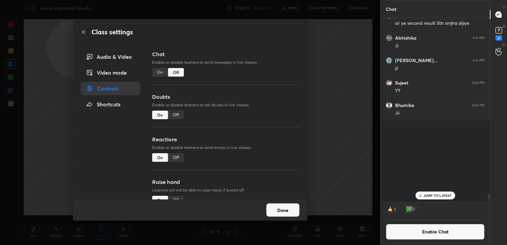
scroll to position [182, 107]
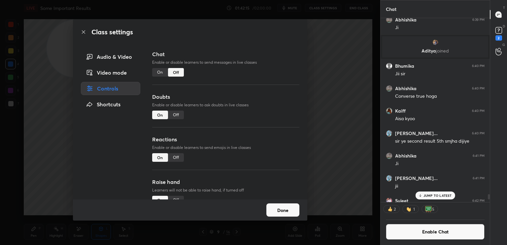
click at [21, 146] on div "Class settings Audio & Video Video mode Controls Shortcuts Chat Enable or disab…" at bounding box center [190, 122] width 380 height 245
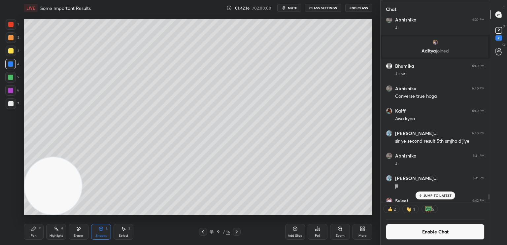
drag, startPoint x: 97, startPoint y: 55, endPoint x: 48, endPoint y: 196, distance: 149.0
click at [48, 198] on video at bounding box center [52, 185] width 57 height 57
click at [238, 231] on icon at bounding box center [236, 231] width 5 height 5
click at [202, 230] on icon at bounding box center [202, 231] width 5 height 5
click at [202, 231] on icon at bounding box center [202, 231] width 5 height 5
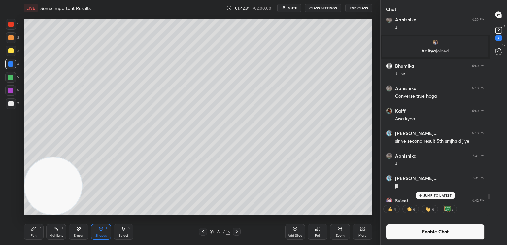
click at [201, 231] on icon at bounding box center [202, 231] width 5 height 5
click at [238, 232] on icon at bounding box center [236, 231] width 5 height 5
click at [237, 231] on icon at bounding box center [237, 231] width 2 height 3
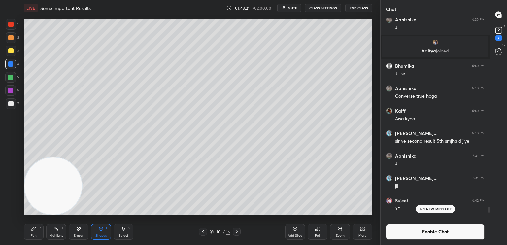
click at [238, 230] on icon at bounding box center [236, 231] width 5 height 5
click at [239, 231] on icon at bounding box center [236, 231] width 5 height 5
click at [238, 232] on icon at bounding box center [236, 231] width 5 height 5
drag, startPoint x: 59, startPoint y: 184, endPoint x: 117, endPoint y: 40, distance: 155.6
click at [82, 157] on video at bounding box center [52, 185] width 57 height 57
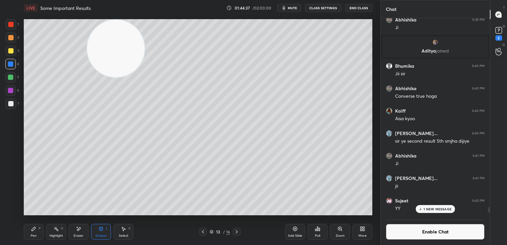
click at [431, 230] on button "Enable Chat" at bounding box center [435, 232] width 99 height 16
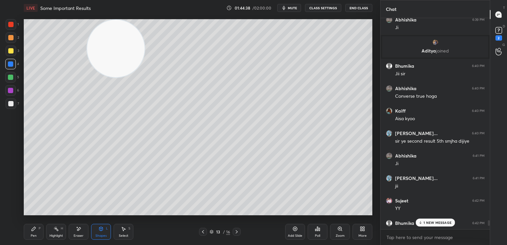
click at [434, 223] on p "1 NEW MESSAGE" at bounding box center [437, 222] width 28 height 4
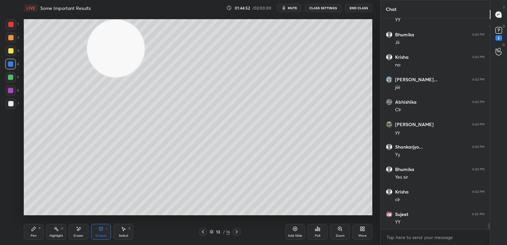
scroll to position [6944, 0]
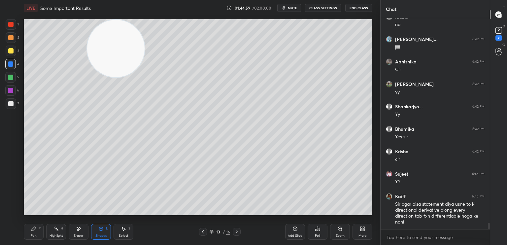
click at [234, 235] on div at bounding box center [237, 232] width 8 height 8
drag, startPoint x: 45, startPoint y: 235, endPoint x: 21, endPoint y: 260, distance: 34.5
click at [21, 0] on html "1 2 3 4 5 6 7 C X Z E E Erase all H H LIVE Some Important Results 01:44:59 / 02…" at bounding box center [253, 0] width 507 height 0
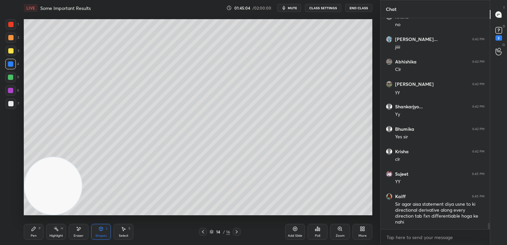
click at [11, 105] on div at bounding box center [10, 103] width 5 height 5
click at [12, 105] on div at bounding box center [11, 103] width 11 height 11
click at [37, 239] on div "Pen P" at bounding box center [34, 232] width 20 height 16
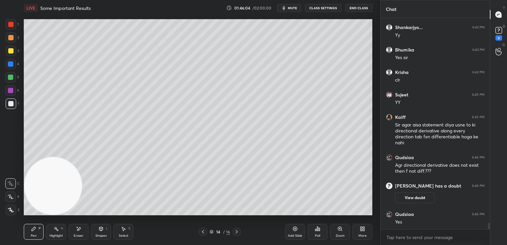
scroll to position [6940, 0]
click at [496, 36] on div "Chat [PERSON_NAME] 6:42 PM Clr [PERSON_NAME] 6:42 PM [PERSON_NAME]... 6:42 PM Y…" at bounding box center [443, 122] width 127 height 245
click at [496, 34] on icon at bounding box center [499, 30] width 10 height 10
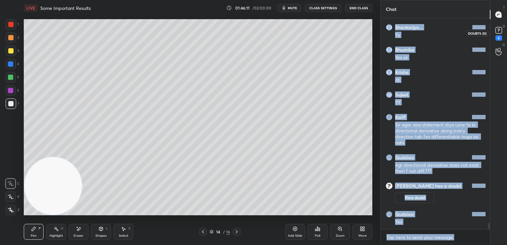
scroll to position [0, 0]
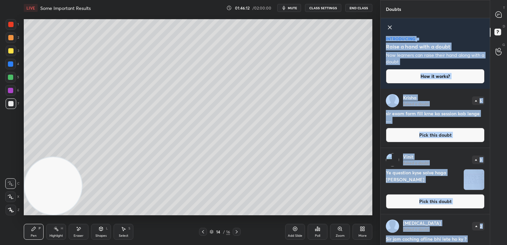
click at [456, 112] on h4 "sir exam form fill krne ka session kab lenge ...." at bounding box center [435, 117] width 99 height 14
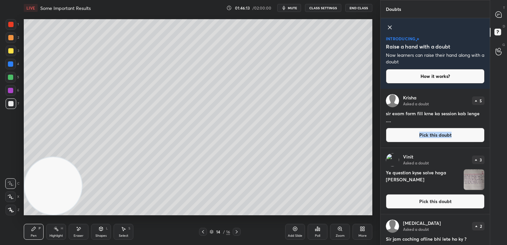
drag, startPoint x: 487, startPoint y: 121, endPoint x: 486, endPoint y: 129, distance: 8.1
click at [486, 129] on div "[PERSON_NAME] Asked a doubt 5 sir exam form fill krne ka session kab lenge ....…" at bounding box center [434, 118] width 109 height 59
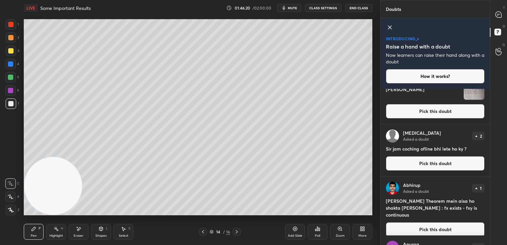
scroll to position [92, 0]
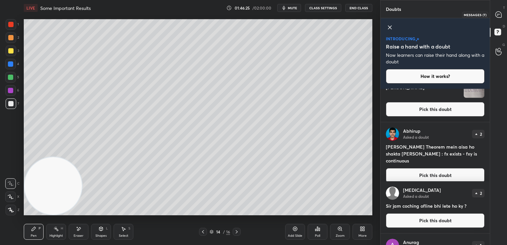
click at [499, 16] on icon at bounding box center [498, 15] width 6 height 6
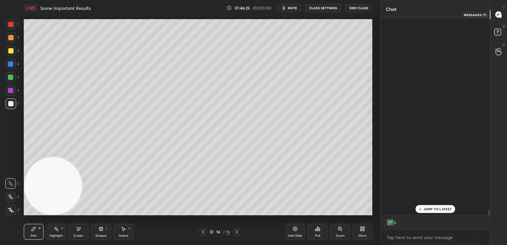
scroll to position [196, 107]
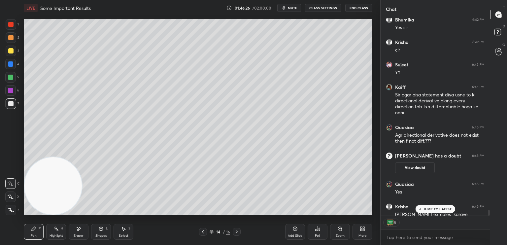
click at [430, 211] on div "JUMP TO LATEST" at bounding box center [435, 209] width 40 height 8
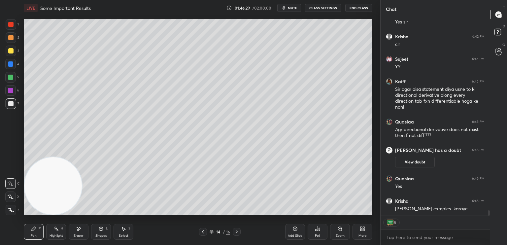
click at [236, 230] on icon at bounding box center [236, 231] width 5 height 5
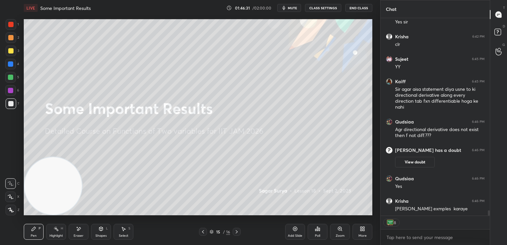
click at [328, 7] on button "CLASS SETTINGS" at bounding box center [323, 8] width 36 height 8
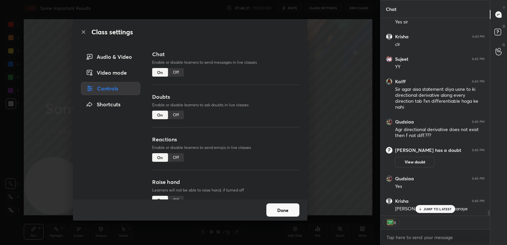
scroll to position [7181, 0]
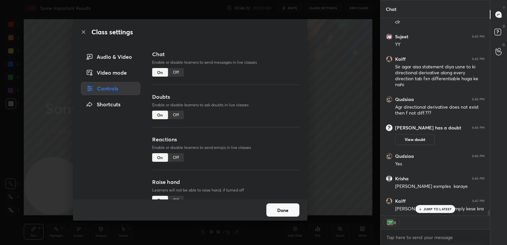
click at [176, 78] on div "Chat Enable or disable learners to send messages in live classes On Off" at bounding box center [225, 71] width 147 height 43
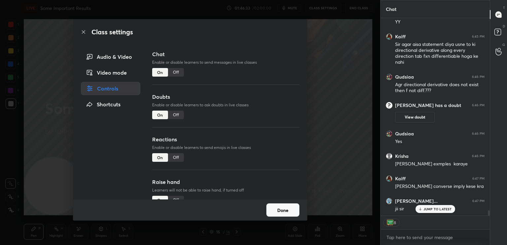
click at [229, 96] on div "Chat Enable or disable learners to send messages in live classes On Off Doubts …" at bounding box center [225, 124] width 147 height 149
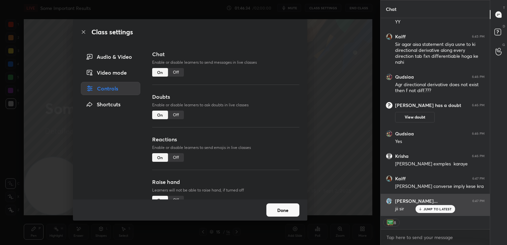
click at [439, 211] on div "JUMP TO LATEST" at bounding box center [435, 209] width 40 height 8
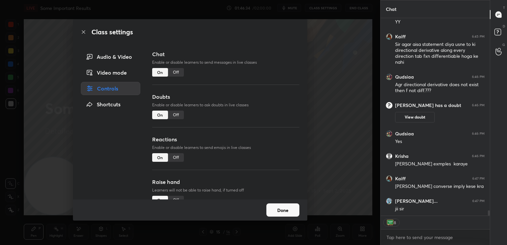
type textarea "x"
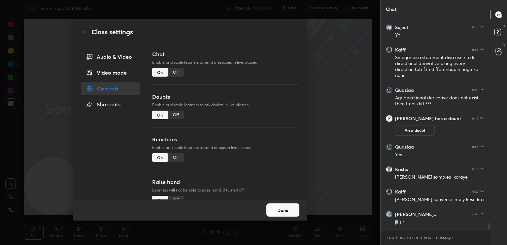
scroll to position [209, 107]
click at [83, 33] on icon at bounding box center [83, 31] width 5 height 5
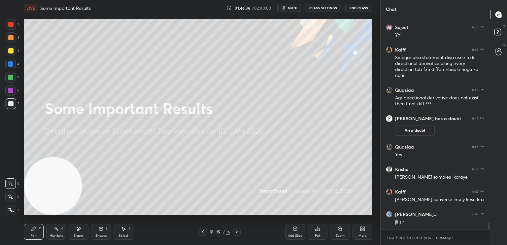
scroll to position [7213, 0]
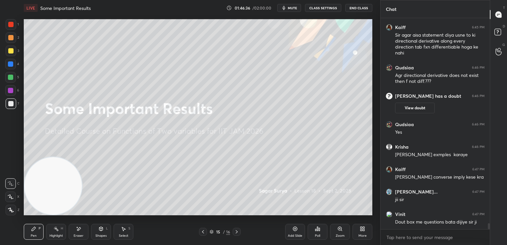
click at [201, 232] on icon at bounding box center [202, 231] width 5 height 5
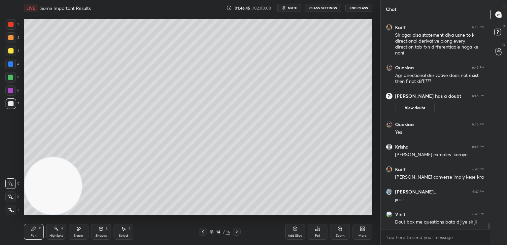
click at [325, 10] on button "CLASS SETTINGS" at bounding box center [323, 8] width 36 height 8
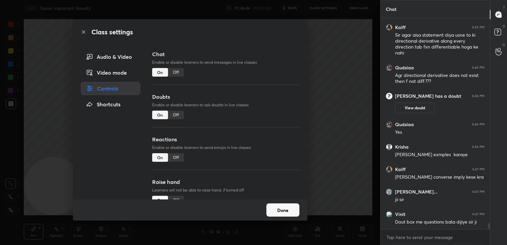
click at [170, 72] on div "Off" at bounding box center [176, 72] width 16 height 9
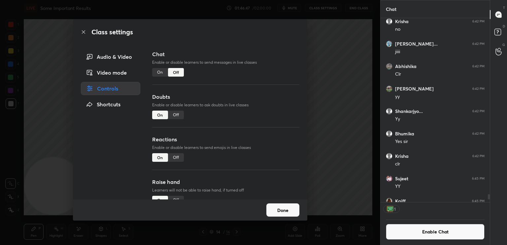
scroll to position [2, 2]
drag, startPoint x: 345, startPoint y: 94, endPoint x: 339, endPoint y: 94, distance: 5.6
click at [344, 95] on div "Class settings Audio & Video Video mode Controls Shortcuts Chat Enable or disab…" at bounding box center [190, 122] width 380 height 245
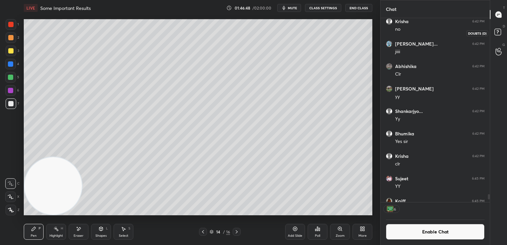
click at [496, 32] on rect at bounding box center [497, 32] width 6 height 6
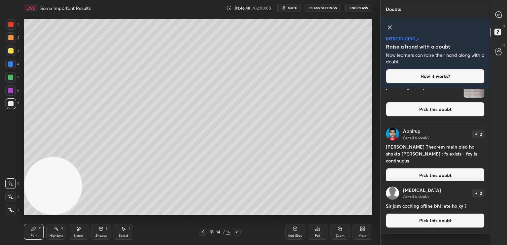
scroll to position [0, 0]
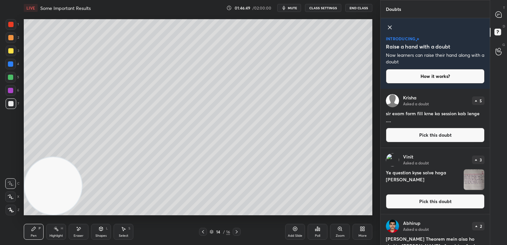
click at [451, 208] on button "Pick this doubt" at bounding box center [435, 201] width 99 height 15
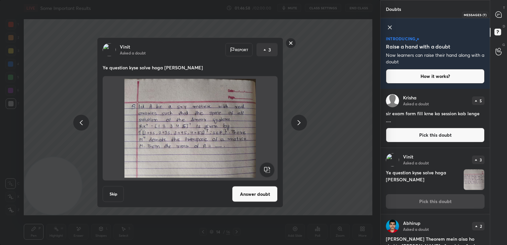
click at [499, 14] on icon at bounding box center [498, 15] width 6 height 6
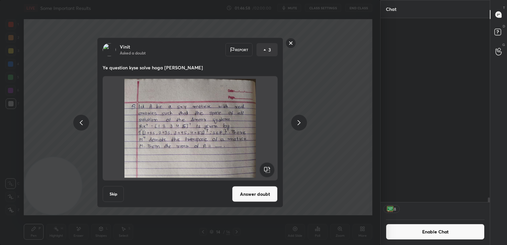
scroll to position [182, 107]
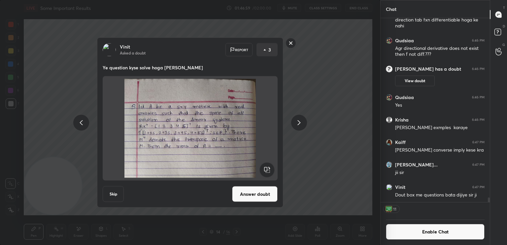
click at [449, 230] on button "Enable Chat" at bounding box center [435, 232] width 99 height 16
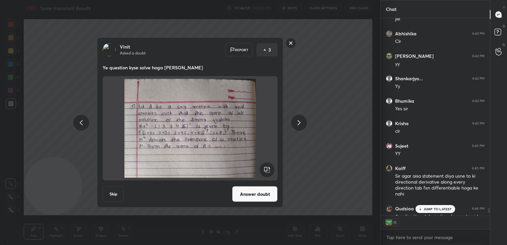
scroll to position [196, 107]
click at [444, 209] on p "JUMP TO LATEST" at bounding box center [437, 209] width 28 height 4
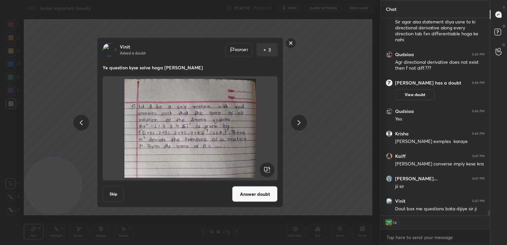
click at [264, 192] on button "Answer doubt" at bounding box center [255, 194] width 46 height 16
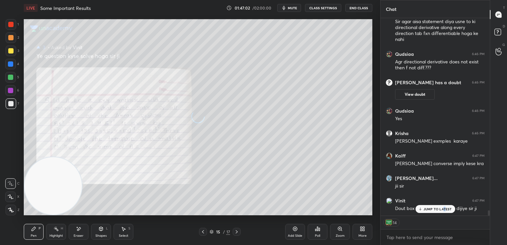
scroll to position [7010, 0]
click at [329, 229] on div "Add Slide Poll Zoom More" at bounding box center [328, 231] width 87 height 37
drag, startPoint x: 330, startPoint y: 229, endPoint x: 333, endPoint y: 216, distance: 13.2
click at [330, 229] on div "Add Slide Poll Zoom More" at bounding box center [328, 231] width 87 height 37
click at [331, 228] on div "Zoom" at bounding box center [340, 232] width 20 height 16
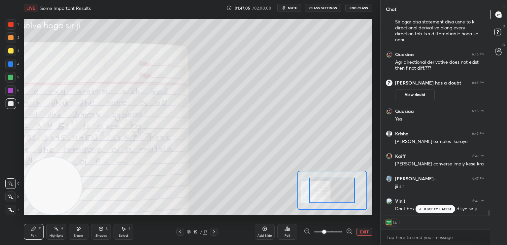
drag, startPoint x: 332, startPoint y: 229, endPoint x: 333, endPoint y: 210, distance: 19.2
click at [331, 229] on span at bounding box center [328, 232] width 28 height 10
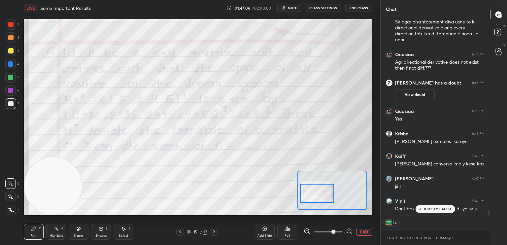
drag, startPoint x: 319, startPoint y: 192, endPoint x: 313, endPoint y: 192, distance: 5.9
click at [313, 192] on div at bounding box center [317, 193] width 34 height 19
click at [10, 64] on div at bounding box center [10, 63] width 5 height 5
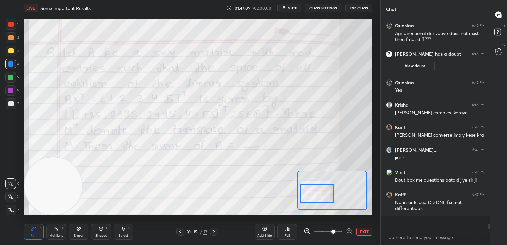
type textarea "x"
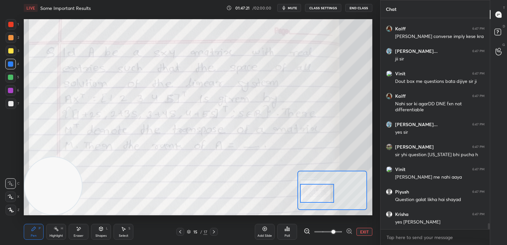
click at [366, 231] on button "EXIT" at bounding box center [364, 232] width 16 height 8
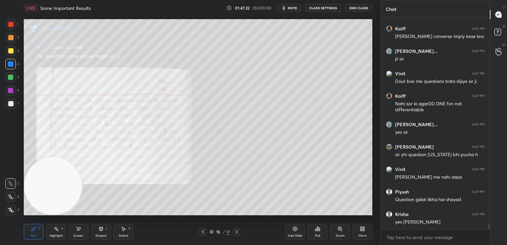
click at [332, 10] on button "CLASS SETTINGS" at bounding box center [323, 8] width 36 height 8
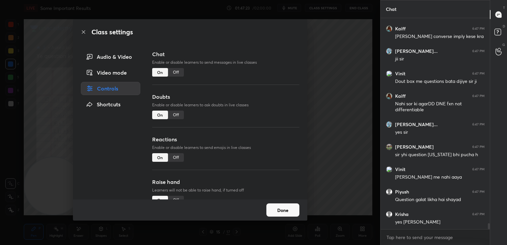
click at [176, 65] on p "Enable or disable learners to send messages in live classes" at bounding box center [225, 62] width 147 height 6
click at [178, 73] on div "Off" at bounding box center [176, 72] width 16 height 9
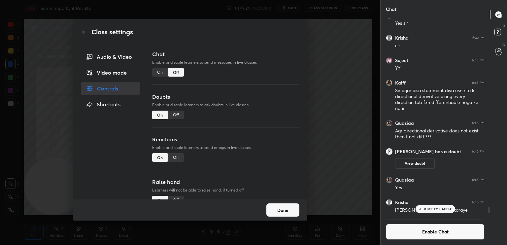
click at [84, 32] on icon at bounding box center [83, 31] width 3 height 3
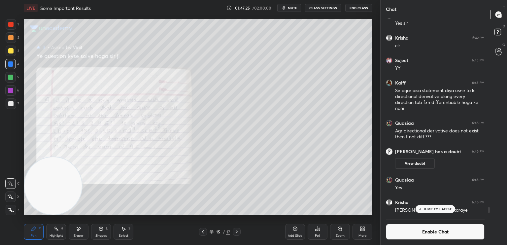
drag, startPoint x: 14, startPoint y: 43, endPoint x: 14, endPoint y: 47, distance: 3.7
click at [14, 47] on div "1 2 3 4 5 6 7" at bounding box center [12, 65] width 14 height 92
click at [13, 49] on div at bounding box center [10, 50] width 5 height 5
click at [77, 231] on icon at bounding box center [78, 229] width 5 height 6
click at [32, 232] on div "Pen P" at bounding box center [34, 232] width 20 height 16
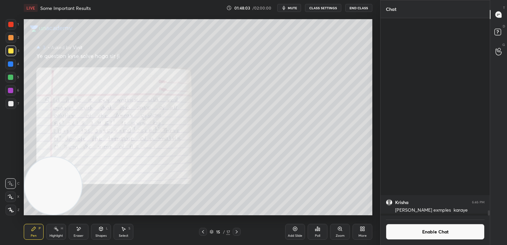
scroll to position [7125, 0]
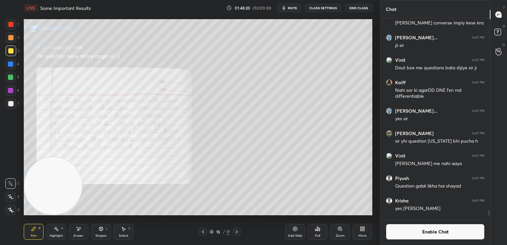
click at [14, 89] on div at bounding box center [10, 90] width 11 height 11
click at [406, 228] on button "Enable Chat" at bounding box center [435, 232] width 99 height 16
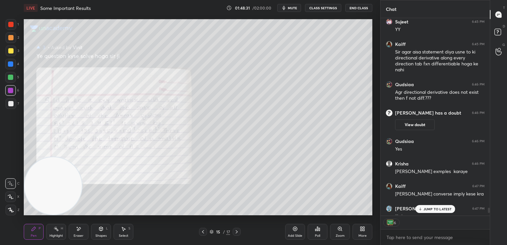
click at [435, 210] on p "JUMP TO LATEST" at bounding box center [437, 209] width 28 height 4
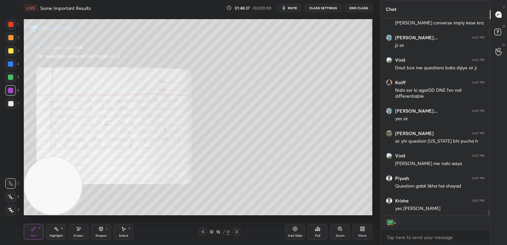
click at [12, 105] on div at bounding box center [10, 103] width 5 height 5
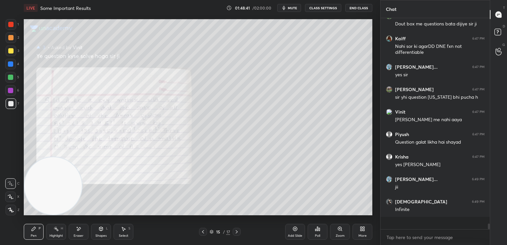
scroll to position [209, 107]
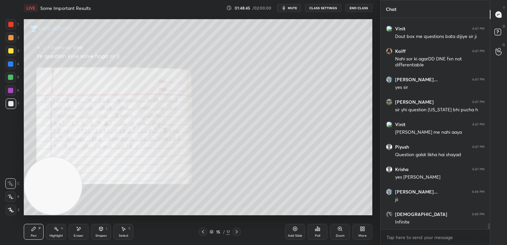
click at [12, 24] on div at bounding box center [10, 24] width 5 height 5
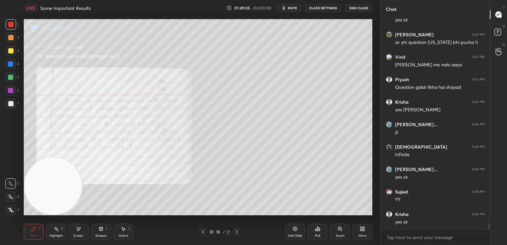
scroll to position [7235, 0]
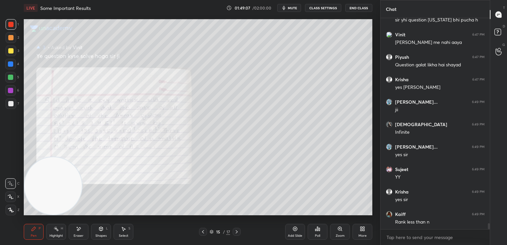
drag, startPoint x: 9, startPoint y: 79, endPoint x: 13, endPoint y: 78, distance: 3.3
click at [13, 79] on div at bounding box center [10, 77] width 5 height 5
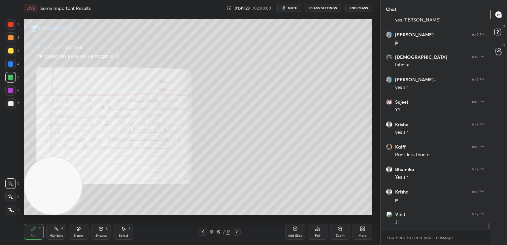
scroll to position [2, 2]
click at [11, 51] on div at bounding box center [10, 50] width 5 height 5
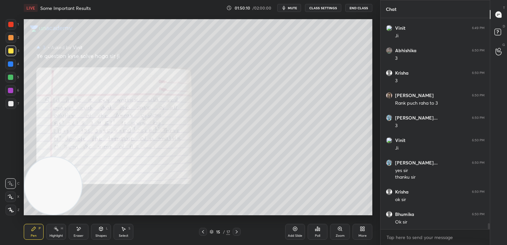
scroll to position [7510, 0]
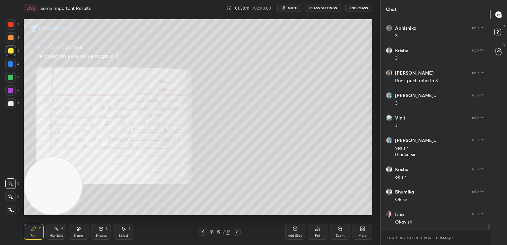
click at [366, 7] on button "End Class" at bounding box center [358, 8] width 27 height 8
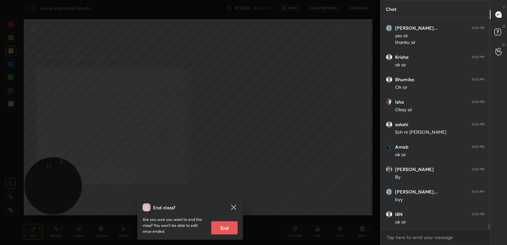
scroll to position [7645, 0]
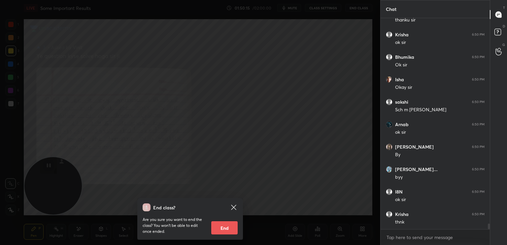
click at [230, 231] on button "End" at bounding box center [224, 227] width 26 height 13
type textarea "x"
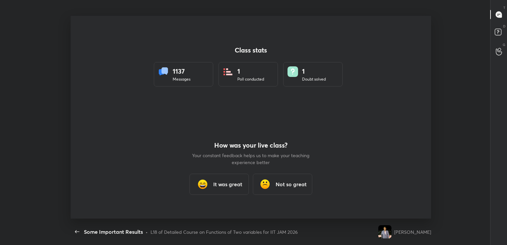
scroll to position [32792, 32514]
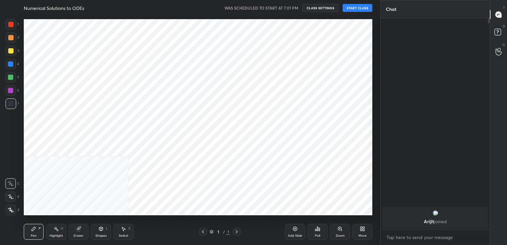
scroll to position [32792, 32642]
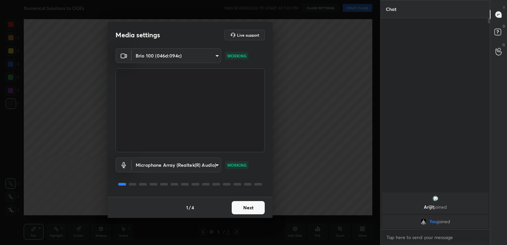
click at [251, 212] on button "Next" at bounding box center [248, 207] width 33 height 13
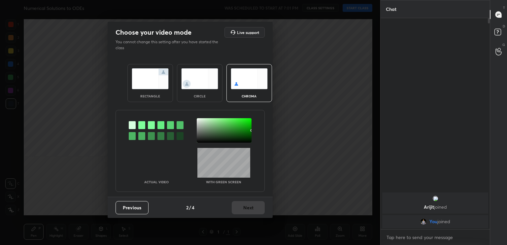
drag, startPoint x: 208, startPoint y: 93, endPoint x: 213, endPoint y: 99, distance: 7.8
click at [207, 93] on div "circle" at bounding box center [200, 83] width 46 height 38
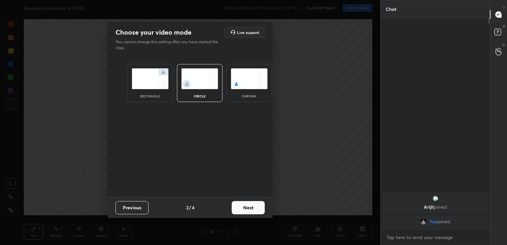
click at [241, 205] on button "Next" at bounding box center [248, 207] width 33 height 13
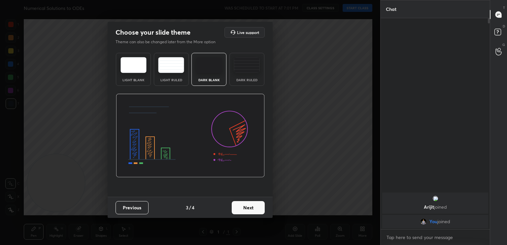
click at [242, 206] on button "Next" at bounding box center [248, 207] width 33 height 13
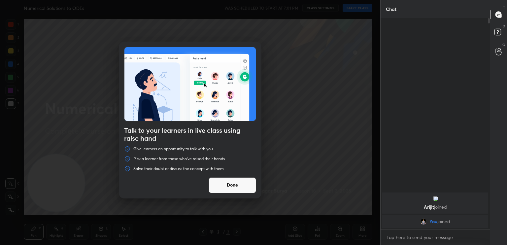
drag, startPoint x: 224, startPoint y: 181, endPoint x: 228, endPoint y: 180, distance: 3.9
click at [224, 182] on button "Done" at bounding box center [233, 185] width 48 height 16
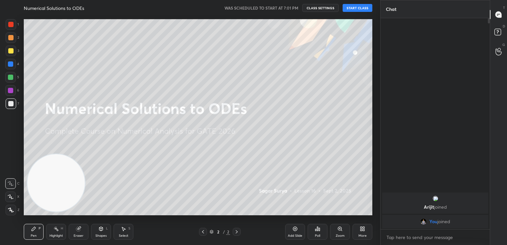
click at [363, 10] on button "START CLASS" at bounding box center [357, 8] width 30 height 8
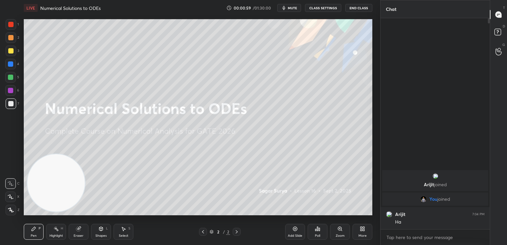
click at [297, 236] on div "Add Slide" at bounding box center [295, 235] width 15 height 3
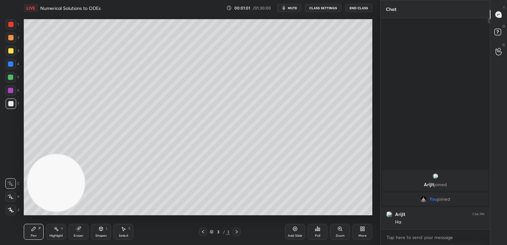
drag, startPoint x: 59, startPoint y: 189, endPoint x: 19, endPoint y: 260, distance: 82.0
click at [19, 0] on html "1 2 3 4 5 6 7 C X Z C X Z E E Erase all H H LIVE Numerical Solutions to ODEs 00…" at bounding box center [253, 0] width 507 height 0
drag, startPoint x: 26, startPoint y: 233, endPoint x: 26, endPoint y: 236, distance: 3.3
click at [27, 233] on div "Pen P" at bounding box center [34, 232] width 20 height 16
drag, startPoint x: 11, startPoint y: 104, endPoint x: 8, endPoint y: 106, distance: 4.0
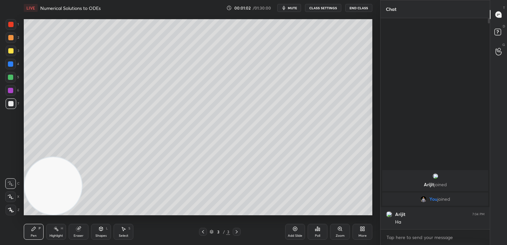
click at [11, 104] on div at bounding box center [10, 103] width 5 height 5
click at [12, 20] on div at bounding box center [11, 24] width 11 height 11
click at [99, 231] on icon at bounding box center [100, 228] width 5 height 5
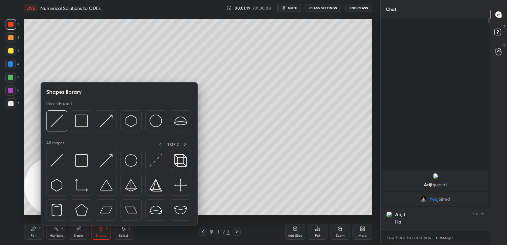
click at [59, 162] on img at bounding box center [56, 160] width 13 height 13
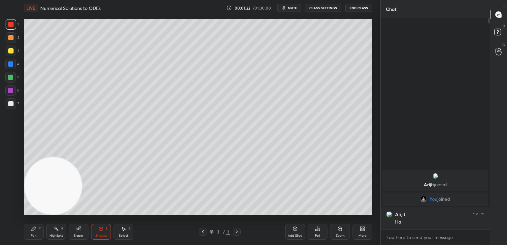
click at [12, 55] on div at bounding box center [11, 51] width 11 height 11
click at [36, 228] on icon at bounding box center [33, 228] width 5 height 5
click at [16, 107] on div at bounding box center [11, 103] width 11 height 11
click at [34, 236] on div "Pen" at bounding box center [34, 235] width 6 height 3
click at [15, 109] on div "7" at bounding box center [13, 104] width 14 height 13
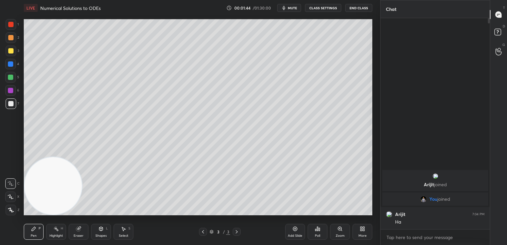
click at [104, 234] on div "Shapes" at bounding box center [100, 235] width 11 height 3
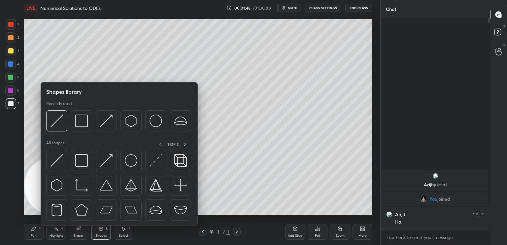
click at [66, 165] on div at bounding box center [56, 160] width 21 height 21
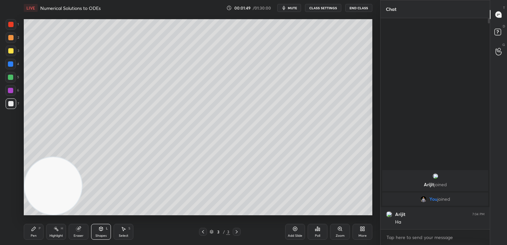
click at [12, 80] on div at bounding box center [10, 77] width 5 height 5
click at [35, 235] on div "Pen" at bounding box center [34, 235] width 6 height 3
click at [12, 102] on div at bounding box center [11, 103] width 11 height 11
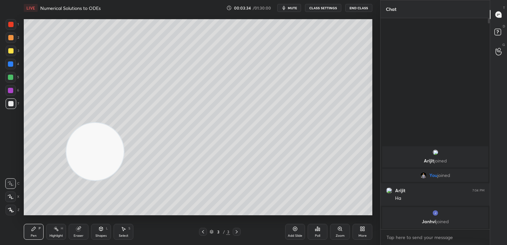
drag, startPoint x: 93, startPoint y: 160, endPoint x: 291, endPoint y: 29, distance: 236.5
click at [124, 123] on video at bounding box center [94, 151] width 57 height 57
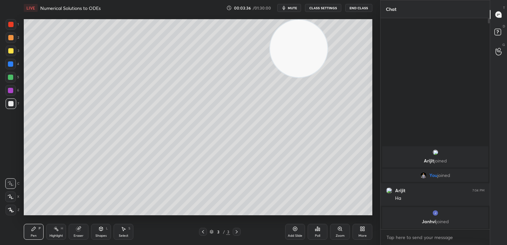
click at [10, 53] on div at bounding box center [10, 50] width 5 height 5
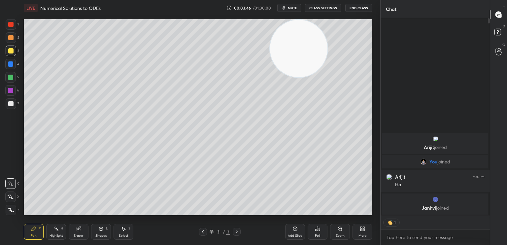
click at [99, 230] on icon at bounding box center [100, 228] width 5 height 5
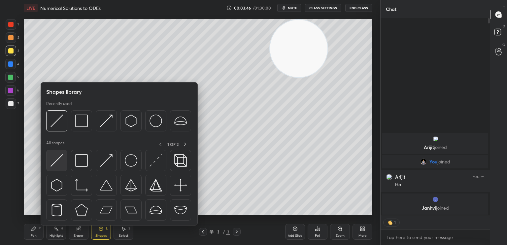
click at [53, 158] on img at bounding box center [56, 160] width 13 height 13
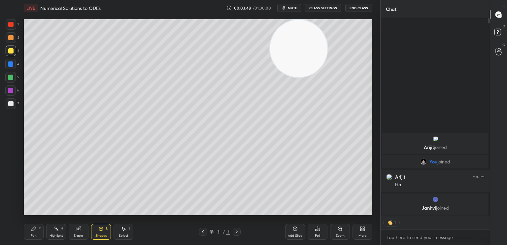
click at [12, 105] on div at bounding box center [10, 103] width 5 height 5
type textarea "x"
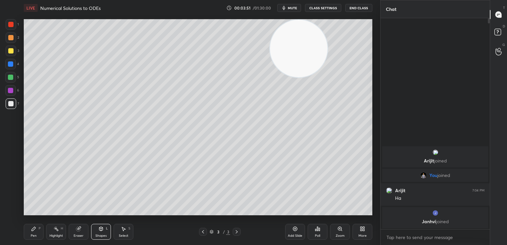
click at [40, 234] on div "Pen P" at bounding box center [34, 232] width 20 height 16
click at [11, 44] on div "2" at bounding box center [13, 38] width 14 height 13
click at [11, 54] on div at bounding box center [11, 51] width 11 height 11
click at [8, 102] on div at bounding box center [10, 103] width 5 height 5
click at [8, 104] on div at bounding box center [10, 103] width 5 height 5
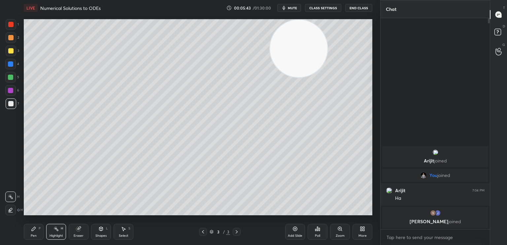
click at [28, 236] on div "Pen P" at bounding box center [34, 232] width 20 height 16
click at [334, 8] on button "CLASS SETTINGS" at bounding box center [323, 8] width 36 height 8
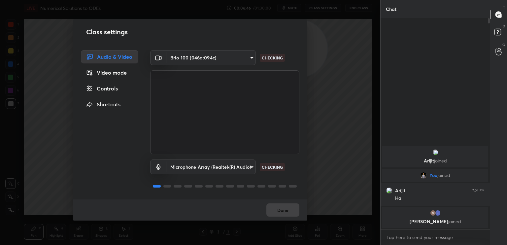
click at [194, 58] on body "1 2 3 4 5 6 7 C X Z C X Z E E Erase all H H LIVE Numerical Solutions to ODEs 00…" at bounding box center [253, 122] width 507 height 245
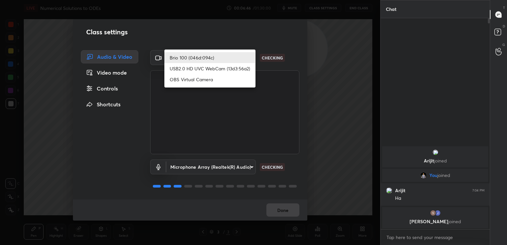
click at [203, 67] on li "USB2.0 HD UVC WebCam (13d3:56a2)" at bounding box center [209, 68] width 91 height 11
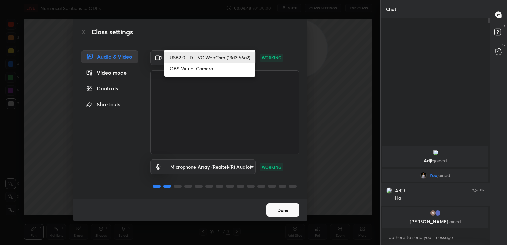
click at [215, 59] on body "1 2 3 4 5 6 7 C X Z C X Z E E Erase all H H LIVE Numerical Solutions to ODEs 00…" at bounding box center [253, 122] width 507 height 245
click at [215, 54] on li "USB2.0 HD UVC WebCam (13d3:56a2)" at bounding box center [209, 57] width 91 height 11
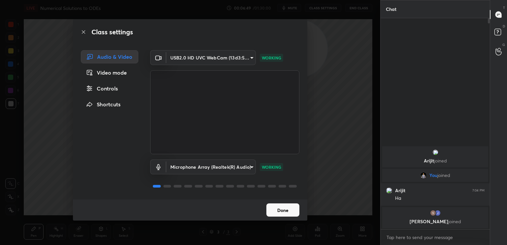
click at [213, 56] on body "1 2 3 4 5 6 7 C X Z C X Z E E Erase all H H LIVE Numerical Solutions to ODEs 00…" at bounding box center [253, 122] width 507 height 245
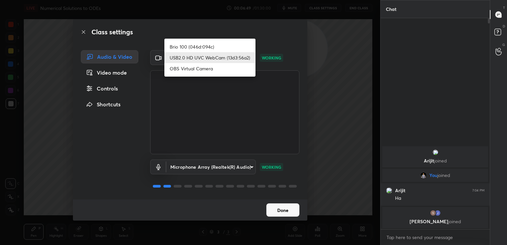
click at [213, 47] on li "Brio 100 (046d:094c)" at bounding box center [209, 46] width 91 height 11
type input "93c61ce10097ae5a7989bca811d23045a5431d1ada1a83d262e970503a3ca604"
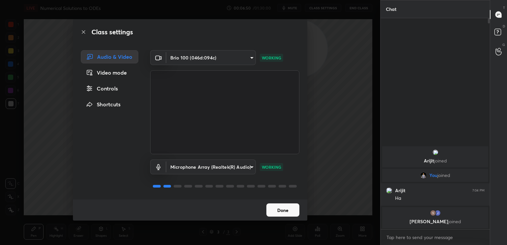
click at [285, 211] on button "Done" at bounding box center [282, 209] width 33 height 13
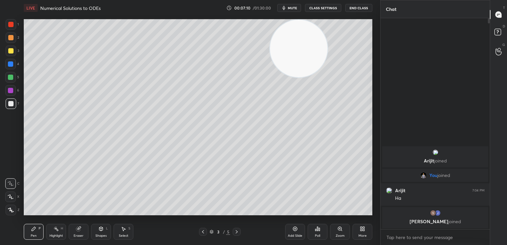
click at [289, 10] on span "mute" at bounding box center [292, 8] width 9 height 5
click at [294, 6] on span "unmute" at bounding box center [292, 8] width 14 height 5
click at [294, 231] on icon at bounding box center [294, 228] width 5 height 5
click at [13, 102] on div at bounding box center [11, 103] width 11 height 11
click at [294, 8] on span "mute" at bounding box center [292, 8] width 9 height 5
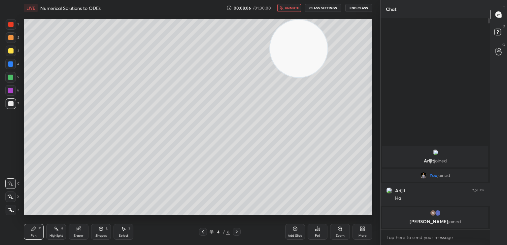
click at [80, 231] on div "Eraser" at bounding box center [79, 232] width 20 height 16
click at [37, 228] on div "Pen P" at bounding box center [34, 232] width 20 height 16
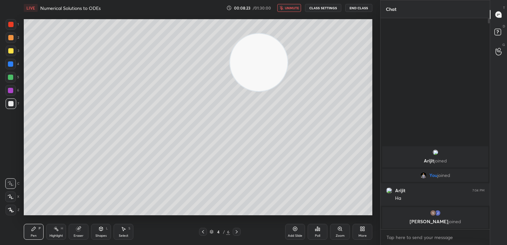
drag, startPoint x: 258, startPoint y: 65, endPoint x: 3, endPoint y: 95, distance: 257.5
click at [0, 98] on div "1 2 3 4 5 6 7 C X Z C X Z E E Erase all H H LIVE Numerical Solutions to ODEs 00…" at bounding box center [187, 122] width 375 height 245
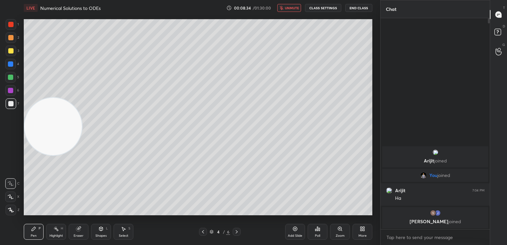
drag, startPoint x: 65, startPoint y: 101, endPoint x: 22, endPoint y: 182, distance: 92.7
click at [23, 178] on div "Setting up your live class Poll for secs No correct answer Start poll" at bounding box center [198, 117] width 354 height 203
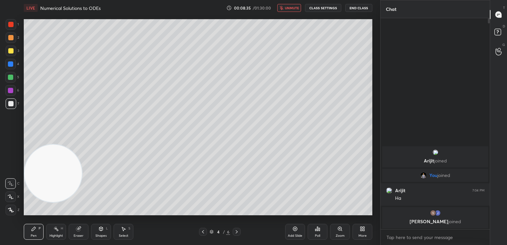
click at [285, 5] on button "unmute" at bounding box center [289, 8] width 24 height 8
click at [203, 232] on icon at bounding box center [202, 231] width 5 height 5
click at [11, 48] on div at bounding box center [11, 51] width 11 height 11
drag, startPoint x: 99, startPoint y: 234, endPoint x: 99, endPoint y: 228, distance: 5.9
click at [99, 234] on div "Shapes" at bounding box center [100, 235] width 11 height 3
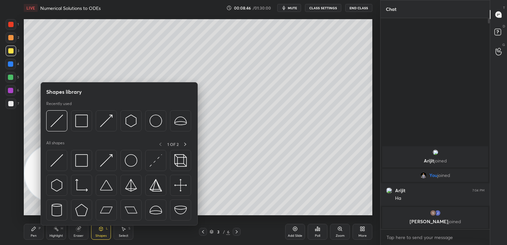
click at [80, 170] on div at bounding box center [81, 160] width 21 height 21
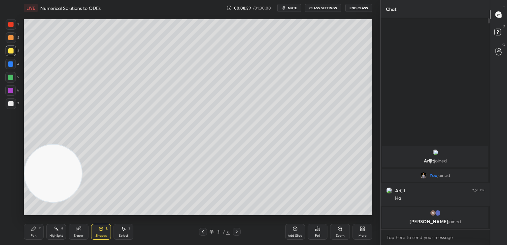
click at [17, 106] on div "7" at bounding box center [13, 103] width 14 height 11
click at [231, 230] on div "3 / 6" at bounding box center [220, 232] width 42 height 8
click at [236, 230] on icon at bounding box center [236, 231] width 5 height 5
click at [34, 229] on icon at bounding box center [34, 229] width 4 height 4
click at [12, 106] on div at bounding box center [11, 103] width 11 height 11
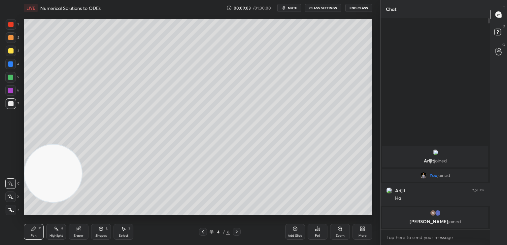
click at [203, 233] on icon at bounding box center [202, 231] width 5 height 5
click at [236, 231] on icon at bounding box center [236, 231] width 5 height 5
click at [10, 22] on div at bounding box center [11, 24] width 11 height 11
click at [100, 227] on icon at bounding box center [101, 229] width 4 height 4
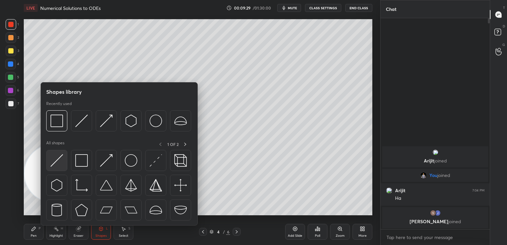
click at [62, 159] on img at bounding box center [56, 160] width 13 height 13
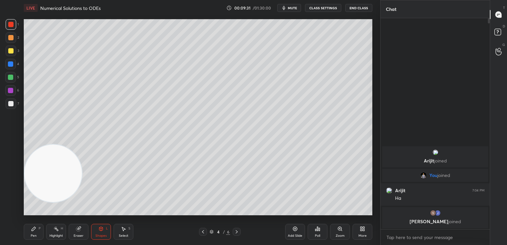
drag, startPoint x: 41, startPoint y: 227, endPoint x: 40, endPoint y: 233, distance: 5.4
click at [41, 229] on div "Pen P" at bounding box center [34, 232] width 20 height 16
click at [11, 107] on div at bounding box center [11, 103] width 11 height 11
click at [14, 37] on div at bounding box center [11, 37] width 11 height 11
click at [204, 229] on icon at bounding box center [202, 231] width 5 height 5
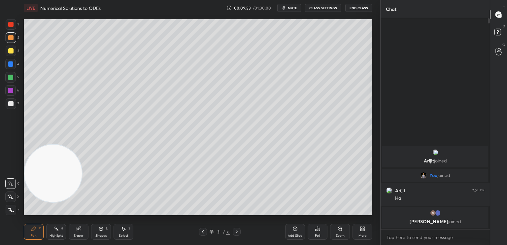
click at [238, 233] on icon at bounding box center [236, 231] width 5 height 5
click at [293, 8] on span "mute" at bounding box center [292, 8] width 9 height 5
click at [294, 7] on span "unmute" at bounding box center [292, 8] width 14 height 5
click at [297, 8] on span "mute" at bounding box center [292, 8] width 9 height 5
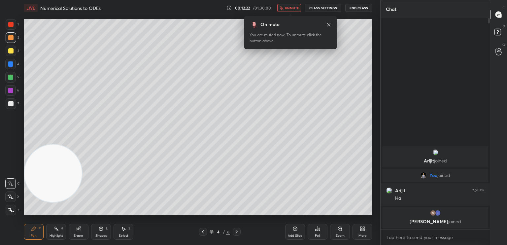
click at [296, 9] on span "unmute" at bounding box center [292, 8] width 14 height 5
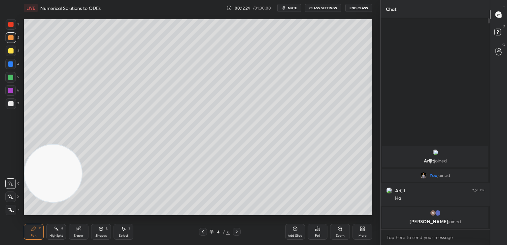
click at [10, 108] on div at bounding box center [11, 103] width 11 height 11
click at [12, 106] on div at bounding box center [10, 103] width 5 height 5
click at [82, 145] on video at bounding box center [52, 173] width 57 height 57
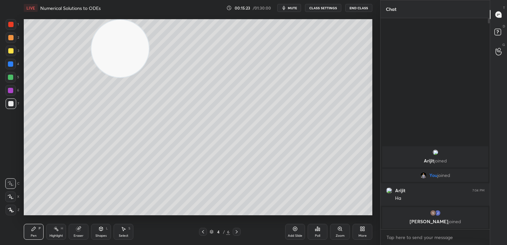
click at [72, 237] on div "Eraser" at bounding box center [79, 232] width 20 height 16
drag, startPoint x: 30, startPoint y: 234, endPoint x: 34, endPoint y: 233, distance: 4.0
click at [32, 234] on div "Pen" at bounding box center [34, 235] width 6 height 3
drag, startPoint x: 81, startPoint y: 230, endPoint x: 77, endPoint y: 233, distance: 4.8
click at [80, 231] on icon at bounding box center [78, 228] width 5 height 5
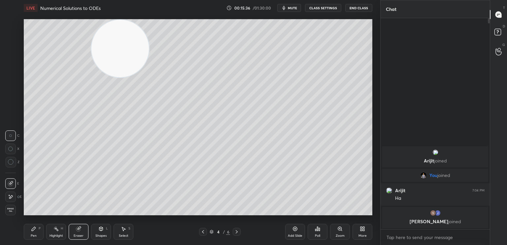
click at [38, 234] on div "Pen P" at bounding box center [34, 232] width 20 height 16
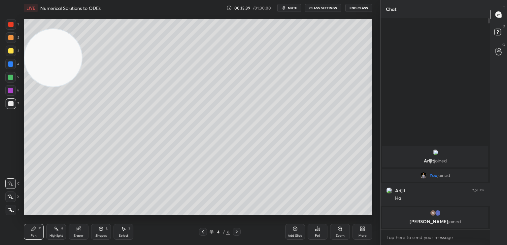
drag, startPoint x: 103, startPoint y: 64, endPoint x: 29, endPoint y: 70, distance: 74.5
click at [9, 78] on div "1 2 3 4 5 6 7 C X Z C X Z E E Erase all H H LIVE Numerical Solutions to ODEs 00…" at bounding box center [187, 122] width 375 height 245
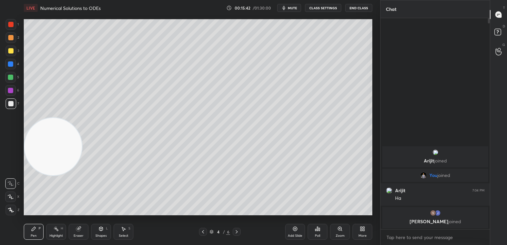
drag, startPoint x: 46, startPoint y: 147, endPoint x: 63, endPoint y: 34, distance: 115.1
click at [61, 118] on video at bounding box center [52, 146] width 57 height 57
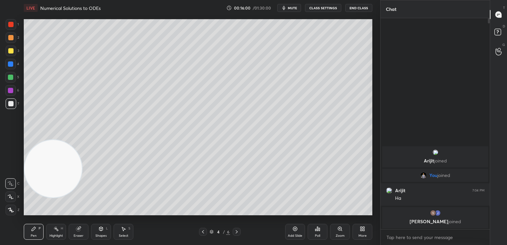
drag, startPoint x: 50, startPoint y: 134, endPoint x: 350, endPoint y: 24, distance: 319.2
click at [82, 140] on video at bounding box center [52, 168] width 57 height 57
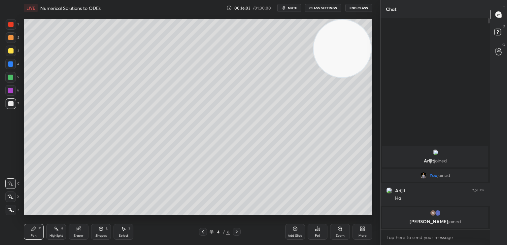
click at [81, 229] on div "Eraser" at bounding box center [79, 232] width 20 height 16
click at [13, 200] on div at bounding box center [10, 196] width 11 height 11
click at [35, 228] on div "Pen P" at bounding box center [34, 232] width 20 height 16
click at [77, 232] on div "Eraser" at bounding box center [79, 232] width 20 height 16
click at [36, 231] on icon at bounding box center [33, 228] width 5 height 5
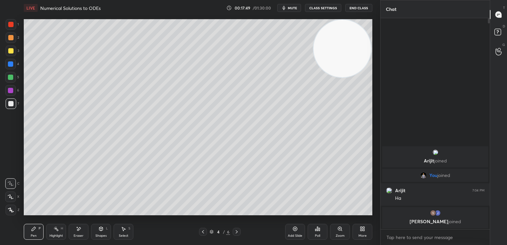
drag, startPoint x: 84, startPoint y: 235, endPoint x: 78, endPoint y: 238, distance: 6.8
click at [81, 237] on div "Eraser" at bounding box center [79, 232] width 20 height 16
click at [37, 235] on div "Pen P" at bounding box center [34, 232] width 20 height 16
click at [75, 234] on div "Eraser" at bounding box center [79, 232] width 20 height 16
click at [38, 237] on div "Pen P" at bounding box center [34, 232] width 20 height 16
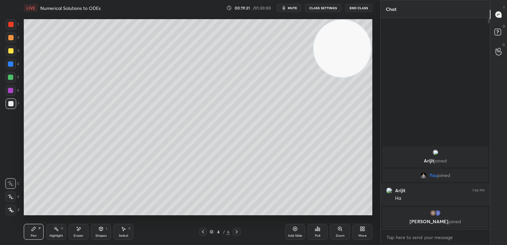
click at [11, 93] on div at bounding box center [10, 90] width 5 height 5
click at [234, 231] on icon at bounding box center [236, 231] width 5 height 5
click at [8, 101] on div at bounding box center [11, 103] width 11 height 11
click at [202, 234] on icon at bounding box center [202, 231] width 5 height 5
click at [239, 233] on icon at bounding box center [236, 231] width 5 height 5
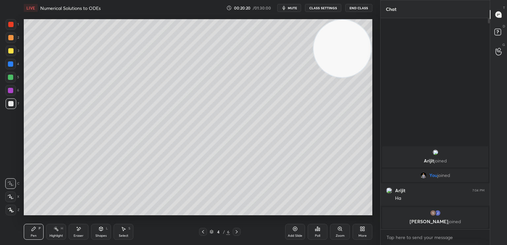
click at [235, 230] on icon at bounding box center [236, 231] width 5 height 5
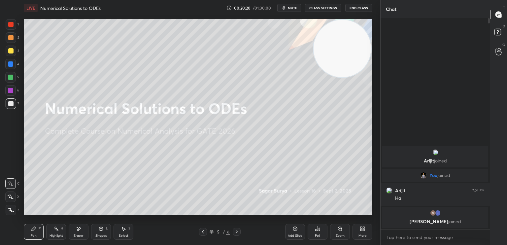
click at [203, 233] on icon at bounding box center [202, 231] width 5 height 5
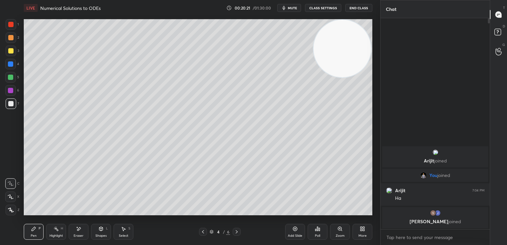
click at [295, 232] on div "Add Slide" at bounding box center [295, 232] width 20 height 16
click at [103, 233] on div "Shapes L" at bounding box center [101, 232] width 20 height 16
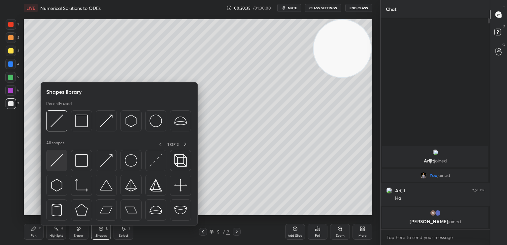
click at [51, 159] on img at bounding box center [56, 160] width 13 height 13
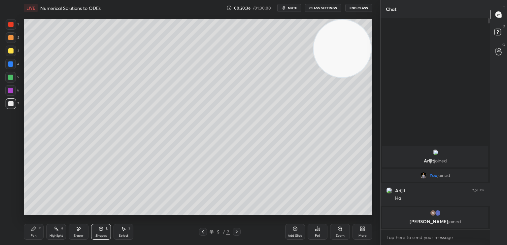
click at [11, 25] on div at bounding box center [10, 24] width 5 height 5
click at [8, 66] on div at bounding box center [10, 64] width 11 height 11
click at [39, 238] on div "Pen P" at bounding box center [34, 232] width 20 height 16
click at [36, 236] on div "Pen P" at bounding box center [34, 232] width 20 height 16
click at [8, 112] on div "1 2 3 4 5 6 7 C X Z E E Erase all H H" at bounding box center [10, 117] width 21 height 196
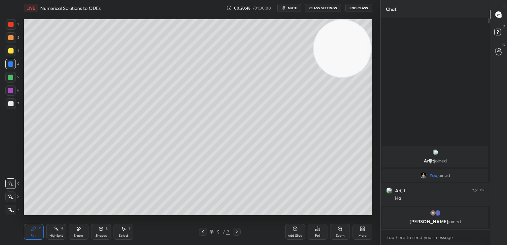
click at [7, 52] on div at bounding box center [11, 51] width 11 height 11
click at [204, 229] on div at bounding box center [203, 232] width 8 height 8
click at [204, 230] on icon at bounding box center [202, 231] width 5 height 5
click at [237, 232] on icon at bounding box center [237, 231] width 2 height 3
click at [238, 232] on icon at bounding box center [236, 231] width 5 height 5
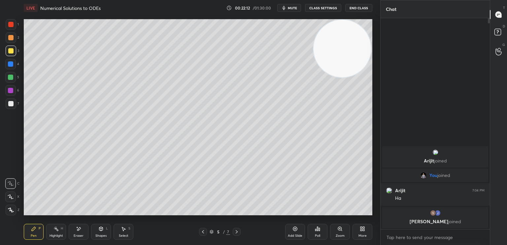
click at [13, 23] on div at bounding box center [11, 24] width 11 height 11
click at [101, 225] on div "Shapes L" at bounding box center [101, 232] width 20 height 16
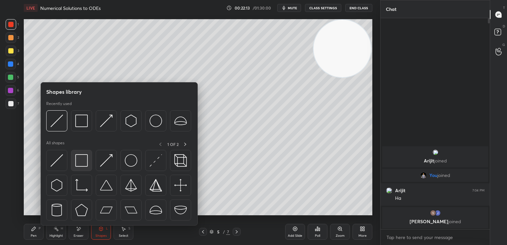
click at [81, 157] on img at bounding box center [81, 160] width 13 height 13
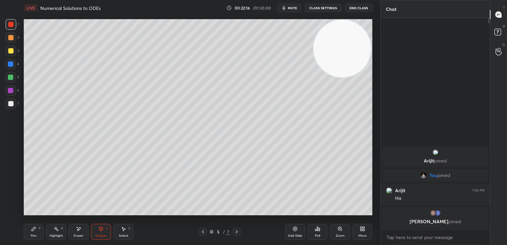
click at [5, 106] on div "1 2 3 4 5 6 7 C X Z E E Erase all H H" at bounding box center [10, 117] width 21 height 196
click at [10, 107] on div at bounding box center [11, 103] width 11 height 11
click at [40, 228] on div "P" at bounding box center [40, 228] width 2 height 3
click at [10, 77] on div at bounding box center [10, 77] width 5 height 5
click at [12, 64] on div at bounding box center [10, 63] width 5 height 5
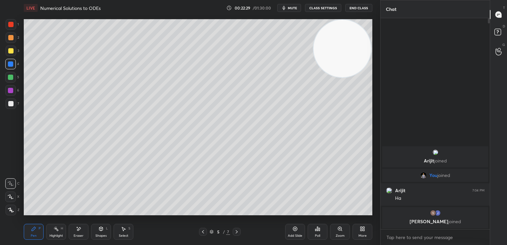
click at [97, 234] on div "Shapes" at bounding box center [100, 235] width 11 height 3
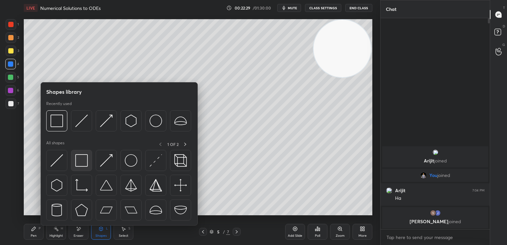
click at [86, 159] on img at bounding box center [81, 160] width 13 height 13
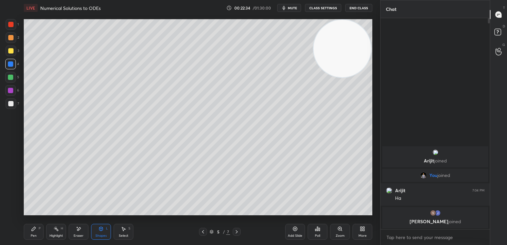
click at [34, 234] on div "Pen" at bounding box center [34, 235] width 6 height 3
drag, startPoint x: 9, startPoint y: 97, endPoint x: 9, endPoint y: 107, distance: 10.6
click at [9, 99] on div "1 2 3 4 5 6 7" at bounding box center [12, 65] width 14 height 92
click at [16, 106] on div "7" at bounding box center [13, 103] width 14 height 11
click at [10, 104] on div at bounding box center [10, 103] width 5 height 5
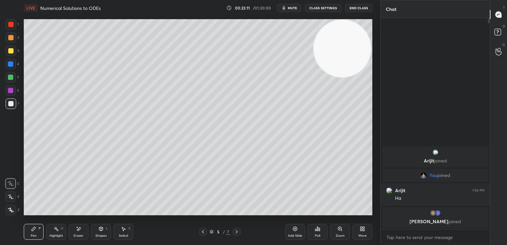
click at [11, 75] on div at bounding box center [10, 77] width 11 height 11
click at [8, 83] on div "5" at bounding box center [12, 78] width 14 height 13
click at [203, 232] on icon at bounding box center [202, 231] width 5 height 5
click at [203, 233] on icon at bounding box center [202, 231] width 5 height 5
click at [235, 234] on icon at bounding box center [236, 231] width 5 height 5
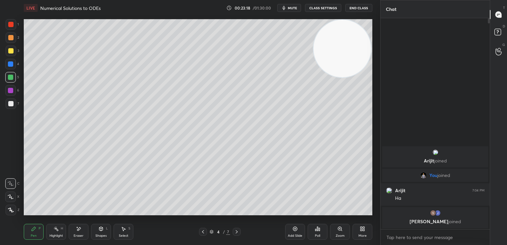
click at [236, 233] on icon at bounding box center [236, 231] width 5 height 5
click at [89, 237] on div "Pen P Highlight H Eraser Shapes L Select S" at bounding box center [89, 232] width 131 height 16
click at [79, 236] on div "Eraser" at bounding box center [79, 235] width 10 height 3
click at [31, 234] on div "Pen" at bounding box center [34, 235] width 6 height 3
click at [5, 89] on div "1 2 3 4 5 6 7 C X Z E E Erase all H H" at bounding box center [10, 117] width 21 height 196
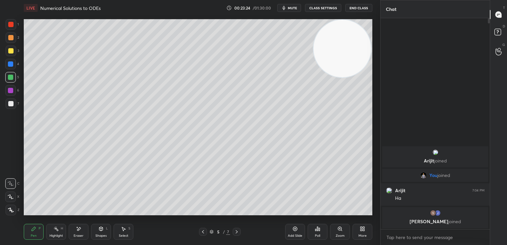
click at [11, 106] on div at bounding box center [10, 103] width 5 height 5
click at [28, 228] on div "Pen P" at bounding box center [34, 232] width 20 height 16
click at [79, 236] on div "Eraser" at bounding box center [79, 235] width 10 height 3
click at [32, 235] on div "Pen" at bounding box center [34, 235] width 6 height 3
click at [294, 8] on span "mute" at bounding box center [292, 8] width 9 height 5
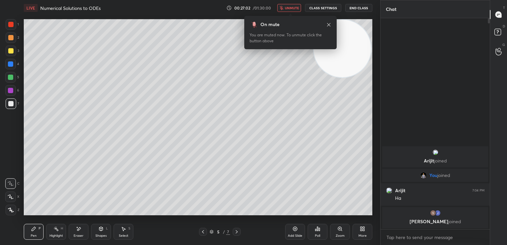
click at [296, 9] on span "unmute" at bounding box center [292, 8] width 14 height 5
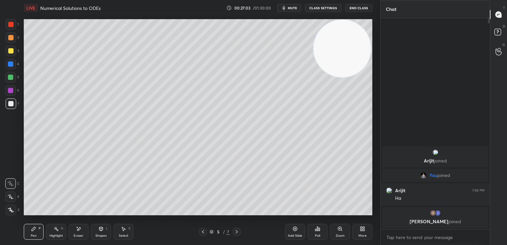
click at [294, 228] on icon at bounding box center [294, 228] width 5 height 5
drag, startPoint x: 81, startPoint y: 232, endPoint x: 81, endPoint y: 216, distance: 16.2
click at [81, 233] on div "Eraser" at bounding box center [79, 232] width 20 height 16
click at [35, 230] on icon at bounding box center [33, 228] width 5 height 5
drag, startPoint x: 204, startPoint y: 227, endPoint x: 202, endPoint y: 233, distance: 5.8
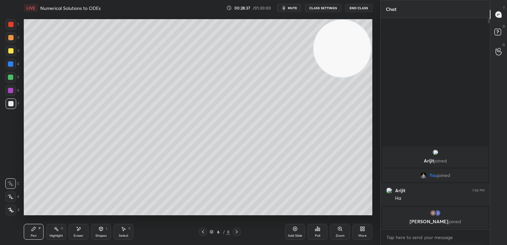
click at [203, 228] on div "Pen P Highlight H Eraser Shapes L Select S 6 / 8 Add Slide Poll Zoom More" at bounding box center [198, 231] width 348 height 26
click at [201, 233] on icon at bounding box center [202, 231] width 5 height 5
click at [238, 230] on icon at bounding box center [236, 231] width 5 height 5
click at [299, 234] on div "Add Slide" at bounding box center [295, 235] width 15 height 3
click at [79, 225] on div "Pen P Highlight H Eraser Shapes L Select S 7 / 9 Add Slide Poll Zoom More" at bounding box center [198, 231] width 348 height 26
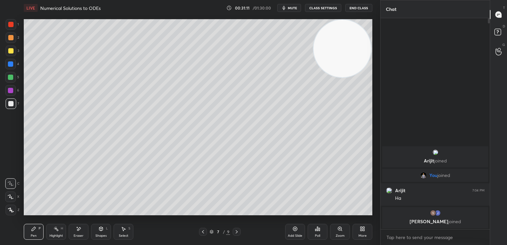
click at [80, 236] on div "Eraser" at bounding box center [79, 235] width 10 height 3
click at [32, 229] on icon at bounding box center [34, 229] width 4 height 4
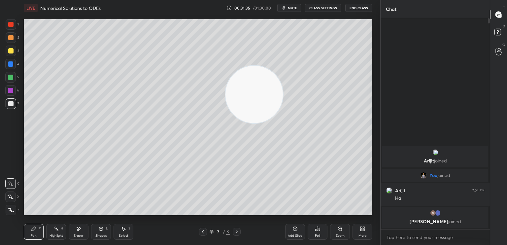
drag, startPoint x: 289, startPoint y: 74, endPoint x: 119, endPoint y: 138, distance: 181.8
click at [225, 123] on video at bounding box center [253, 94] width 57 height 57
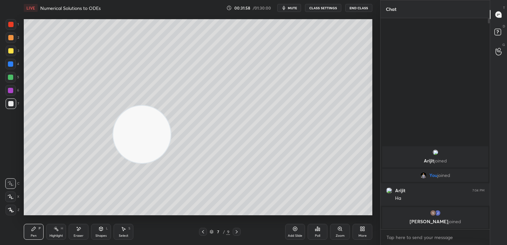
click at [203, 233] on icon at bounding box center [202, 231] width 5 height 5
click at [113, 163] on video at bounding box center [141, 134] width 57 height 57
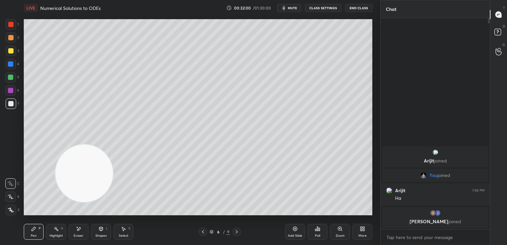
click at [200, 235] on div at bounding box center [203, 232] width 8 height 8
click at [236, 231] on icon at bounding box center [236, 231] width 5 height 5
click at [237, 231] on icon at bounding box center [237, 231] width 2 height 3
click at [203, 233] on icon at bounding box center [202, 231] width 5 height 5
click at [204, 233] on icon at bounding box center [202, 231] width 5 height 5
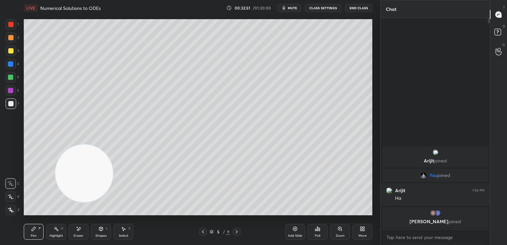
click at [237, 233] on icon at bounding box center [236, 231] width 5 height 5
drag, startPoint x: 306, startPoint y: 56, endPoint x: 322, endPoint y: 40, distance: 22.6
click at [113, 145] on video at bounding box center [83, 173] width 57 height 57
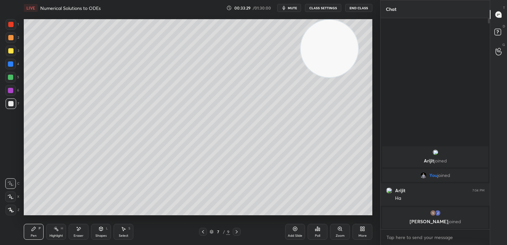
drag, startPoint x: 1, startPoint y: 54, endPoint x: 8, endPoint y: 53, distance: 7.1
click at [4, 54] on div "1 2 3 4 5 6 7 C X Z E E Erase all H H" at bounding box center [10, 117] width 21 height 196
click at [9, 57] on div "3" at bounding box center [13, 52] width 14 height 13
click at [204, 233] on icon at bounding box center [202, 231] width 5 height 5
drag, startPoint x: 202, startPoint y: 233, endPoint x: 194, endPoint y: 237, distance: 8.9
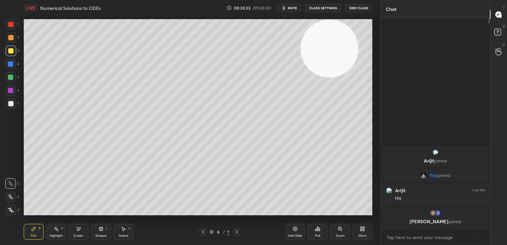
click at [201, 233] on icon at bounding box center [202, 231] width 5 height 5
click at [205, 229] on div at bounding box center [203, 232] width 8 height 8
click at [204, 229] on icon at bounding box center [202, 231] width 5 height 5
click at [237, 230] on icon at bounding box center [236, 231] width 5 height 5
click at [237, 231] on icon at bounding box center [237, 231] width 2 height 3
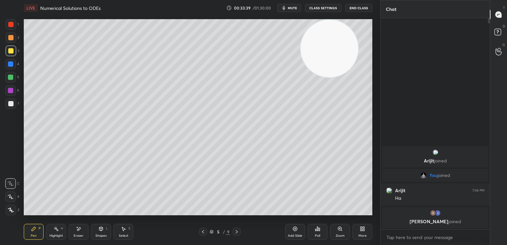
click at [237, 233] on icon at bounding box center [236, 231] width 5 height 5
click at [238, 234] on div at bounding box center [237, 232] width 8 height 8
click at [13, 69] on div "4" at bounding box center [12, 65] width 14 height 13
click at [100, 231] on div "Shapes L" at bounding box center [101, 232] width 20 height 16
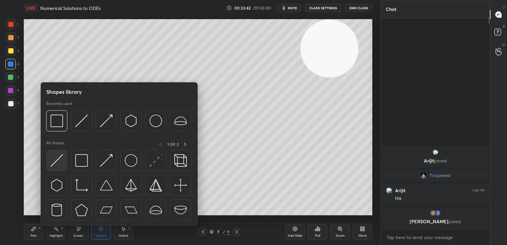
click at [66, 164] on div at bounding box center [56, 160] width 21 height 21
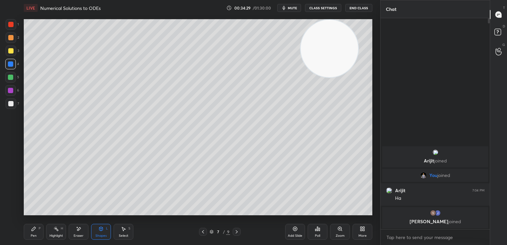
drag, startPoint x: 36, startPoint y: 232, endPoint x: 42, endPoint y: 225, distance: 9.1
click at [35, 233] on div "Pen P" at bounding box center [34, 232] width 20 height 16
click at [13, 103] on div at bounding box center [11, 103] width 11 height 11
click at [13, 37] on div at bounding box center [10, 37] width 5 height 5
click at [110, 232] on div "Shapes L" at bounding box center [101, 232] width 20 height 16
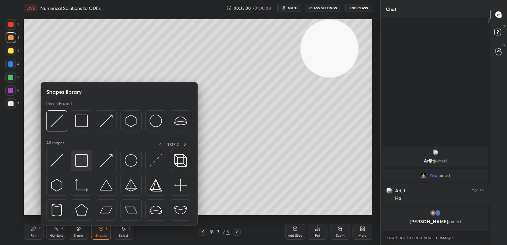
click at [83, 158] on img at bounding box center [81, 160] width 13 height 13
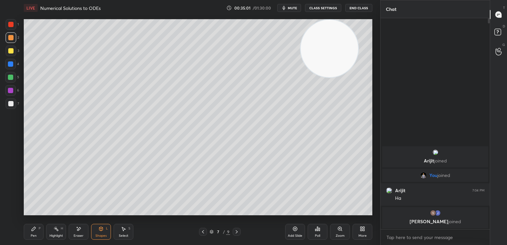
click at [10, 90] on div at bounding box center [10, 90] width 5 height 5
click at [294, 6] on button "mute" at bounding box center [289, 8] width 24 height 8
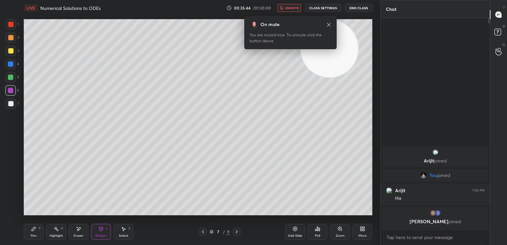
click at [293, 8] on span "unmute" at bounding box center [292, 8] width 14 height 5
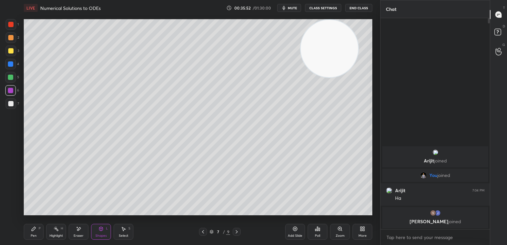
click at [299, 232] on div "Add Slide" at bounding box center [295, 232] width 20 height 16
click at [37, 231] on div "Pen P" at bounding box center [34, 232] width 20 height 16
click at [15, 106] on div at bounding box center [11, 103] width 11 height 11
drag, startPoint x: 109, startPoint y: 225, endPoint x: 106, endPoint y: 229, distance: 4.9
click at [109, 225] on div "Shapes L" at bounding box center [101, 232] width 20 height 16
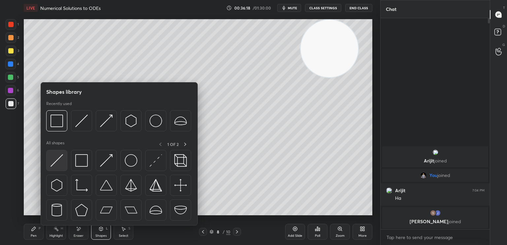
click at [65, 171] on div at bounding box center [119, 187] width 146 height 74
click at [58, 161] on img at bounding box center [56, 160] width 13 height 13
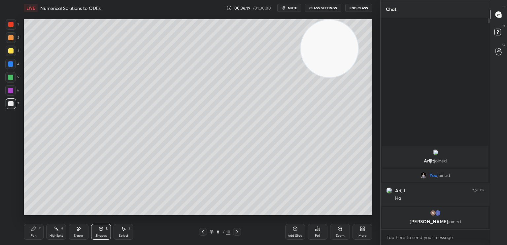
click at [12, 90] on div at bounding box center [10, 90] width 11 height 11
drag, startPoint x: 12, startPoint y: 50, endPoint x: 23, endPoint y: 47, distance: 11.1
click at [13, 50] on div at bounding box center [10, 50] width 5 height 5
click at [36, 233] on div "Pen P" at bounding box center [34, 232] width 20 height 16
drag, startPoint x: 16, startPoint y: 107, endPoint x: 12, endPoint y: 108, distance: 3.8
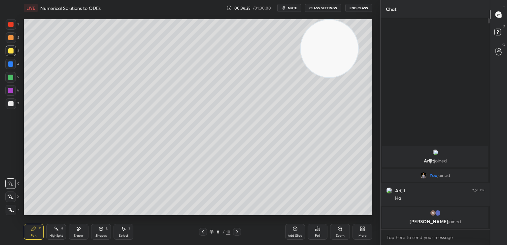
click at [13, 109] on div "7" at bounding box center [13, 103] width 14 height 11
click at [8, 104] on div at bounding box center [10, 103] width 5 height 5
drag, startPoint x: 81, startPoint y: 227, endPoint x: 79, endPoint y: 233, distance: 5.8
click at [81, 228] on div "Eraser" at bounding box center [79, 232] width 20 height 16
drag, startPoint x: 40, startPoint y: 222, endPoint x: 38, endPoint y: 228, distance: 5.8
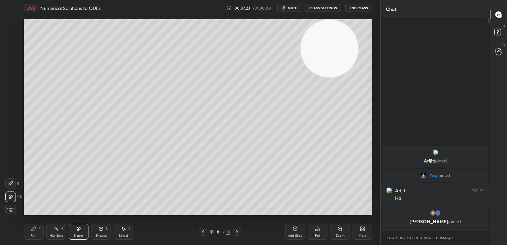
click at [39, 225] on div "Pen P Highlight H Eraser Shapes L Select S 8 / 10 Add Slide Poll Zoom More" at bounding box center [198, 231] width 348 height 26
click at [35, 231] on div "Pen P" at bounding box center [34, 232] width 20 height 16
click at [294, 8] on span "mute" at bounding box center [292, 8] width 9 height 5
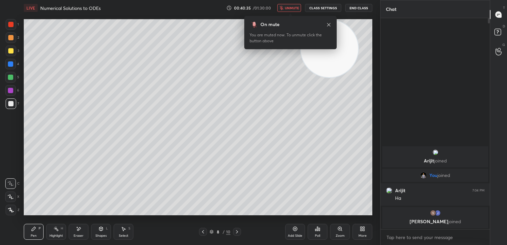
click at [288, 10] on button "unmute" at bounding box center [289, 8] width 24 height 8
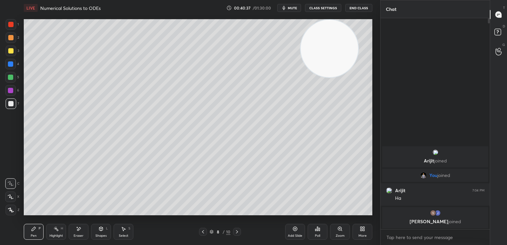
click at [291, 230] on div "Add Slide" at bounding box center [295, 232] width 20 height 16
click at [34, 229] on icon at bounding box center [34, 229] width 4 height 4
click at [12, 51] on div at bounding box center [10, 50] width 5 height 5
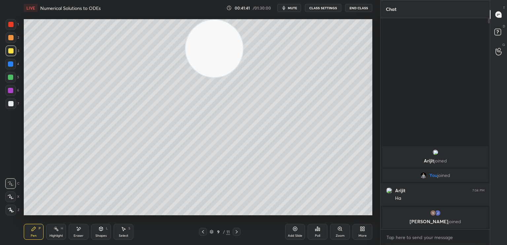
drag, startPoint x: 244, startPoint y: 38, endPoint x: 0, endPoint y: 2, distance: 246.5
click at [0, 3] on div "1 2 3 4 5 6 7 C X Z E E Erase all H H LIVE Numerical Solutions to ODEs 00:41:41…" at bounding box center [187, 122] width 375 height 245
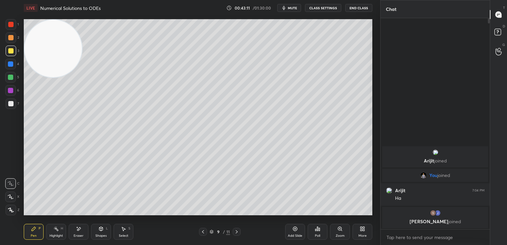
click at [296, 7] on span "mute" at bounding box center [292, 8] width 9 height 5
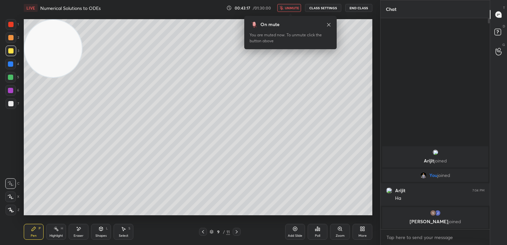
click at [358, 8] on button "End Class" at bounding box center [358, 8] width 27 height 8
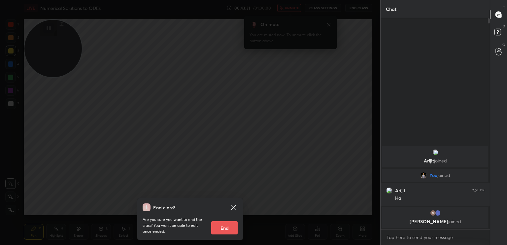
click at [233, 205] on icon at bounding box center [234, 207] width 8 height 8
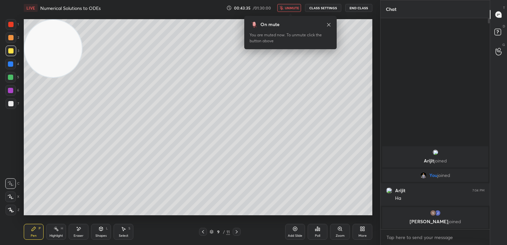
click at [291, 7] on span "unmute" at bounding box center [292, 8] width 14 height 5
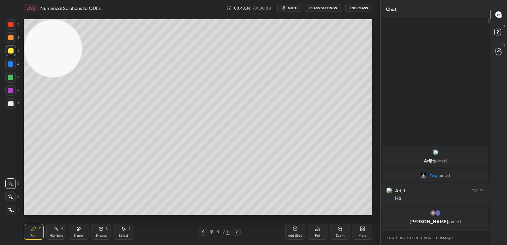
drag, startPoint x: 31, startPoint y: 162, endPoint x: 27, endPoint y: 178, distance: 16.5
click at [29, 77] on video at bounding box center [52, 48] width 57 height 57
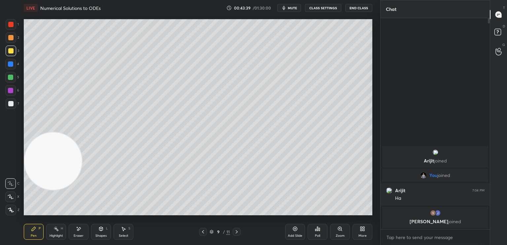
click at [202, 230] on icon at bounding box center [202, 231] width 5 height 5
click at [237, 232] on icon at bounding box center [237, 231] width 2 height 3
click at [12, 229] on div "1 2 3 4 5 6 7 C X Z E E Erase all H H LIVE Numerical Solutions to ODEs 00:43:41…" at bounding box center [187, 122] width 375 height 245
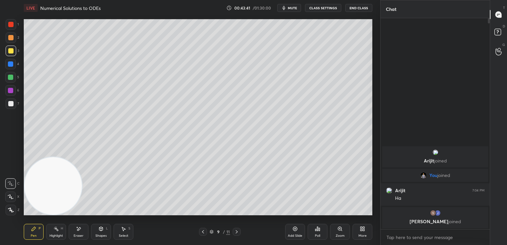
click at [38, 230] on div "Pen P" at bounding box center [34, 232] width 20 height 16
click at [11, 105] on div at bounding box center [10, 103] width 5 height 5
click at [82, 157] on video at bounding box center [52, 185] width 57 height 57
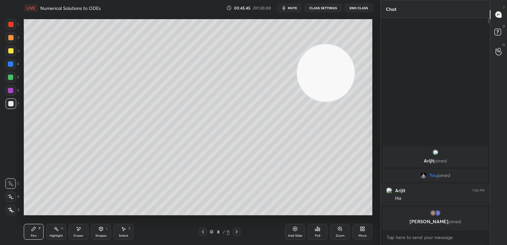
click at [79, 234] on div "Eraser" at bounding box center [79, 235] width 10 height 3
click at [17, 181] on div "E" at bounding box center [12, 183] width 14 height 11
click at [14, 180] on div at bounding box center [10, 183] width 11 height 11
click at [31, 232] on div "Pen P" at bounding box center [34, 232] width 20 height 16
click at [13, 105] on div at bounding box center [10, 103] width 5 height 5
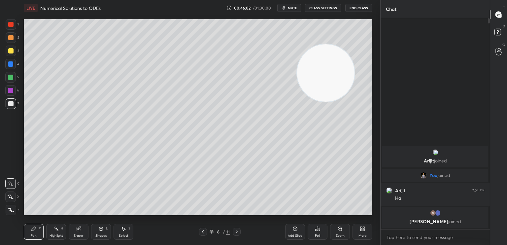
click at [11, 42] on div at bounding box center [11, 37] width 11 height 11
drag, startPoint x: 16, startPoint y: 21, endPoint x: 11, endPoint y: 23, distance: 5.4
click at [13, 23] on div at bounding box center [11, 24] width 11 height 11
click at [236, 228] on div at bounding box center [237, 232] width 8 height 8
click at [86, 230] on div "Pen P Highlight H Eraser Shapes L Select S" at bounding box center [89, 232] width 131 height 16
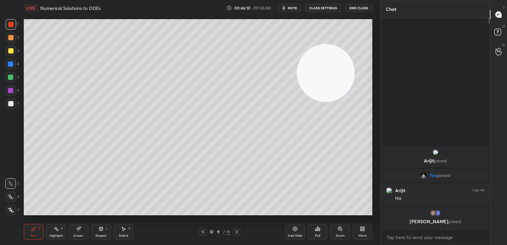
click at [88, 232] on div "Pen P Highlight H Eraser Shapes L Select S" at bounding box center [89, 232] width 131 height 16
click at [80, 233] on div "Eraser" at bounding box center [79, 232] width 20 height 16
click at [8, 196] on icon at bounding box center [10, 197] width 5 height 6
click at [38, 231] on div "Pen P" at bounding box center [34, 232] width 20 height 16
click at [12, 105] on div at bounding box center [10, 103] width 5 height 5
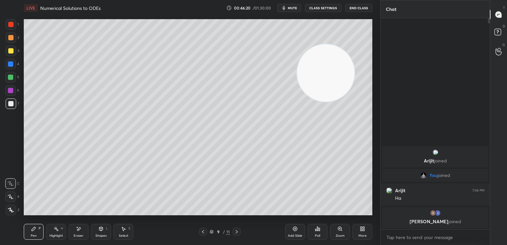
click at [81, 226] on div "Eraser" at bounding box center [79, 232] width 20 height 16
click at [32, 235] on div "Pen" at bounding box center [34, 235] width 6 height 3
drag, startPoint x: 8, startPoint y: 129, endPoint x: 12, endPoint y: 134, distance: 6.1
click at [0, 138] on div "1 2 3 4 5 6 7 C X Z E E Erase all H H LIVE Numerical Solutions to ODEs 00:47:05…" at bounding box center [187, 122] width 375 height 245
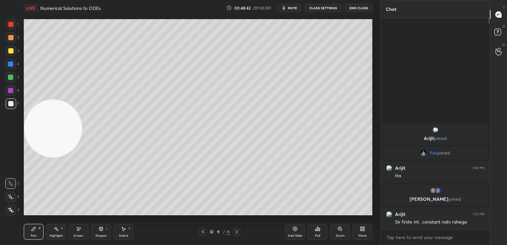
click at [77, 233] on div "Eraser" at bounding box center [79, 232] width 20 height 16
click at [8, 194] on div at bounding box center [10, 196] width 11 height 11
drag, startPoint x: 35, startPoint y: 228, endPoint x: 30, endPoint y: 231, distance: 5.4
click at [33, 230] on icon at bounding box center [34, 229] width 4 height 4
click at [206, 231] on div at bounding box center [203, 232] width 8 height 8
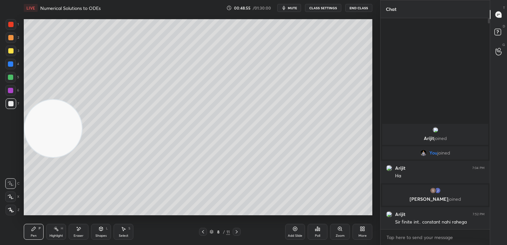
drag, startPoint x: 61, startPoint y: 133, endPoint x: 99, endPoint y: 177, distance: 58.0
click at [82, 157] on video at bounding box center [52, 128] width 57 height 57
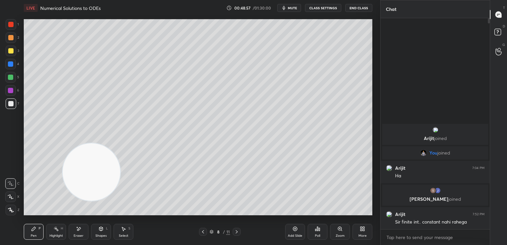
click at [238, 231] on icon at bounding box center [236, 231] width 5 height 5
drag, startPoint x: 13, startPoint y: 33, endPoint x: 12, endPoint y: 29, distance: 4.1
click at [13, 34] on div at bounding box center [11, 37] width 11 height 11
click at [12, 27] on div at bounding box center [11, 24] width 11 height 11
click at [14, 103] on div at bounding box center [11, 103] width 11 height 11
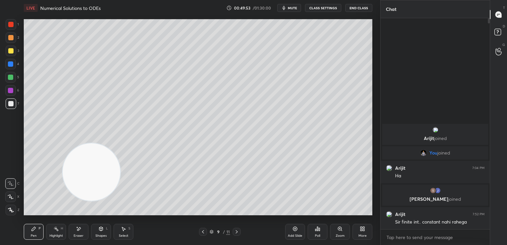
drag, startPoint x: 9, startPoint y: 22, endPoint x: 14, endPoint y: 24, distance: 5.5
click at [10, 24] on div at bounding box center [10, 24] width 5 height 5
click at [82, 143] on video at bounding box center [91, 171] width 57 height 57
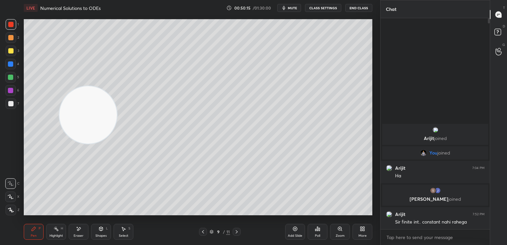
drag, startPoint x: 92, startPoint y: 86, endPoint x: 87, endPoint y: 80, distance: 8.2
click at [87, 86] on video at bounding box center [87, 114] width 57 height 57
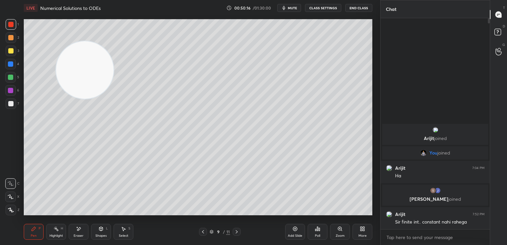
click at [205, 231] on icon at bounding box center [202, 231] width 5 height 5
click at [237, 234] on icon at bounding box center [236, 231] width 5 height 5
click at [12, 106] on div at bounding box center [10, 103] width 5 height 5
click at [202, 233] on icon at bounding box center [202, 231] width 5 height 5
click at [235, 233] on icon at bounding box center [236, 231] width 5 height 5
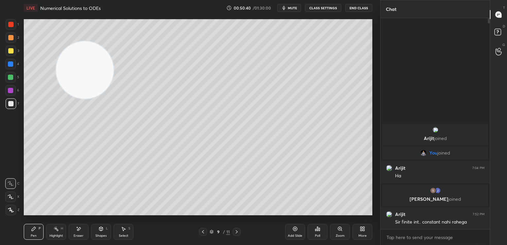
drag, startPoint x: 51, startPoint y: 97, endPoint x: 41, endPoint y: 111, distance: 17.4
click at [56, 99] on video at bounding box center [84, 69] width 57 height 57
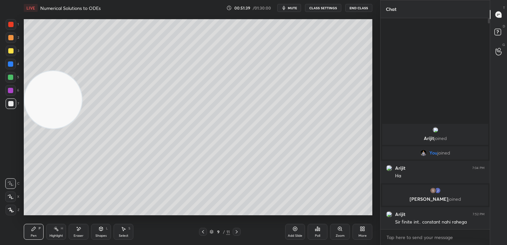
click at [81, 233] on div "Eraser" at bounding box center [79, 232] width 20 height 16
click at [289, 236] on div "Add Slide" at bounding box center [295, 235] width 15 height 3
click at [31, 235] on div "Pen" at bounding box center [34, 235] width 6 height 3
drag, startPoint x: 41, startPoint y: 132, endPoint x: 20, endPoint y: 235, distance: 105.3
click at [20, 235] on div "1 2 3 4 5 6 7 C X Z E E Erase all H H LIVE Numerical Solutions to ODEs 00:51:47…" at bounding box center [187, 122] width 375 height 245
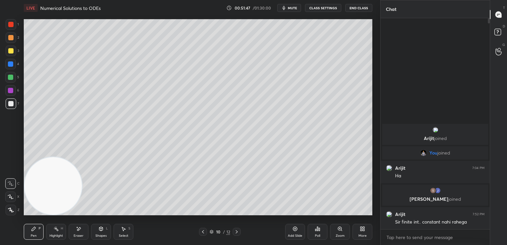
click at [7, 110] on div "7" at bounding box center [13, 104] width 14 height 13
click at [202, 230] on icon at bounding box center [202, 231] width 5 height 5
click at [12, 52] on div at bounding box center [10, 50] width 5 height 5
click at [81, 231] on icon at bounding box center [78, 229] width 5 height 6
click at [9, 198] on icon at bounding box center [10, 197] width 5 height 6
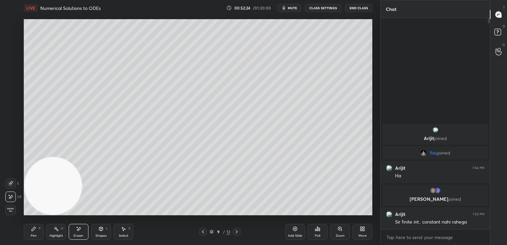
click at [36, 234] on div "Pen" at bounding box center [34, 235] width 6 height 3
click at [11, 106] on div at bounding box center [11, 103] width 11 height 11
click at [111, 233] on div "Pen P Highlight H Eraser Shapes L Select S" at bounding box center [89, 232] width 131 height 16
click at [99, 233] on div "Shapes L" at bounding box center [101, 232] width 20 height 16
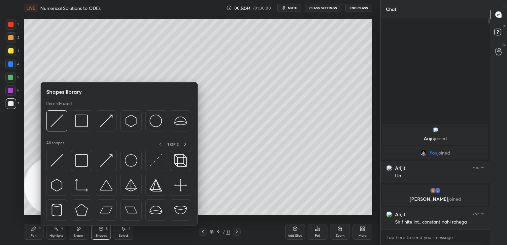
click at [81, 160] on img at bounding box center [81, 160] width 13 height 13
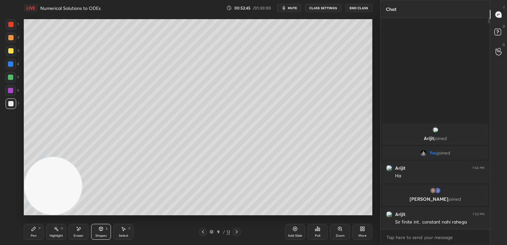
click at [10, 83] on div "5" at bounding box center [12, 78] width 14 height 13
click at [293, 214] on div "LIVE Numerical Solutions to ODEs 00:52:47 / 01:30:00 mute CLASS SETTINGS End Cl…" at bounding box center [198, 122] width 354 height 245
click at [291, 213] on div "Add Slide Poll Zoom More" at bounding box center [328, 231] width 87 height 37
click at [41, 229] on div "Pen P" at bounding box center [34, 232] width 20 height 16
click at [9, 106] on div at bounding box center [10, 103] width 5 height 5
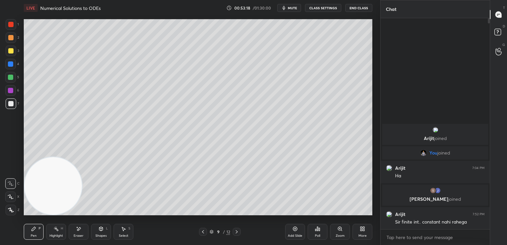
click at [238, 233] on icon at bounding box center [236, 231] width 5 height 5
click at [293, 8] on span "mute" at bounding box center [292, 8] width 9 height 5
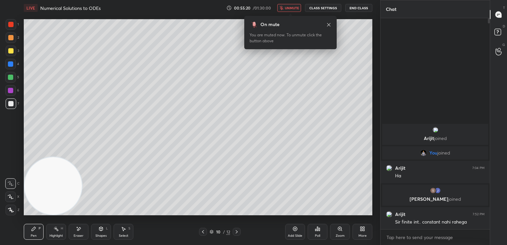
click at [295, 8] on span "unmute" at bounding box center [292, 8] width 14 height 5
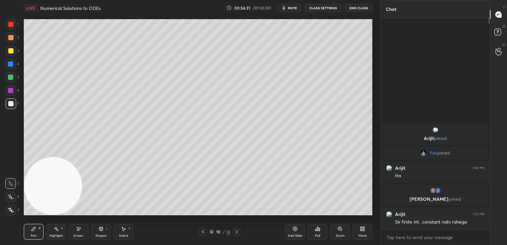
drag, startPoint x: 51, startPoint y: 197, endPoint x: 69, endPoint y: 127, distance: 72.5
click at [69, 157] on video at bounding box center [52, 185] width 57 height 57
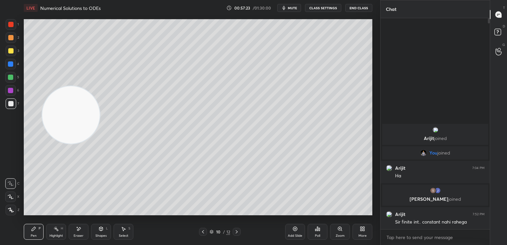
drag, startPoint x: 9, startPoint y: 26, endPoint x: 14, endPoint y: 25, distance: 5.4
click at [11, 26] on div at bounding box center [10, 24] width 5 height 5
click at [13, 103] on div at bounding box center [11, 103] width 11 height 11
click at [10, 52] on div at bounding box center [10, 50] width 5 height 5
click at [111, 233] on div "Pen P Highlight H Eraser Shapes L Select S" at bounding box center [89, 232] width 131 height 16
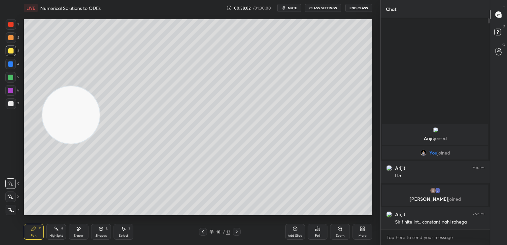
click at [111, 232] on div "Pen P Highlight H Eraser Shapes L Select S" at bounding box center [89, 232] width 131 height 16
click at [108, 232] on div "Shapes L" at bounding box center [101, 232] width 20 height 16
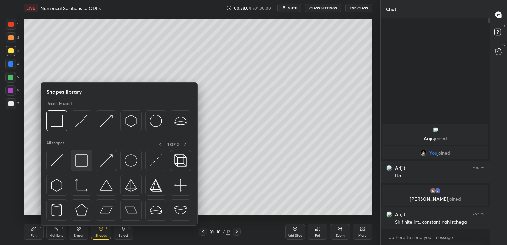
click at [85, 166] on img at bounding box center [81, 160] width 13 height 13
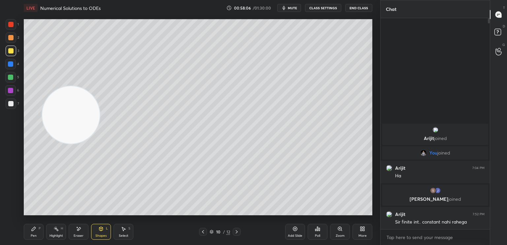
click at [34, 220] on div "Pen P Highlight H Eraser Shapes L Select S 10 / 12 Add Slide Poll Zoom More" at bounding box center [198, 231] width 348 height 26
click at [35, 223] on div "Pen P Highlight H Eraser Shapes L Select S 10 / 12 Add Slide Poll Zoom More" at bounding box center [198, 231] width 348 height 26
click at [35, 233] on div "Pen P" at bounding box center [34, 232] width 20 height 16
click at [10, 106] on div at bounding box center [10, 103] width 5 height 5
click at [293, 229] on icon at bounding box center [294, 228] width 5 height 5
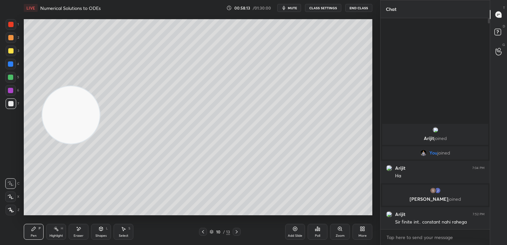
drag, startPoint x: 0, startPoint y: 185, endPoint x: 4, endPoint y: 188, distance: 4.9
click at [0, 188] on div "1 2 3 4 5 6 7 C X Z E E Erase all H H LIVE Numerical Solutions to ODEs 00:58:13…" at bounding box center [187, 122] width 375 height 245
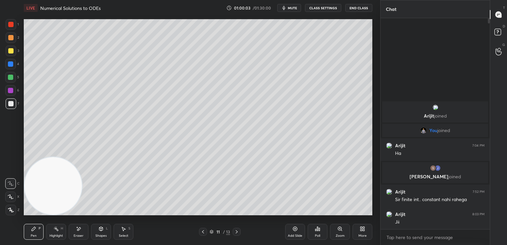
drag, startPoint x: 55, startPoint y: 183, endPoint x: 63, endPoint y: 71, distance: 111.8
click at [69, 157] on video at bounding box center [52, 185] width 57 height 57
drag, startPoint x: 61, startPoint y: 79, endPoint x: 3, endPoint y: 212, distance: 145.3
click at [0, 215] on div "1 2 3 4 5 6 7 C X Z E E Erase all H H LIVE Numerical Solutions to ODEs 01:00:19…" at bounding box center [187, 122] width 375 height 245
click at [11, 54] on div at bounding box center [11, 51] width 11 height 11
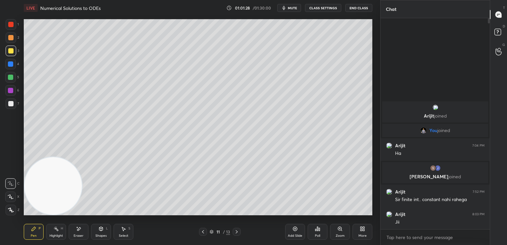
click at [12, 91] on div at bounding box center [10, 90] width 5 height 5
click at [203, 231] on icon at bounding box center [202, 231] width 5 height 5
click at [234, 232] on icon at bounding box center [236, 231] width 5 height 5
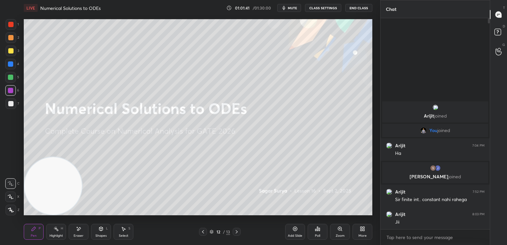
click at [364, 9] on button "End Class" at bounding box center [358, 8] width 27 height 8
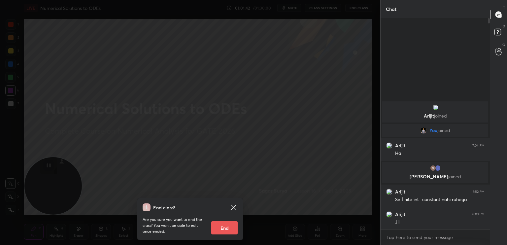
click at [231, 225] on button "End" at bounding box center [224, 227] width 26 height 13
type textarea "x"
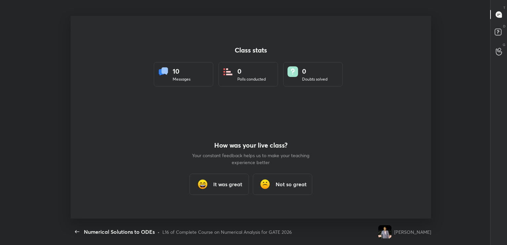
scroll to position [203, 438]
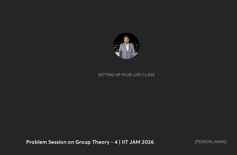
scroll to position [113, 211]
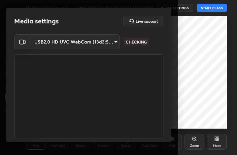
click at [128, 81] on video at bounding box center [88, 96] width 149 height 84
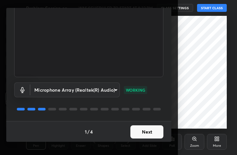
click at [149, 133] on button "Next" at bounding box center [146, 131] width 33 height 13
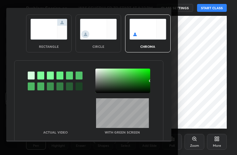
click at [149, 133] on div "Actual Video With green screen" at bounding box center [89, 116] width 148 height 36
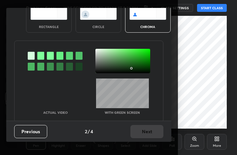
click at [131, 68] on div at bounding box center [122, 61] width 55 height 24
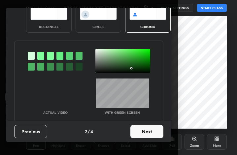
click at [143, 137] on button "Next" at bounding box center [146, 131] width 33 height 13
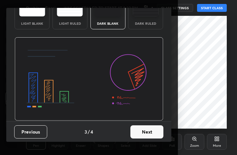
click at [143, 137] on button "Next" at bounding box center [146, 131] width 33 height 13
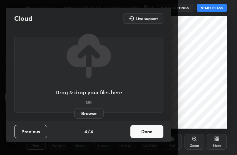
scroll to position [0, 0]
click at [143, 137] on button "Done" at bounding box center [146, 131] width 33 height 13
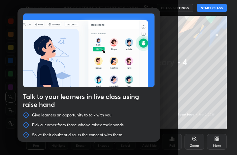
click at [106, 34] on img at bounding box center [88, 51] width 131 height 74
click at [52, 41] on img at bounding box center [88, 51] width 131 height 74
click at [217, 7] on button "START CLASS" at bounding box center [212, 8] width 30 height 8
click at [212, 8] on button "End Class" at bounding box center [213, 8] width 27 height 8
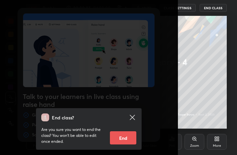
click at [121, 139] on button "End" at bounding box center [123, 137] width 26 height 13
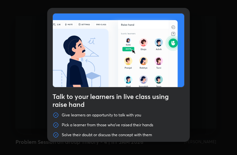
scroll to position [113, 232]
